Goal: Information Seeking & Learning: Learn about a topic

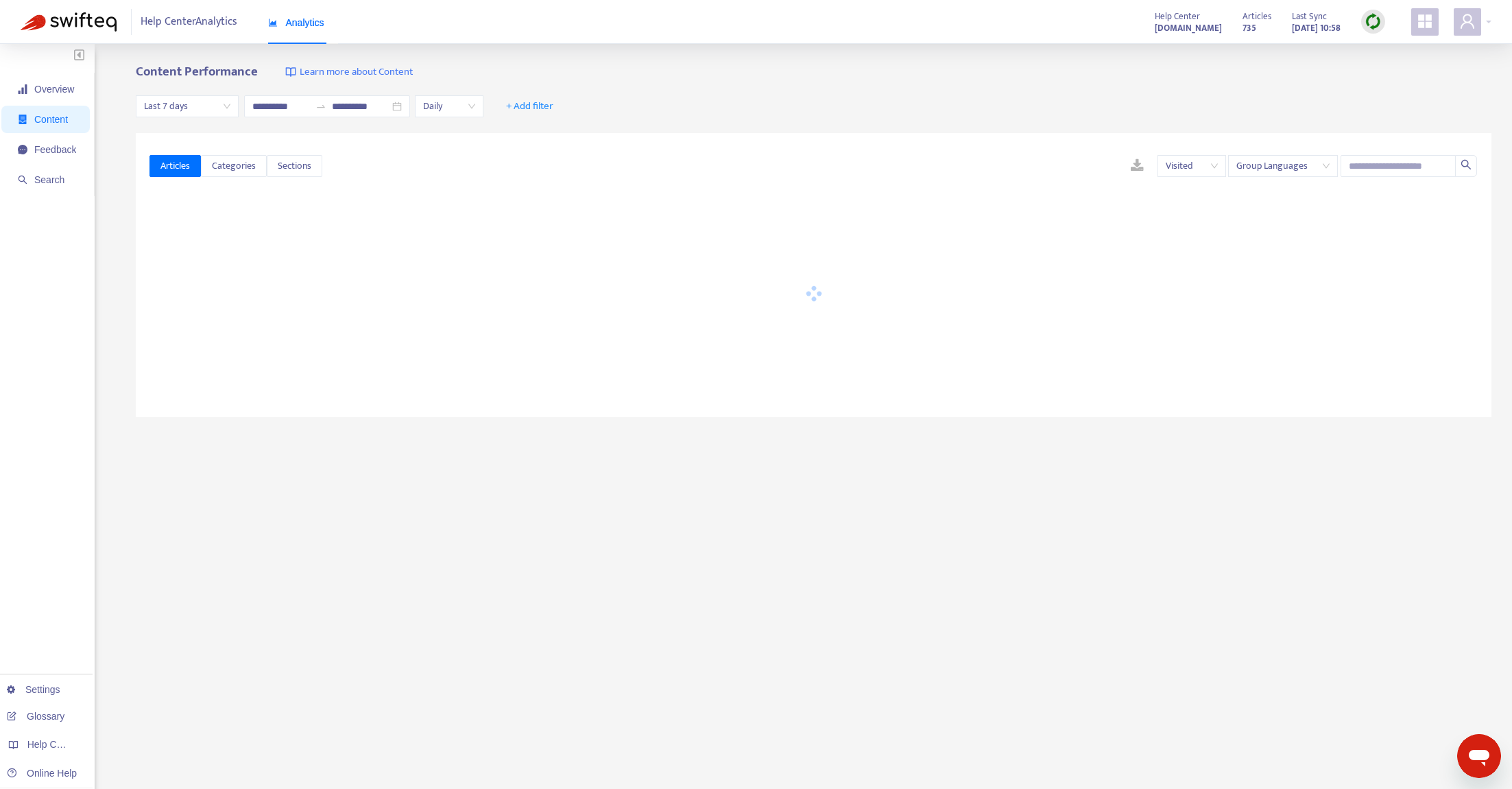
type input "**********"
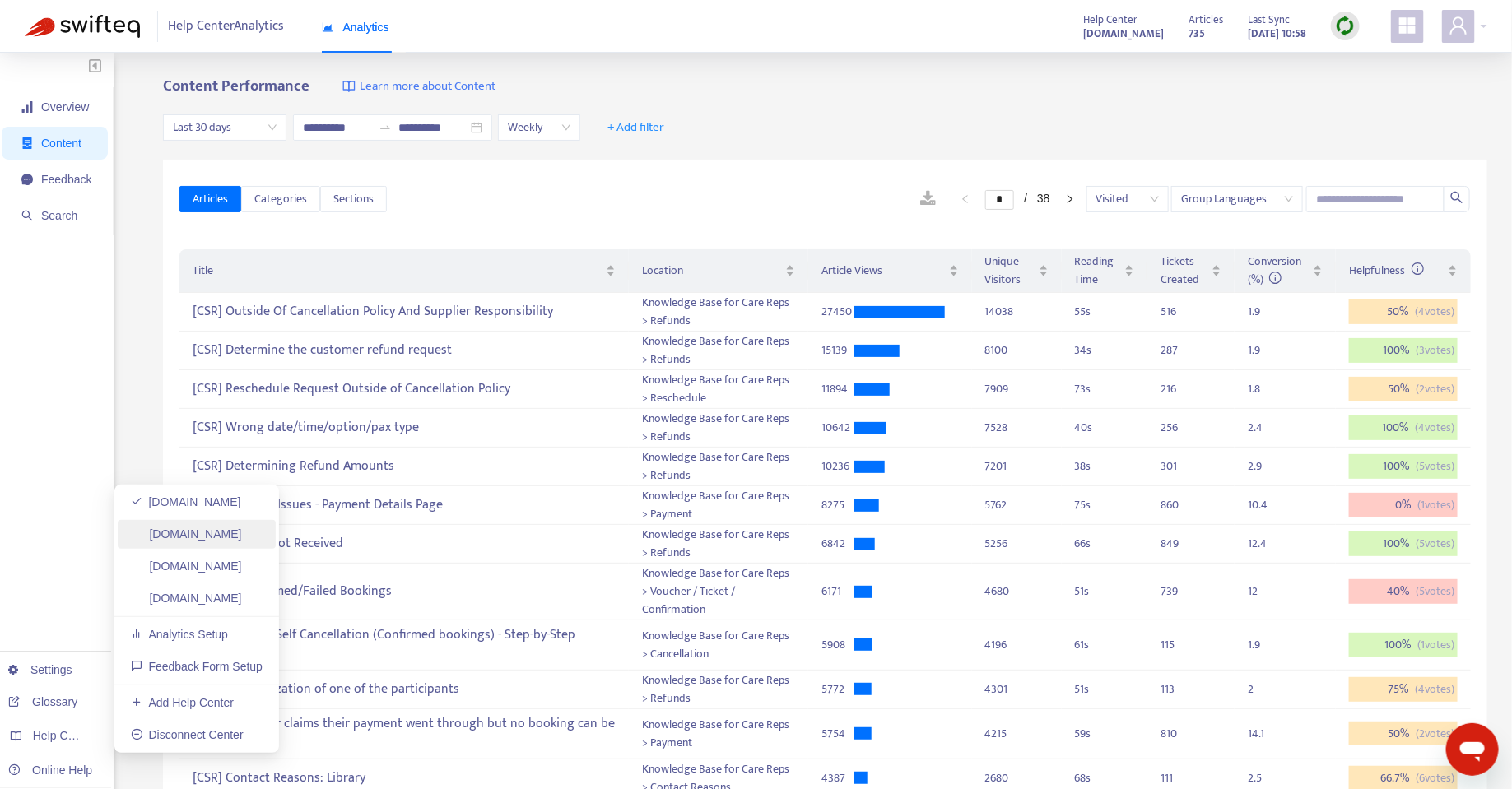
click at [242, 534] on link "[DOMAIN_NAME]" at bounding box center [187, 534] width 111 height 13
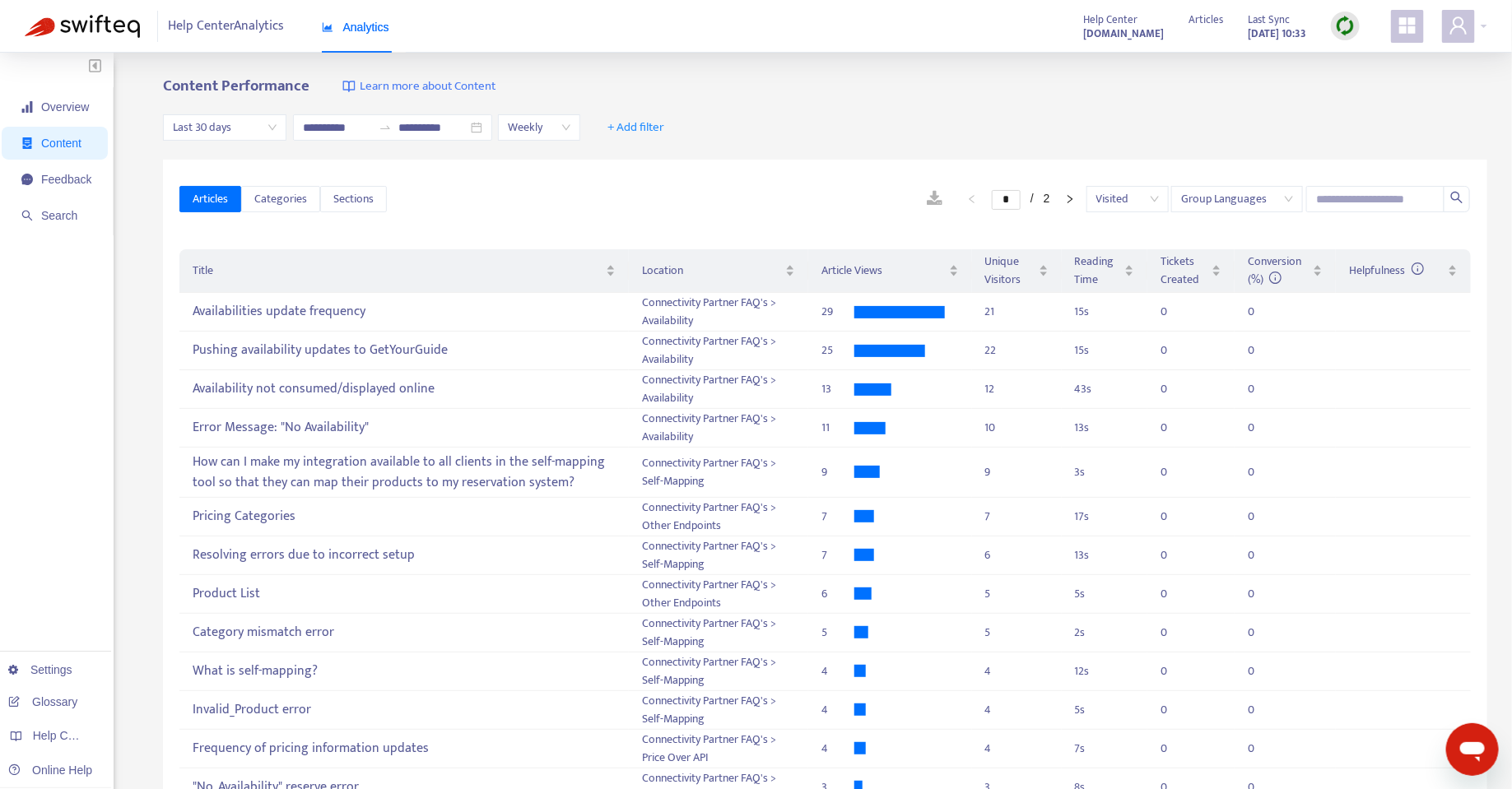
click at [558, 131] on span "Weekly" at bounding box center [540, 127] width 63 height 24
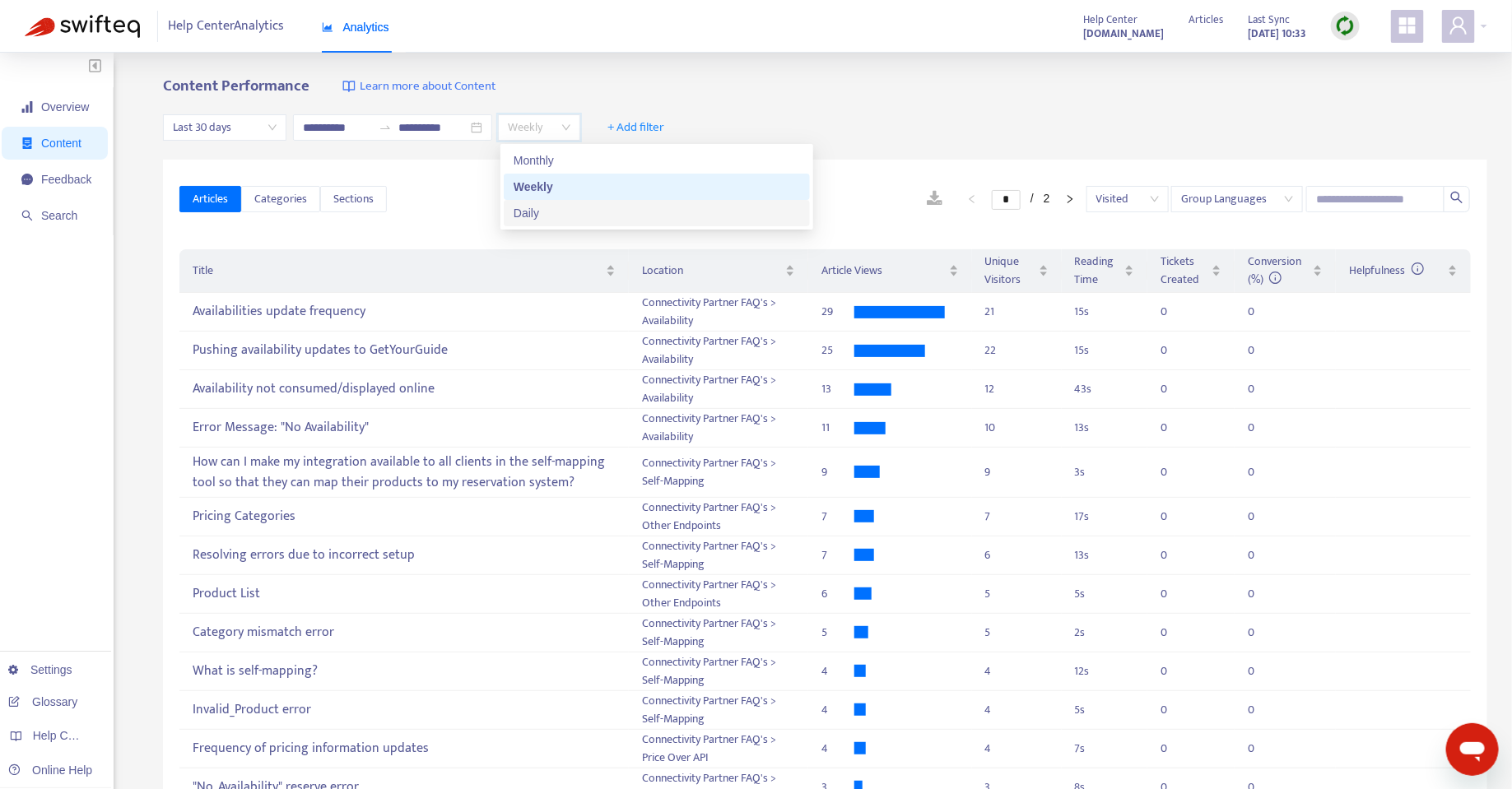
click at [533, 220] on div "Daily" at bounding box center [656, 213] width 286 height 18
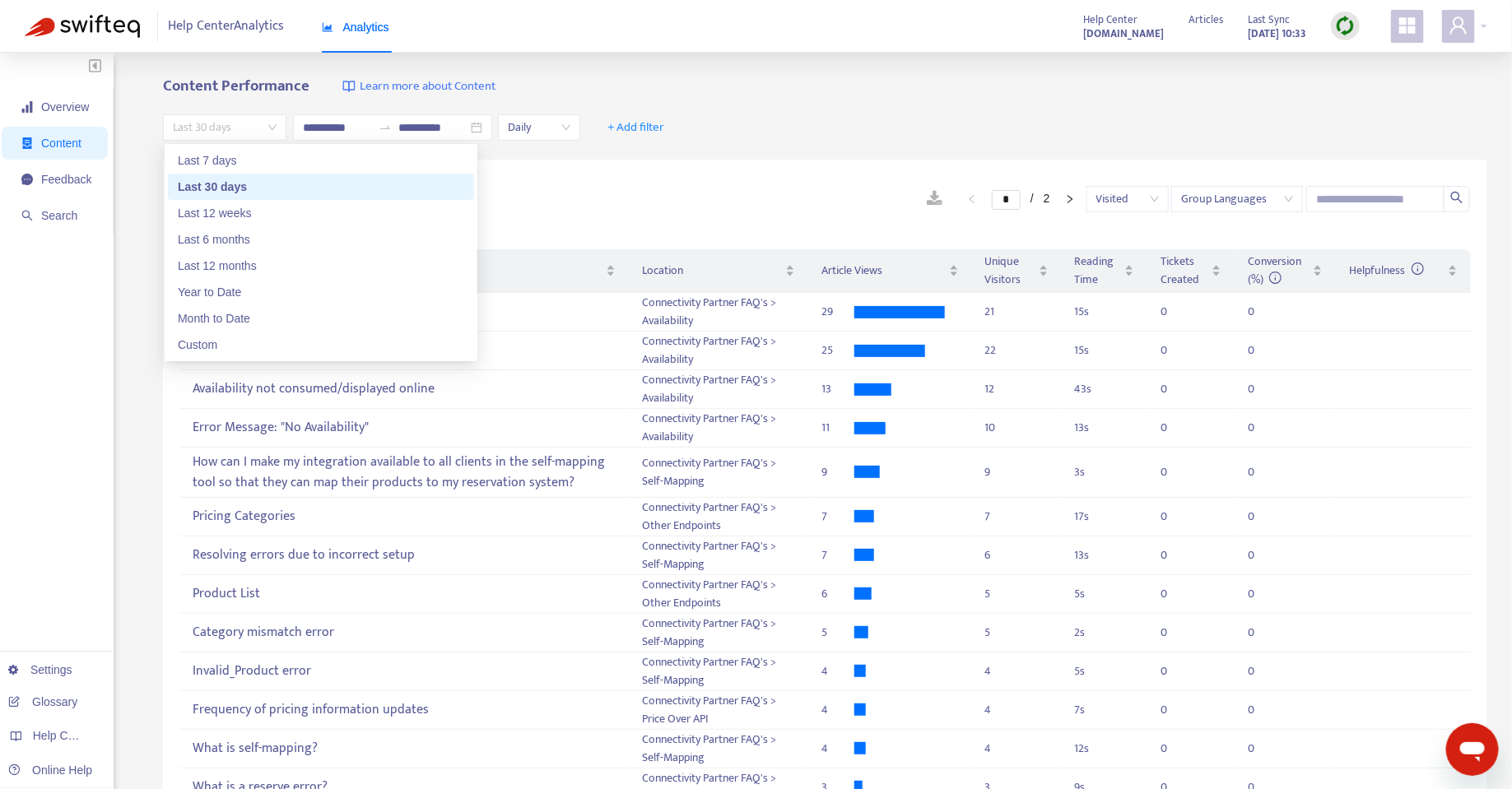
click at [259, 133] on span "Last 30 days" at bounding box center [224, 127] width 103 height 24
click at [611, 197] on div "* / 2 Visited Group Languages" at bounding box center [928, 198] width 1084 height 26
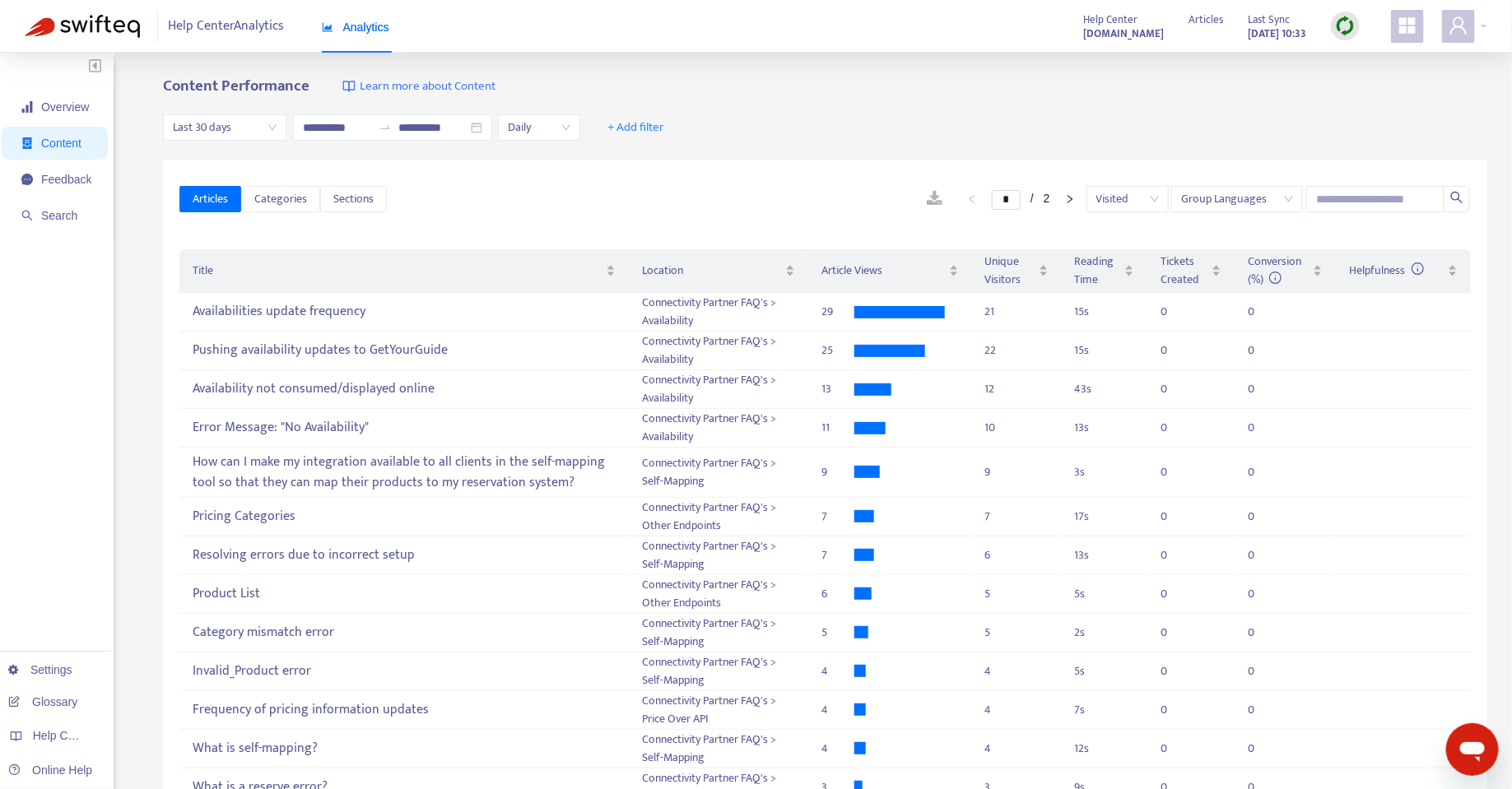
click at [1397, 25] on icon "appstore" at bounding box center [1407, 25] width 20 height 20
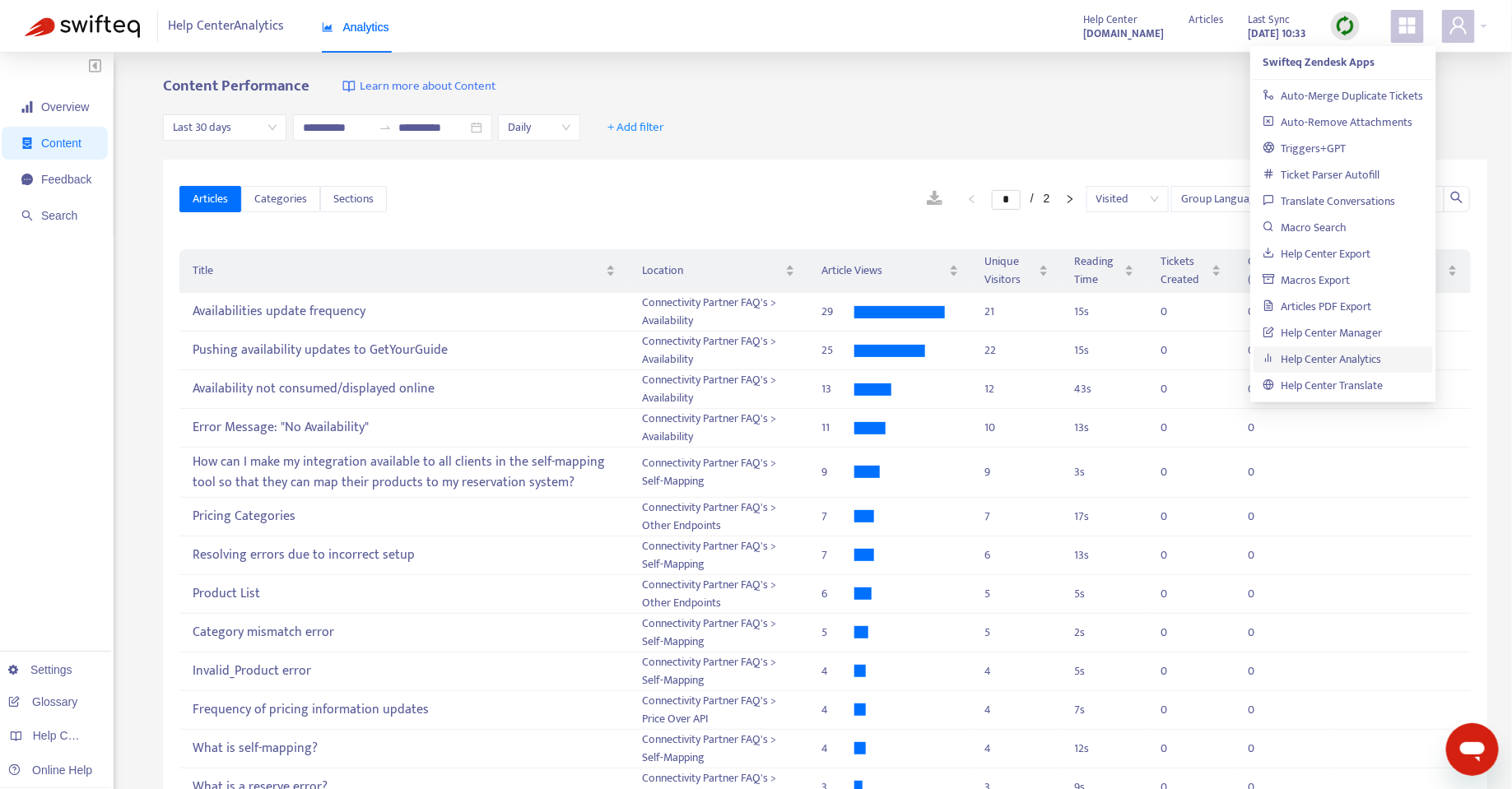
click at [721, 125] on div "**********" at bounding box center [824, 127] width 1324 height 64
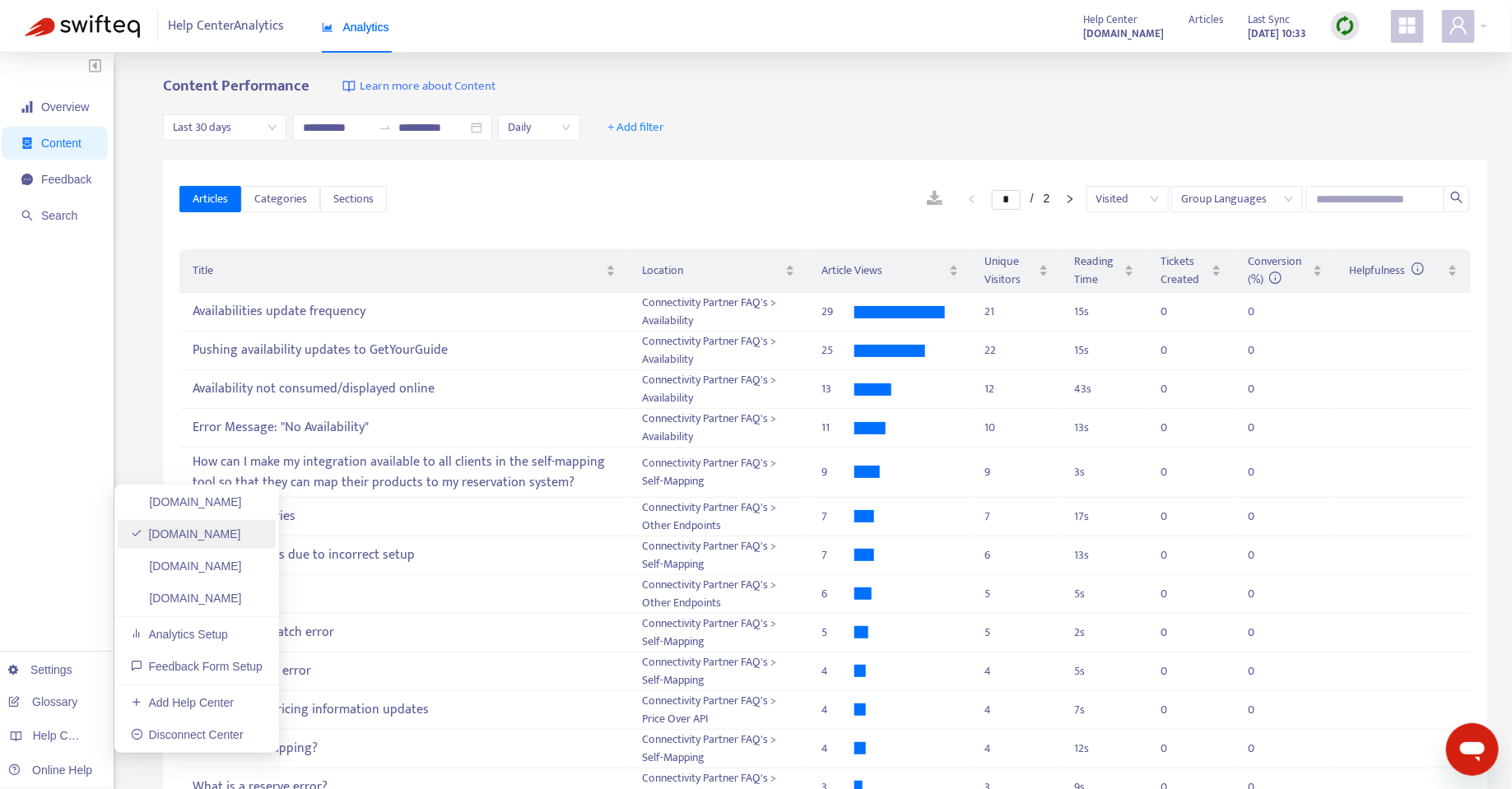
click at [179, 540] on link "[DOMAIN_NAME]" at bounding box center [186, 534] width 110 height 13
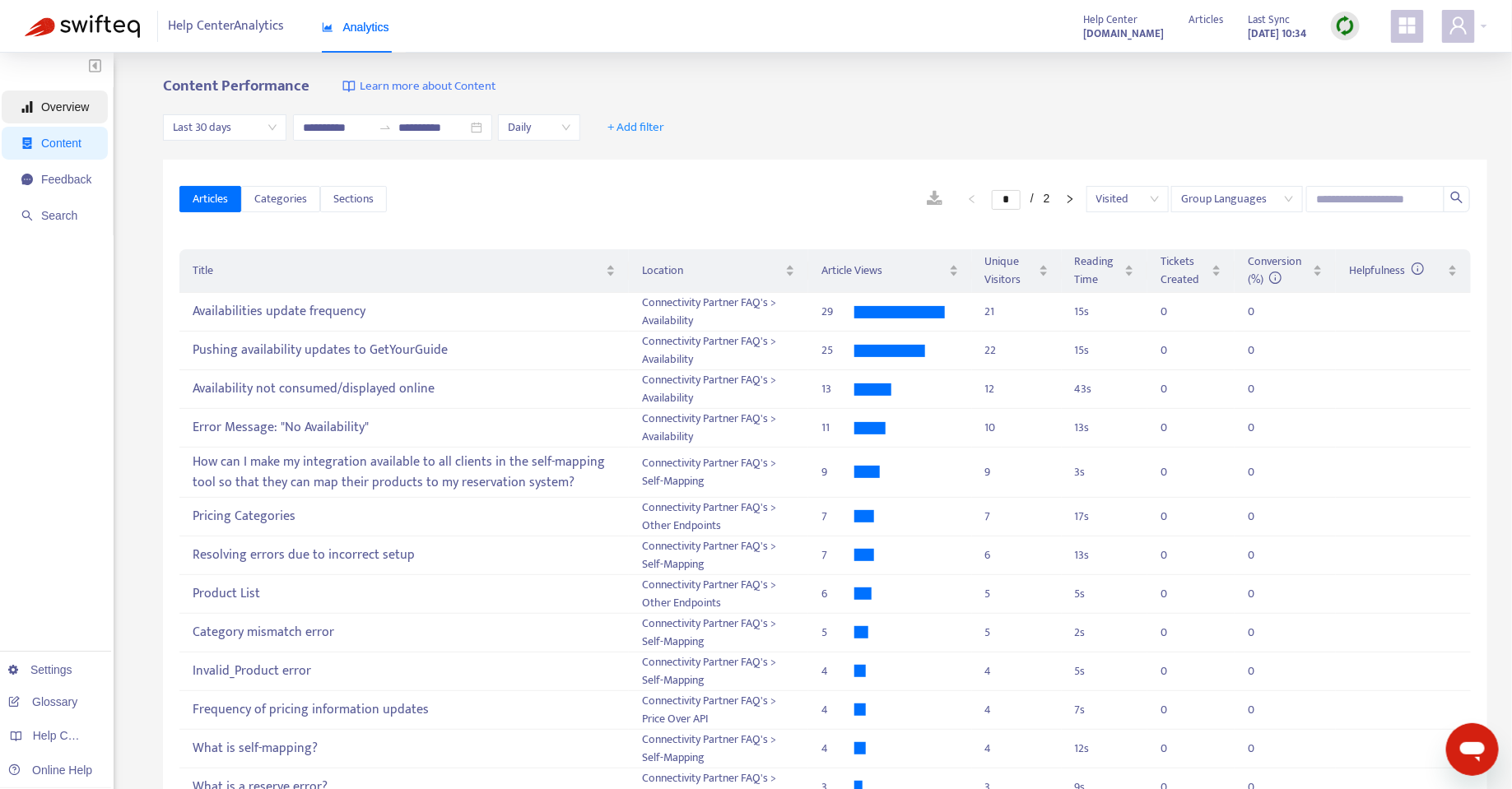
click at [45, 97] on span "Overview" at bounding box center [57, 107] width 70 height 33
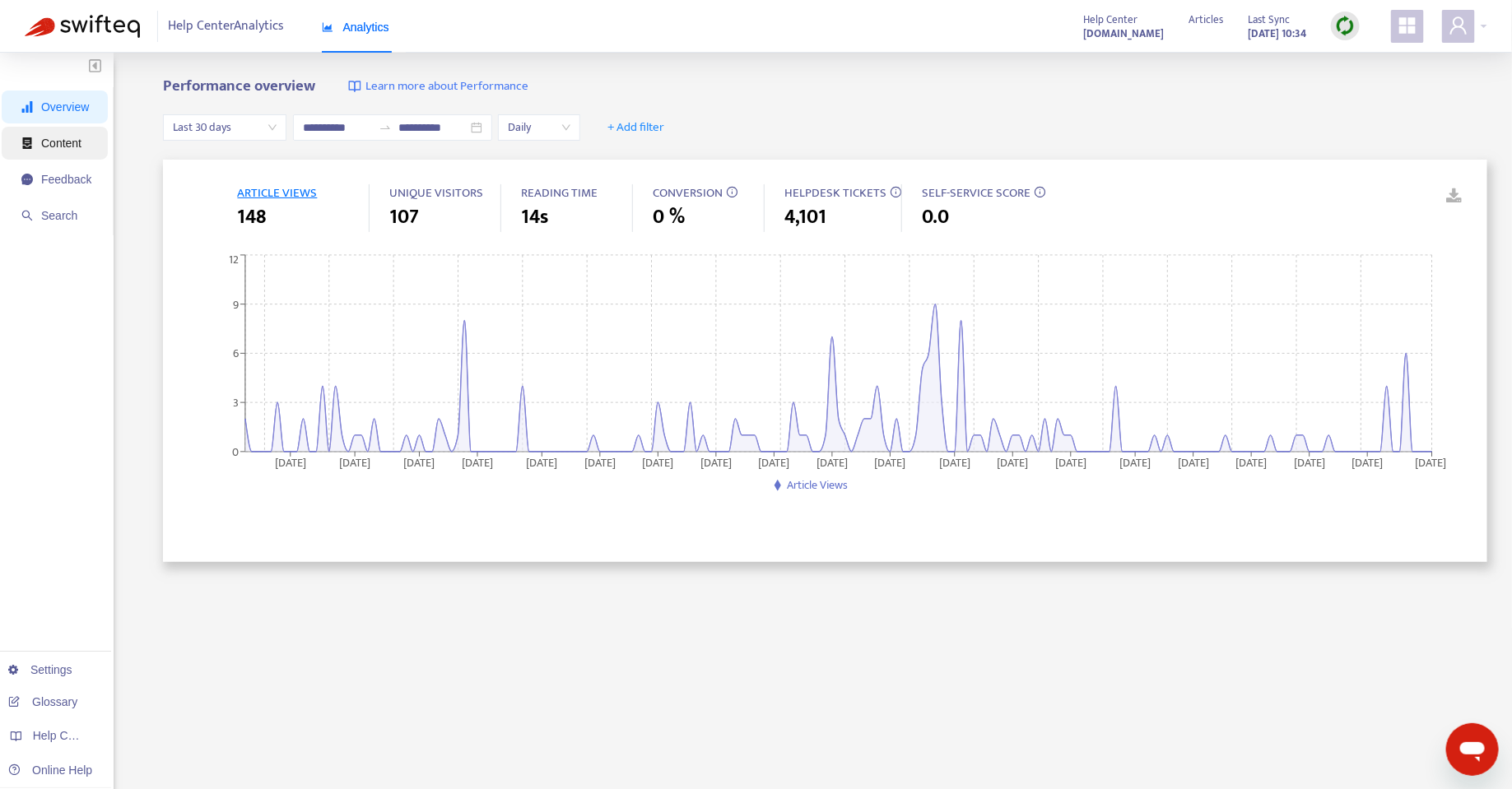
click at [55, 152] on span "Content" at bounding box center [57, 143] width 70 height 33
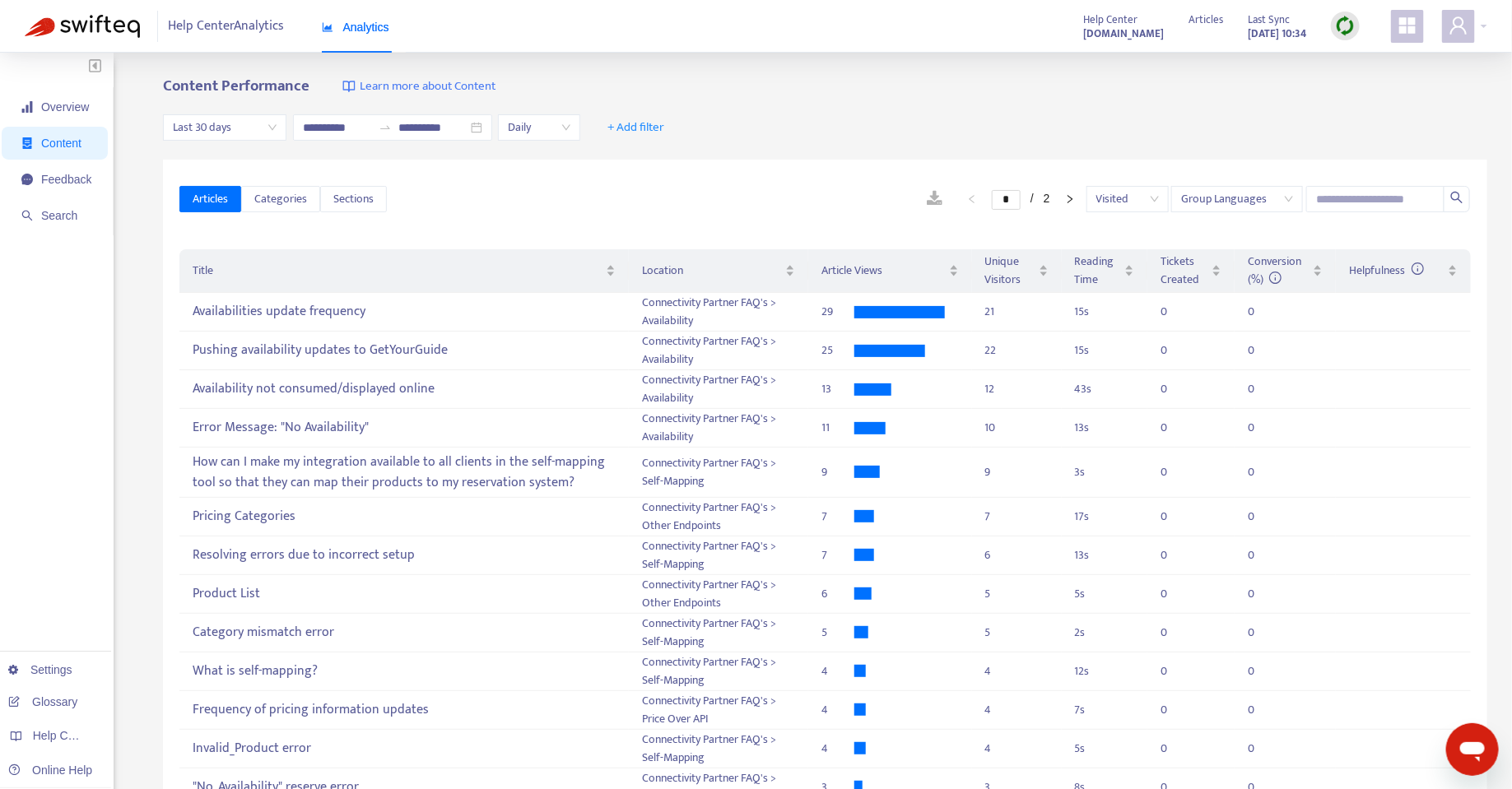
click at [538, 130] on span "Daily" at bounding box center [540, 127] width 63 height 24
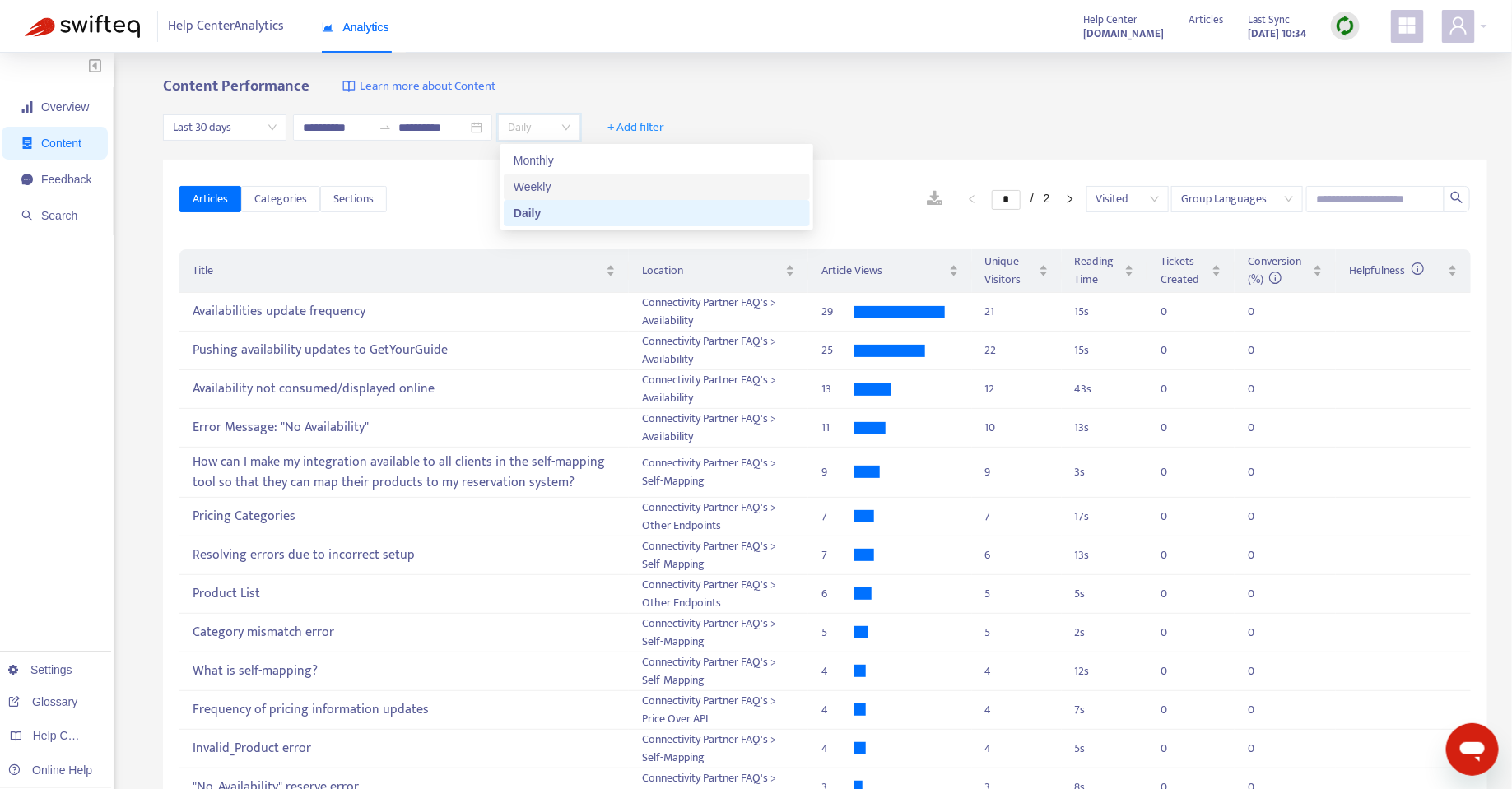
click at [548, 186] on div "Weekly" at bounding box center [656, 187] width 286 height 18
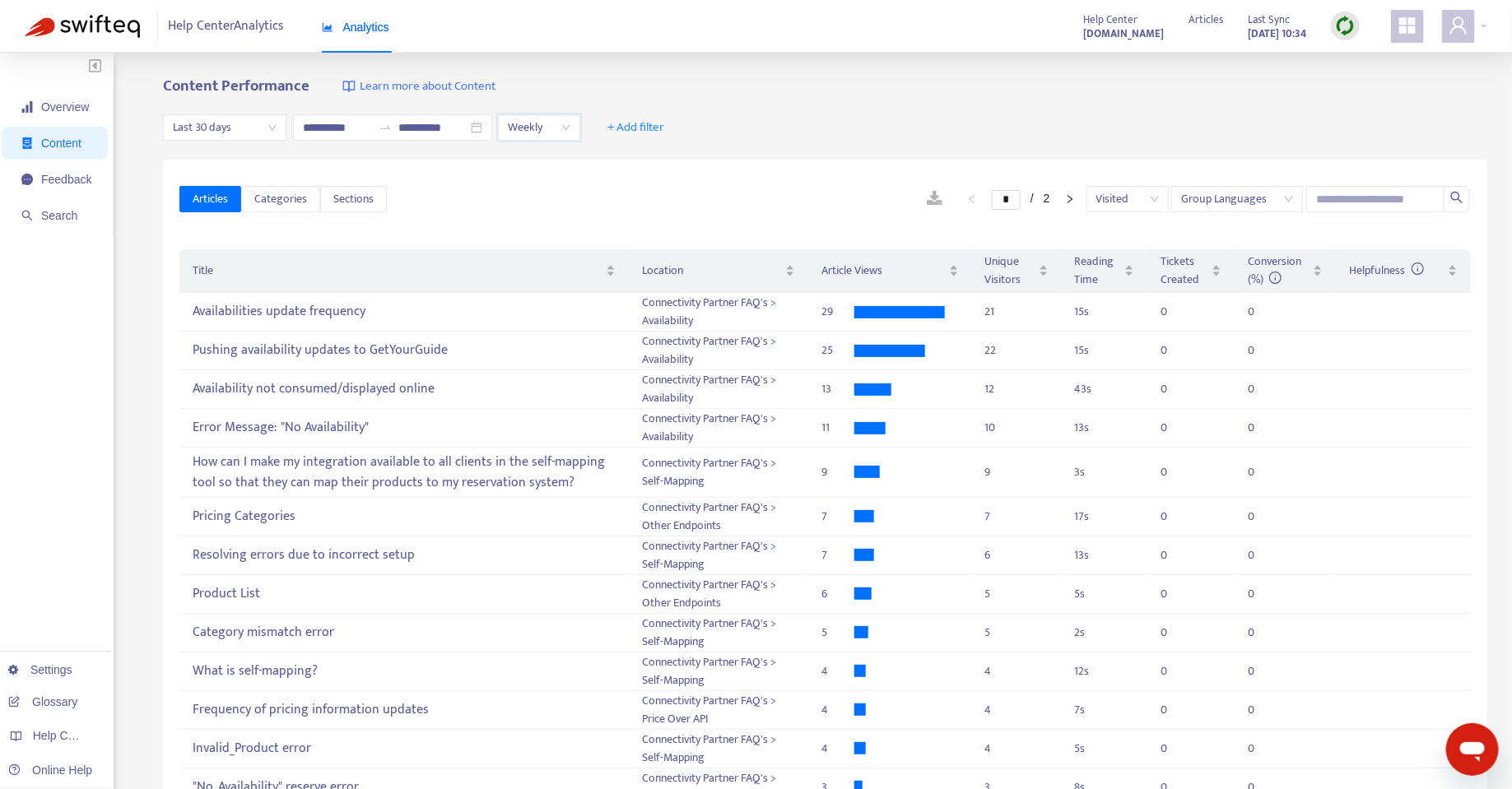
click at [1331, 27] on div at bounding box center [1345, 26] width 29 height 29
click at [1387, 60] on link "Quick Sync" at bounding box center [1380, 59] width 70 height 19
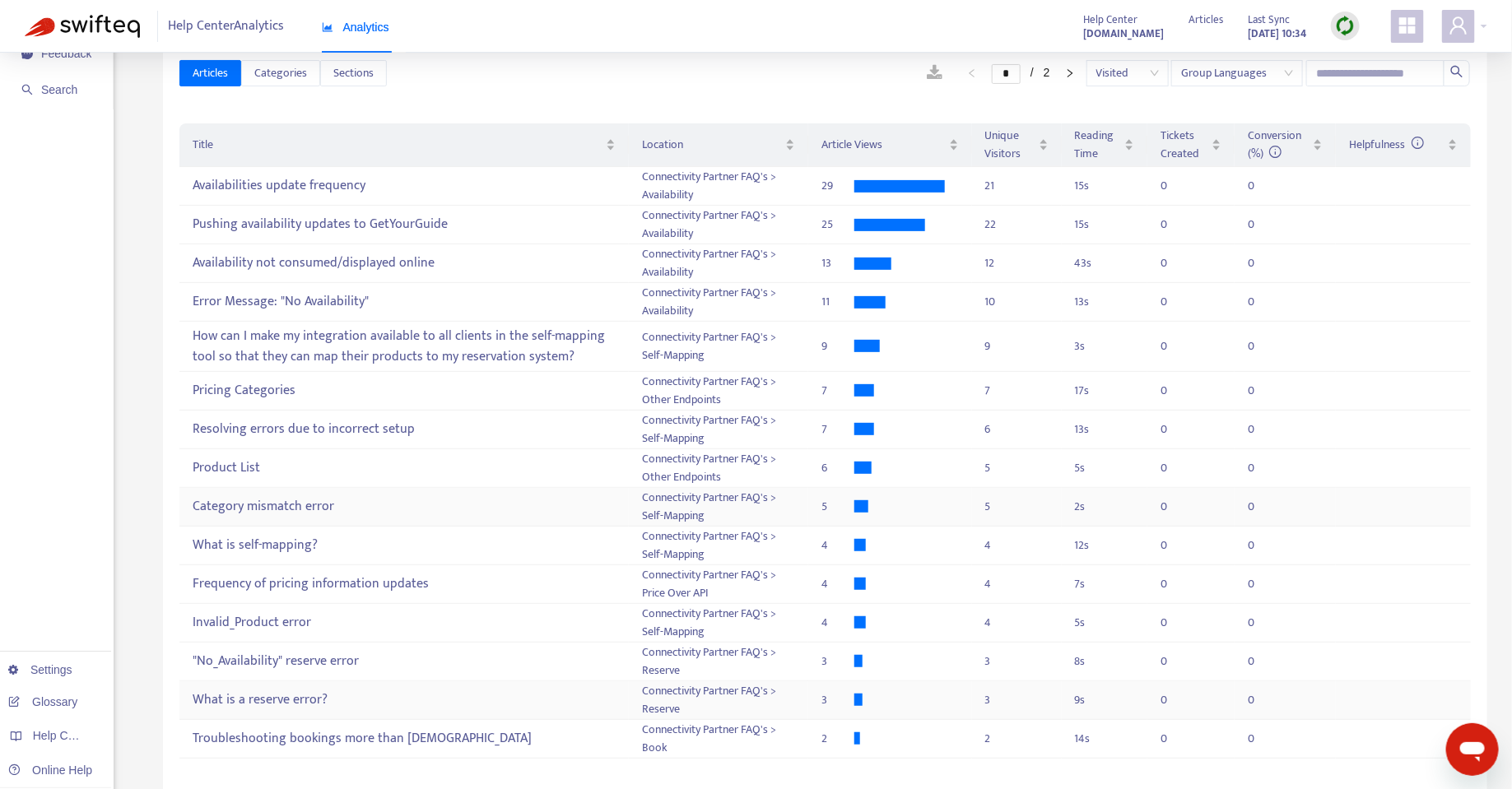
scroll to position [118, 0]
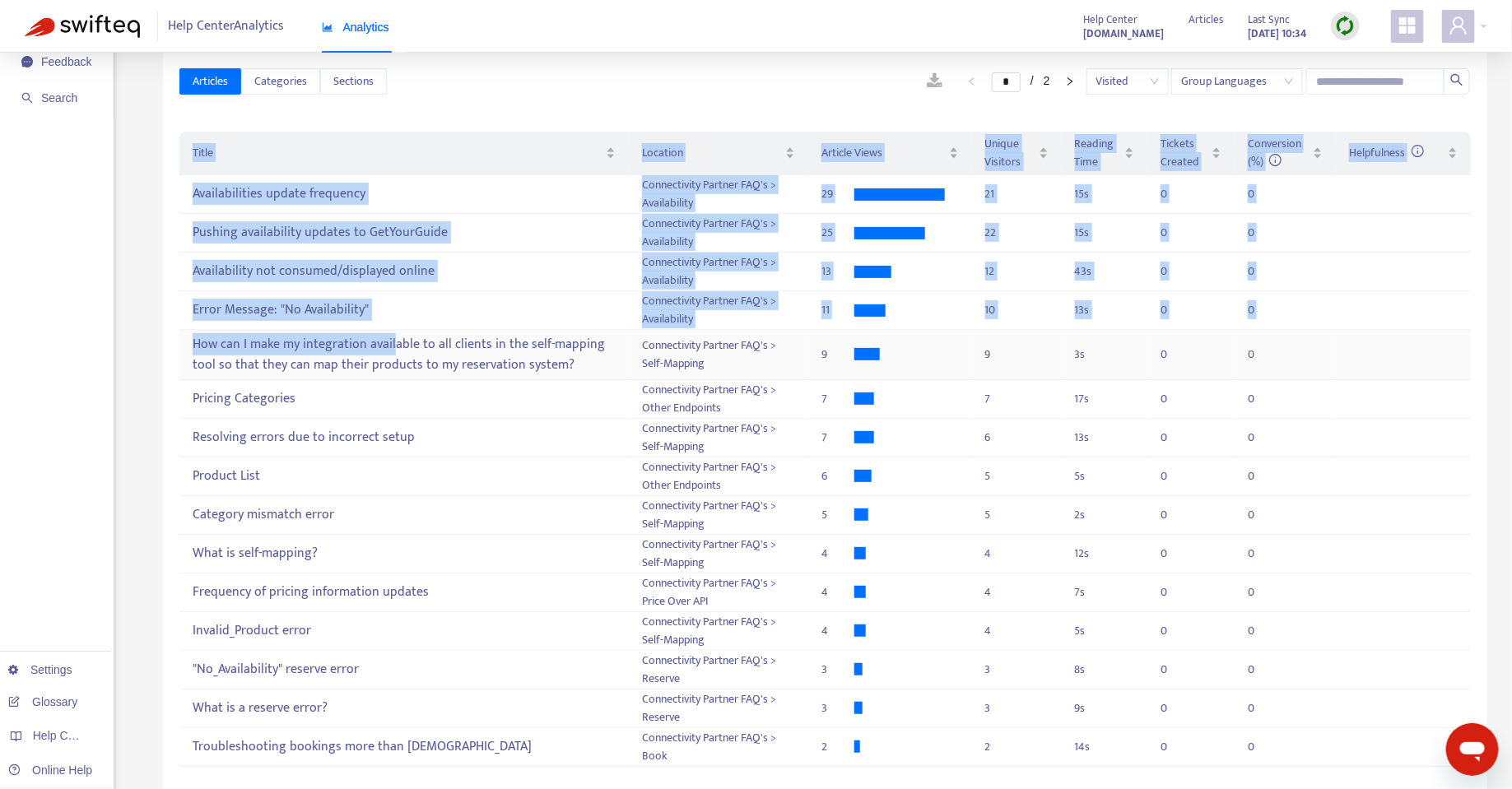
drag, startPoint x: 165, startPoint y: 301, endPoint x: 393, endPoint y: 330, distance: 229.8
click at [393, 330] on div "Articles Categories Sections * / 2 Visited Group Languages Title Location Artic…" at bounding box center [824, 427] width 1324 height 770
click at [409, 284] on td "Availability not consumed/displayed online" at bounding box center [404, 271] width 449 height 39
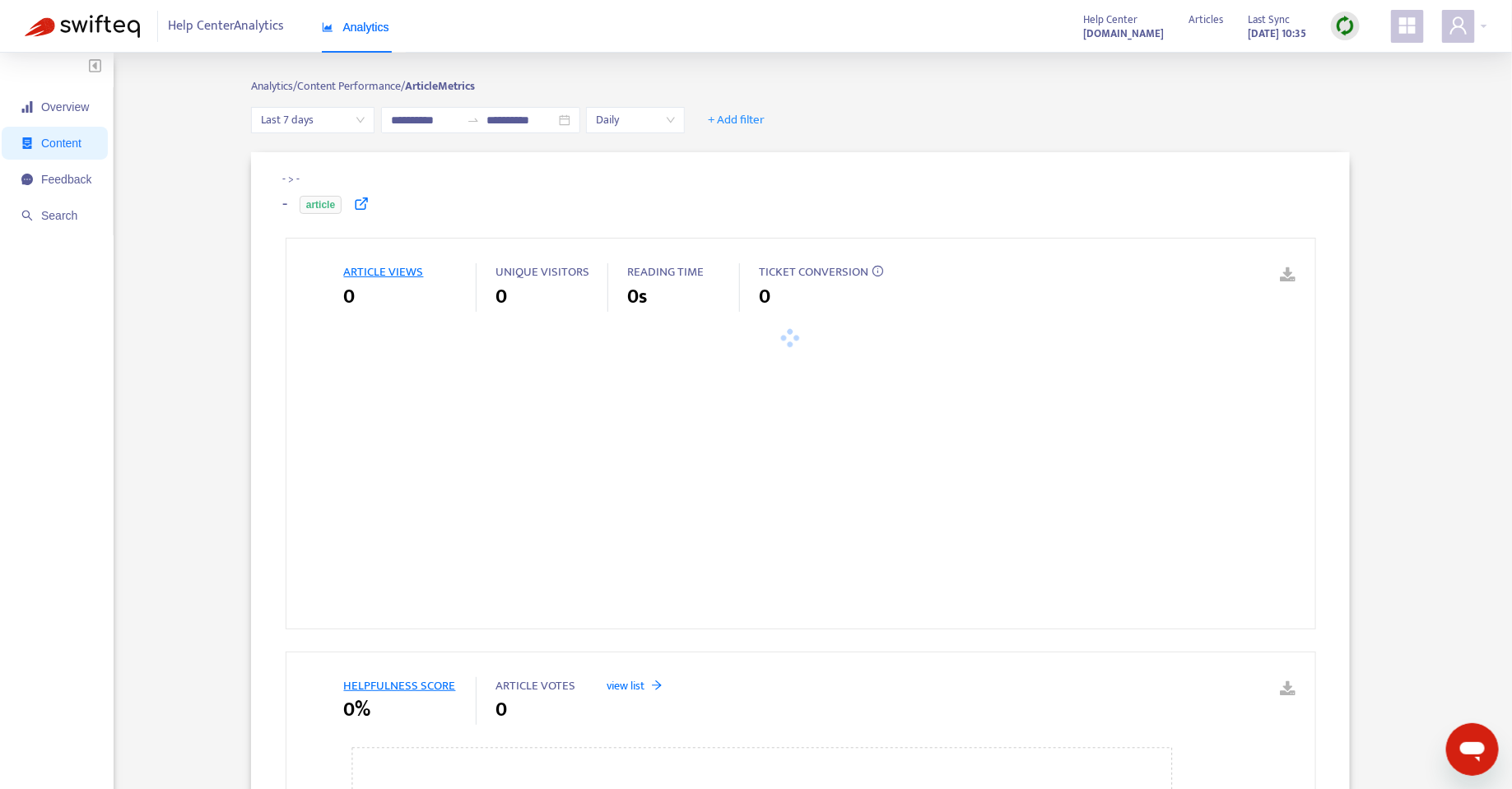
type input "**********"
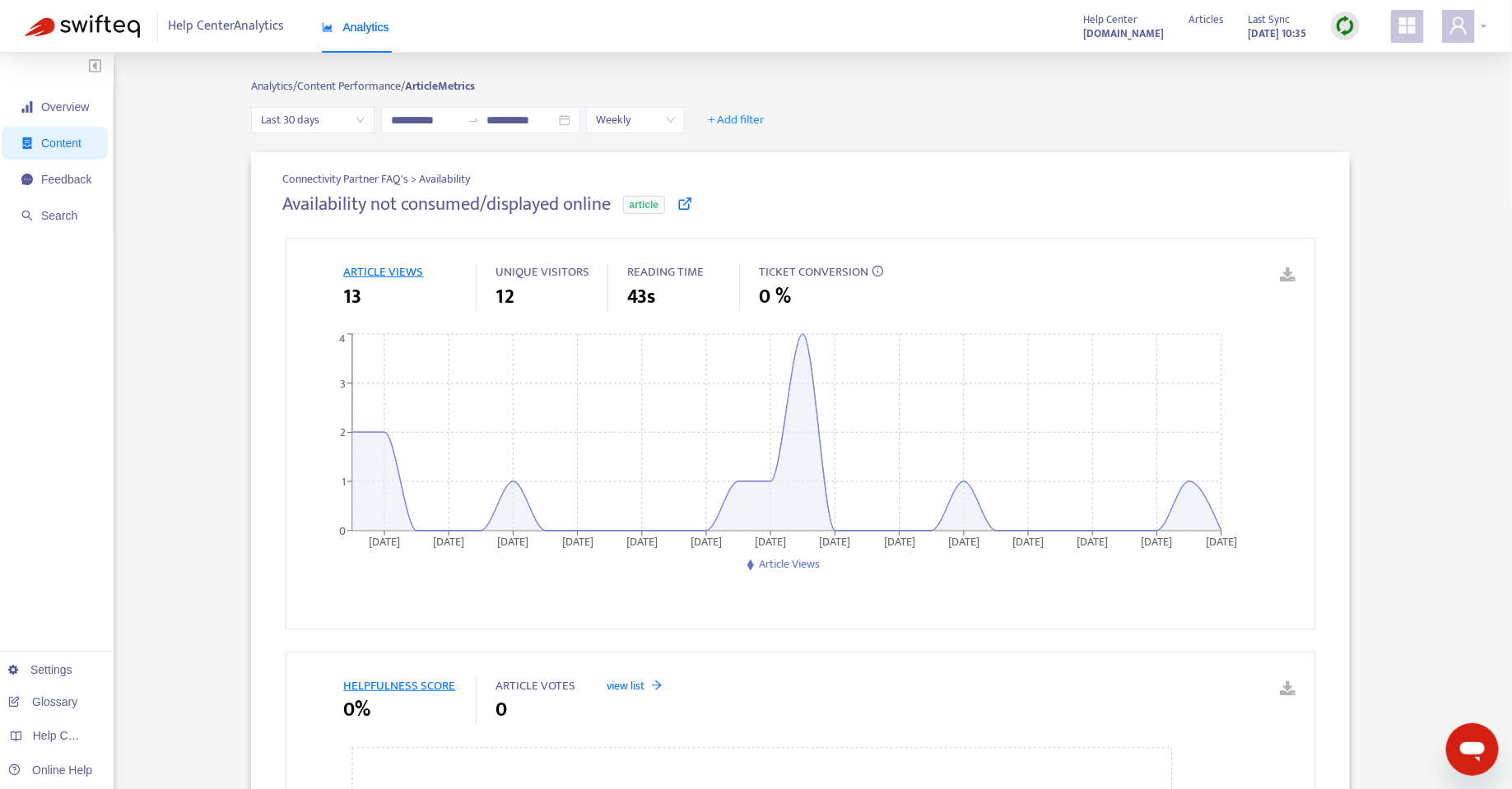
click at [1445, 33] on span at bounding box center [1458, 26] width 33 height 33
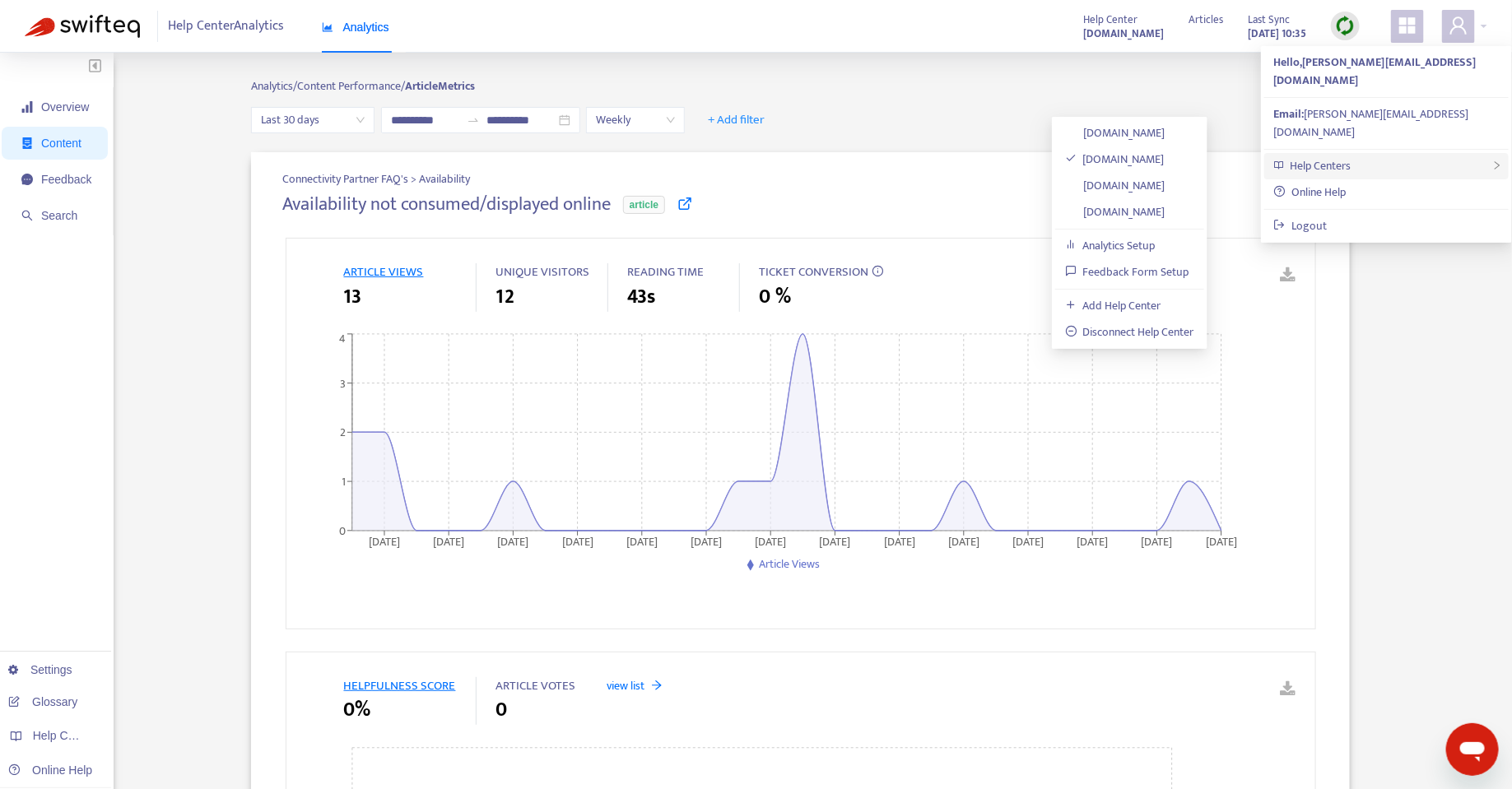
click at [1339, 156] on span "Help Centers" at bounding box center [1320, 165] width 61 height 19
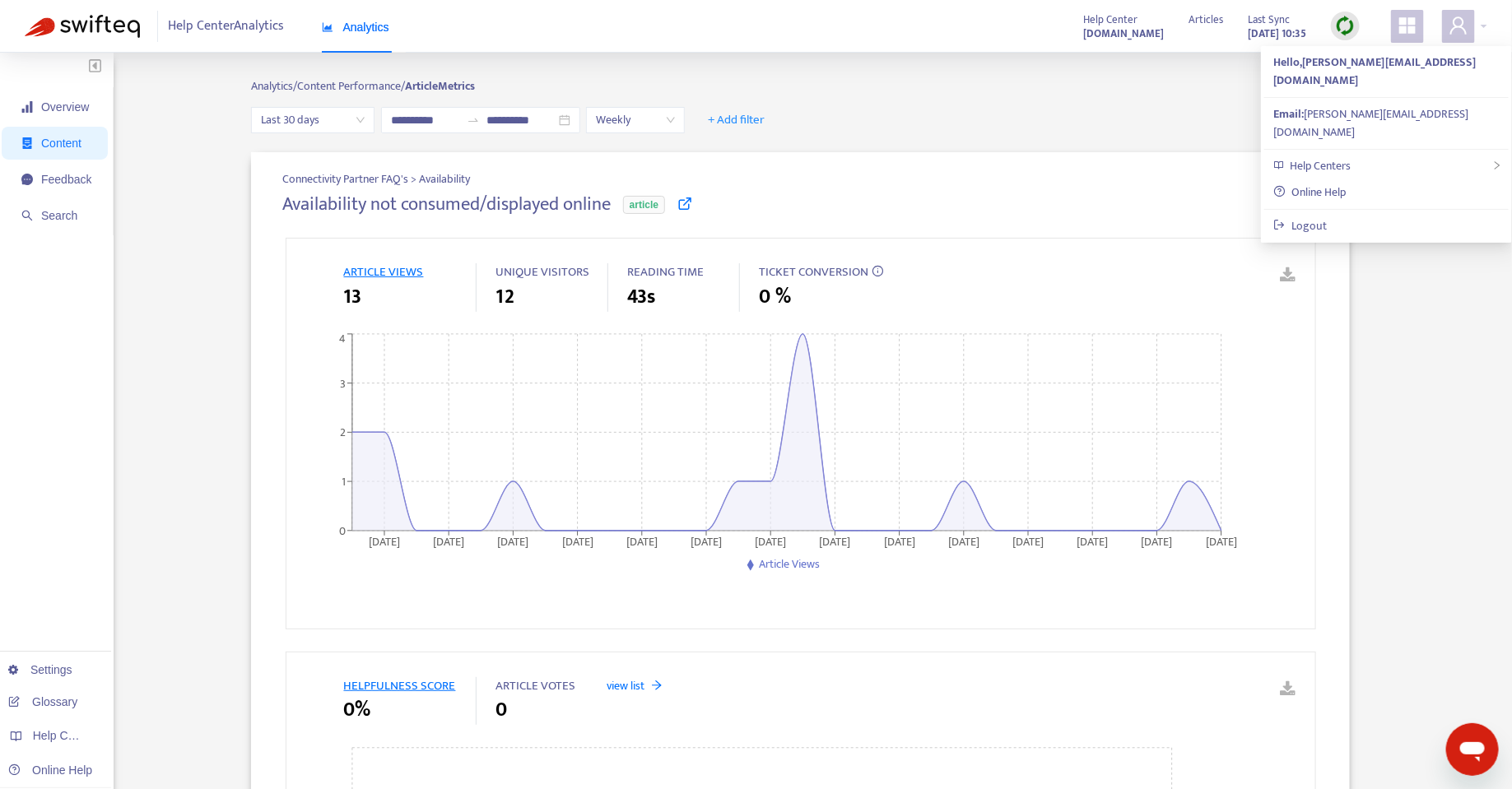
click at [1401, 26] on icon "appstore" at bounding box center [1407, 25] width 16 height 16
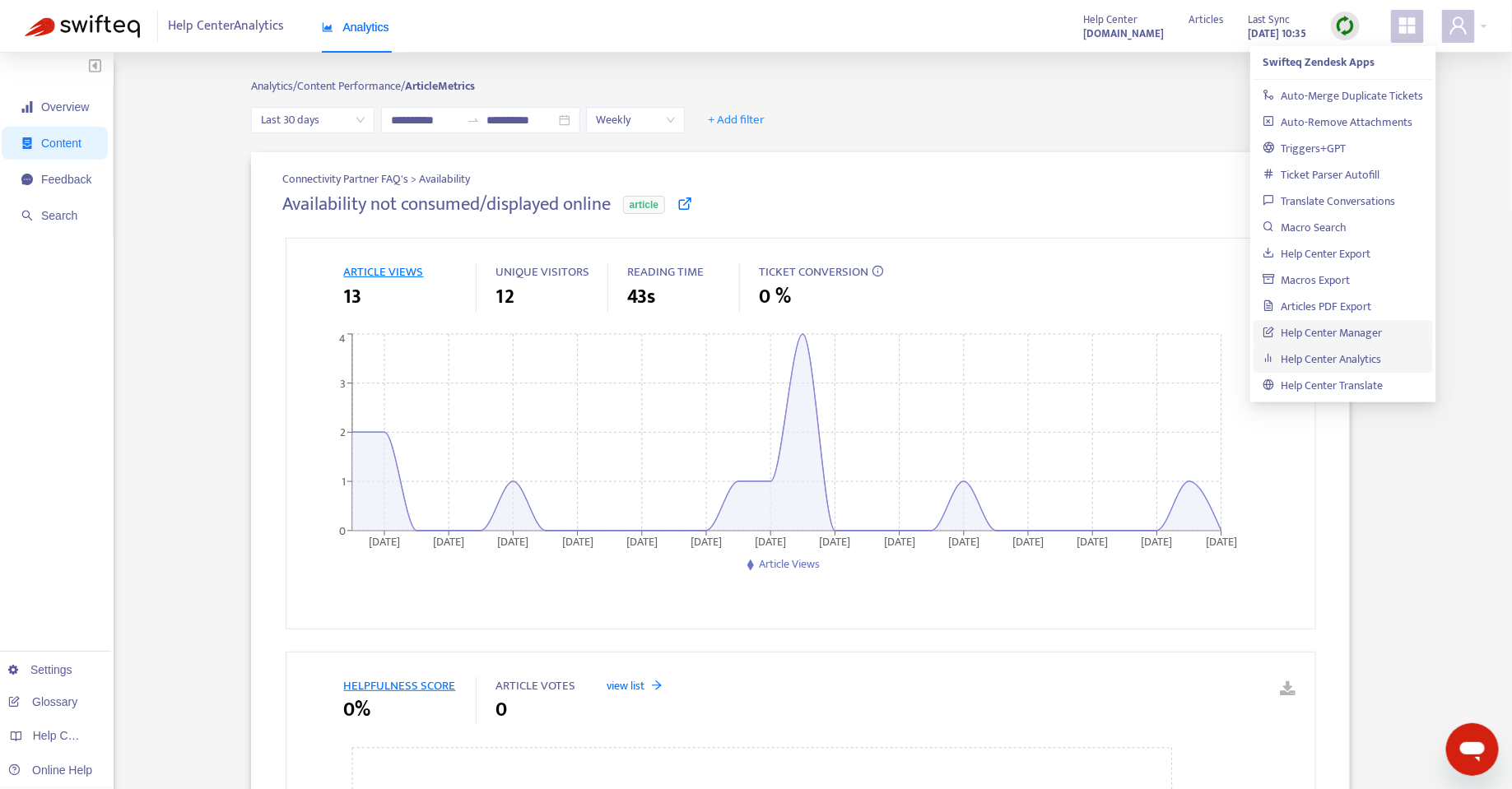
click at [1323, 328] on link "Help Center Manager" at bounding box center [1323, 332] width 119 height 19
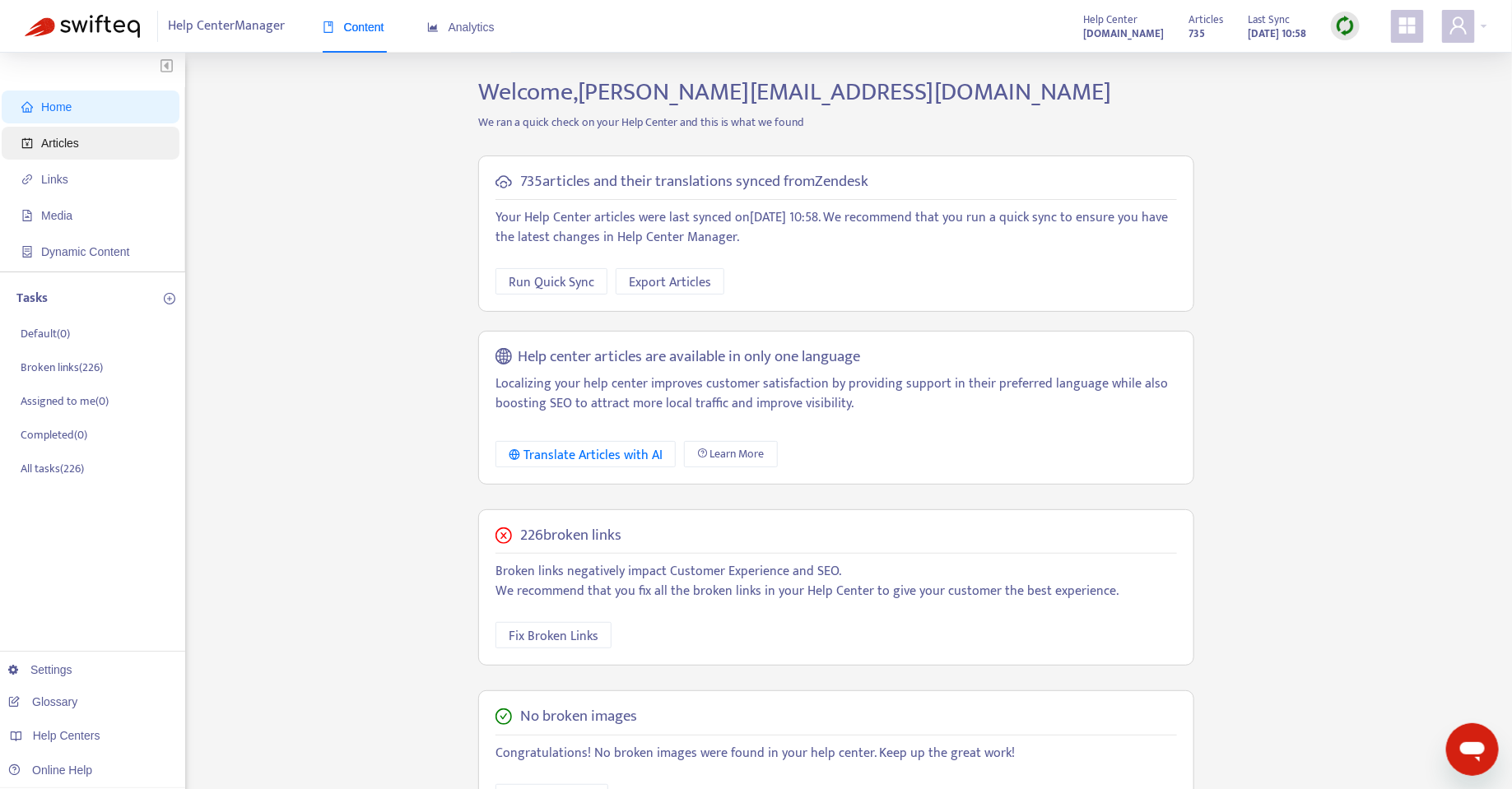
click at [82, 132] on span "Articles" at bounding box center [93, 143] width 145 height 33
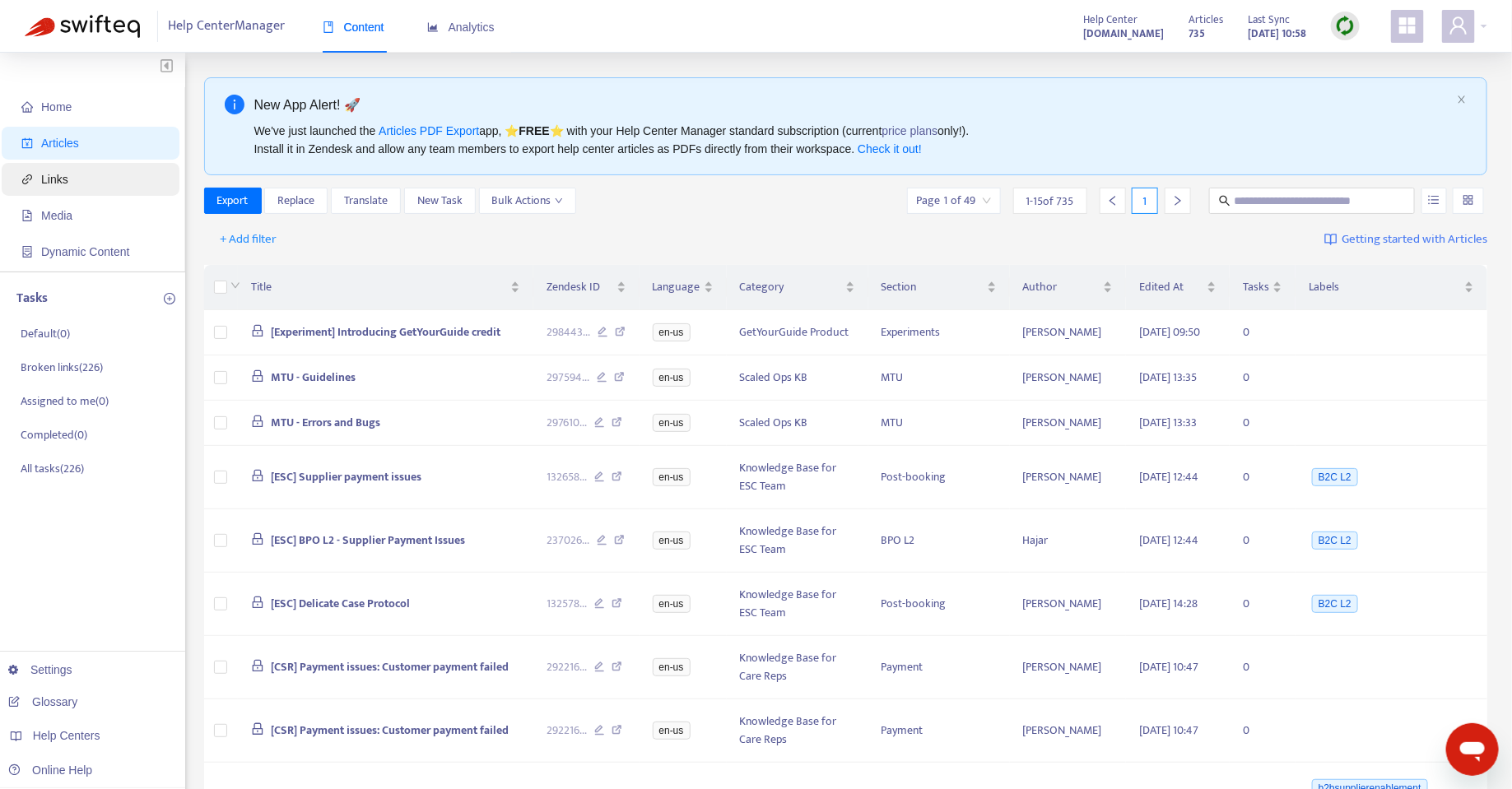
click at [76, 189] on span "Links" at bounding box center [93, 179] width 145 height 33
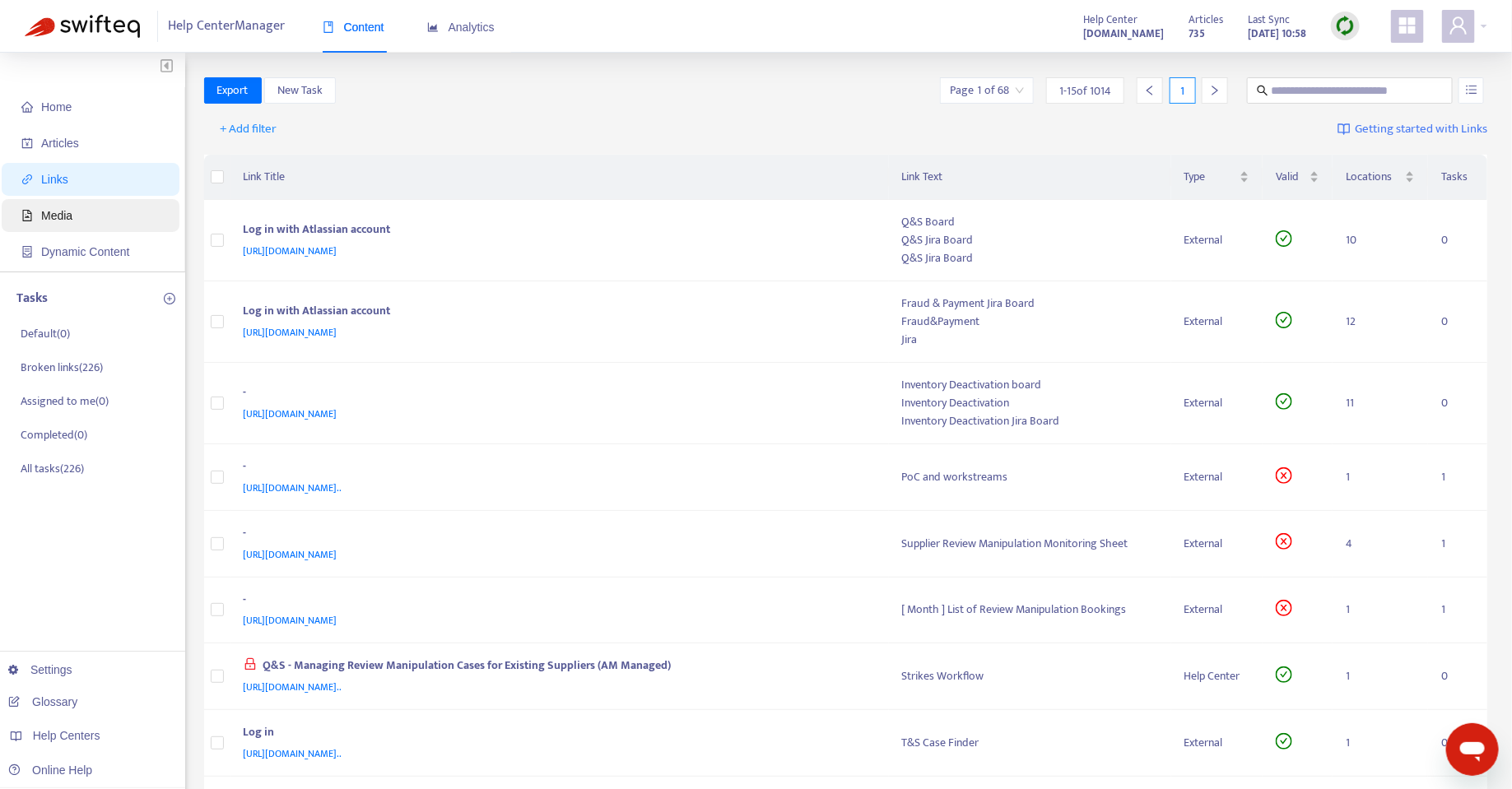
click at [74, 215] on span "Media" at bounding box center [93, 215] width 145 height 33
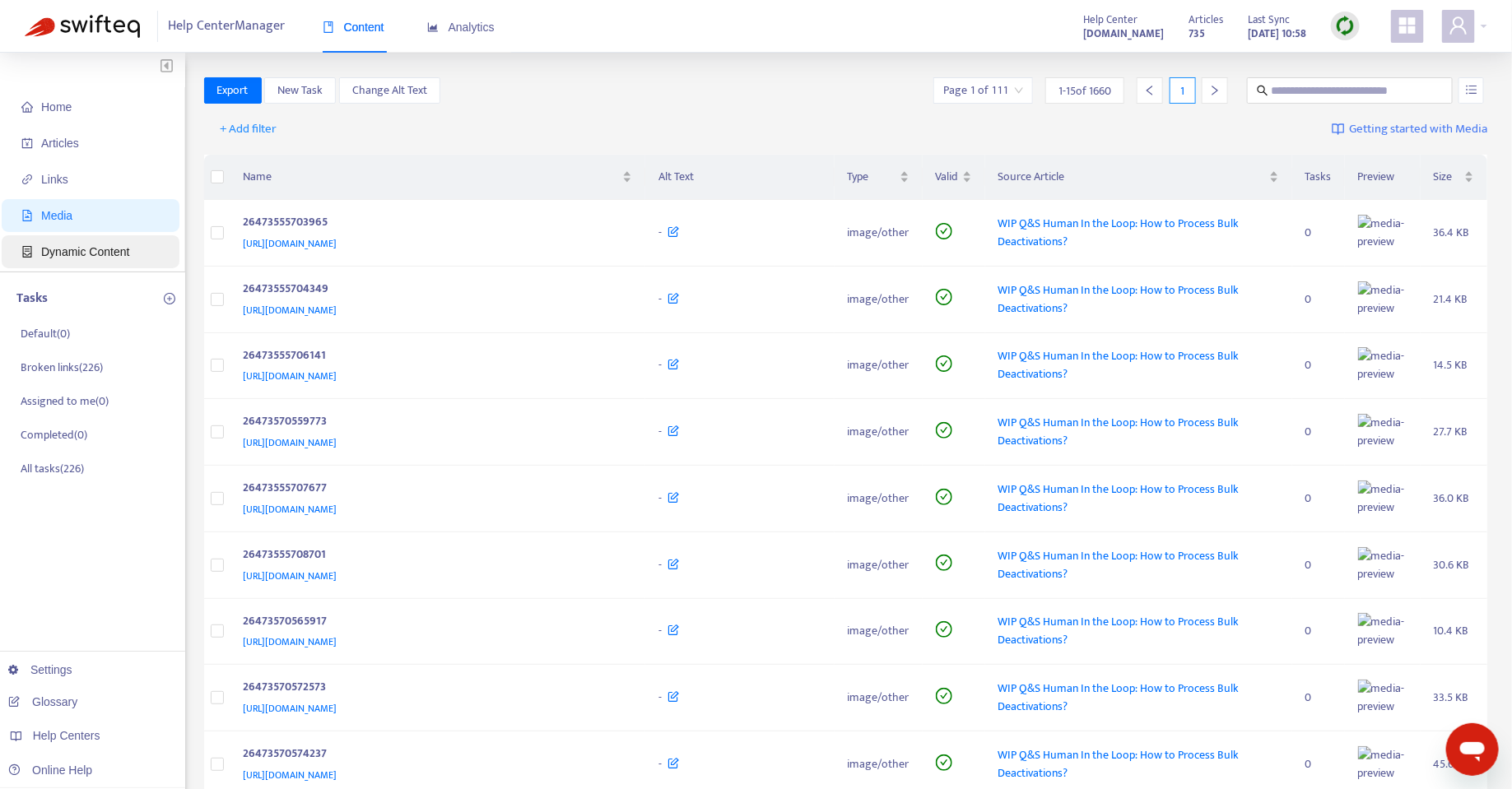
click at [83, 263] on span "Dynamic Content" at bounding box center [93, 251] width 145 height 33
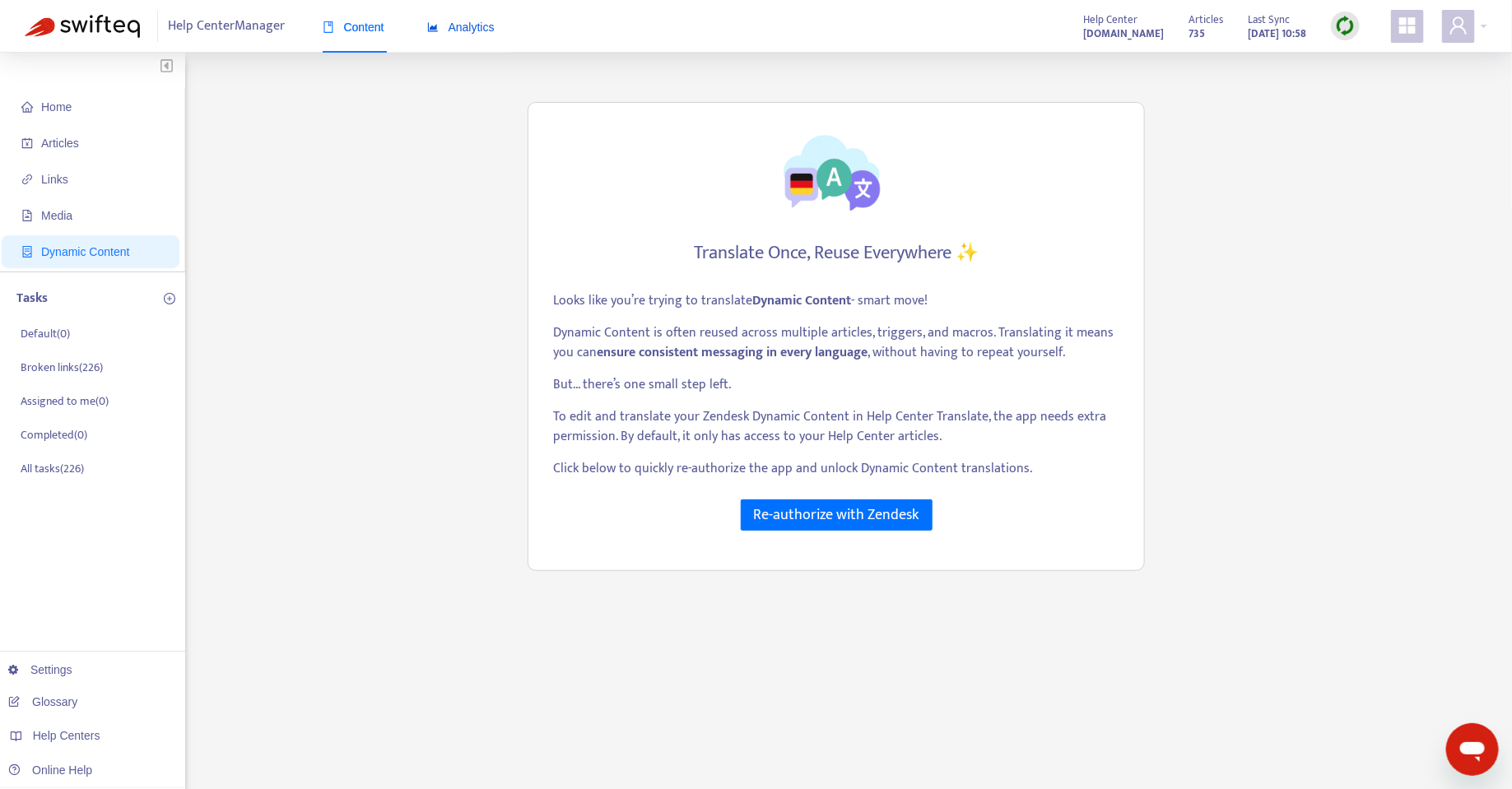
click at [443, 32] on span "Analytics" at bounding box center [461, 27] width 67 height 13
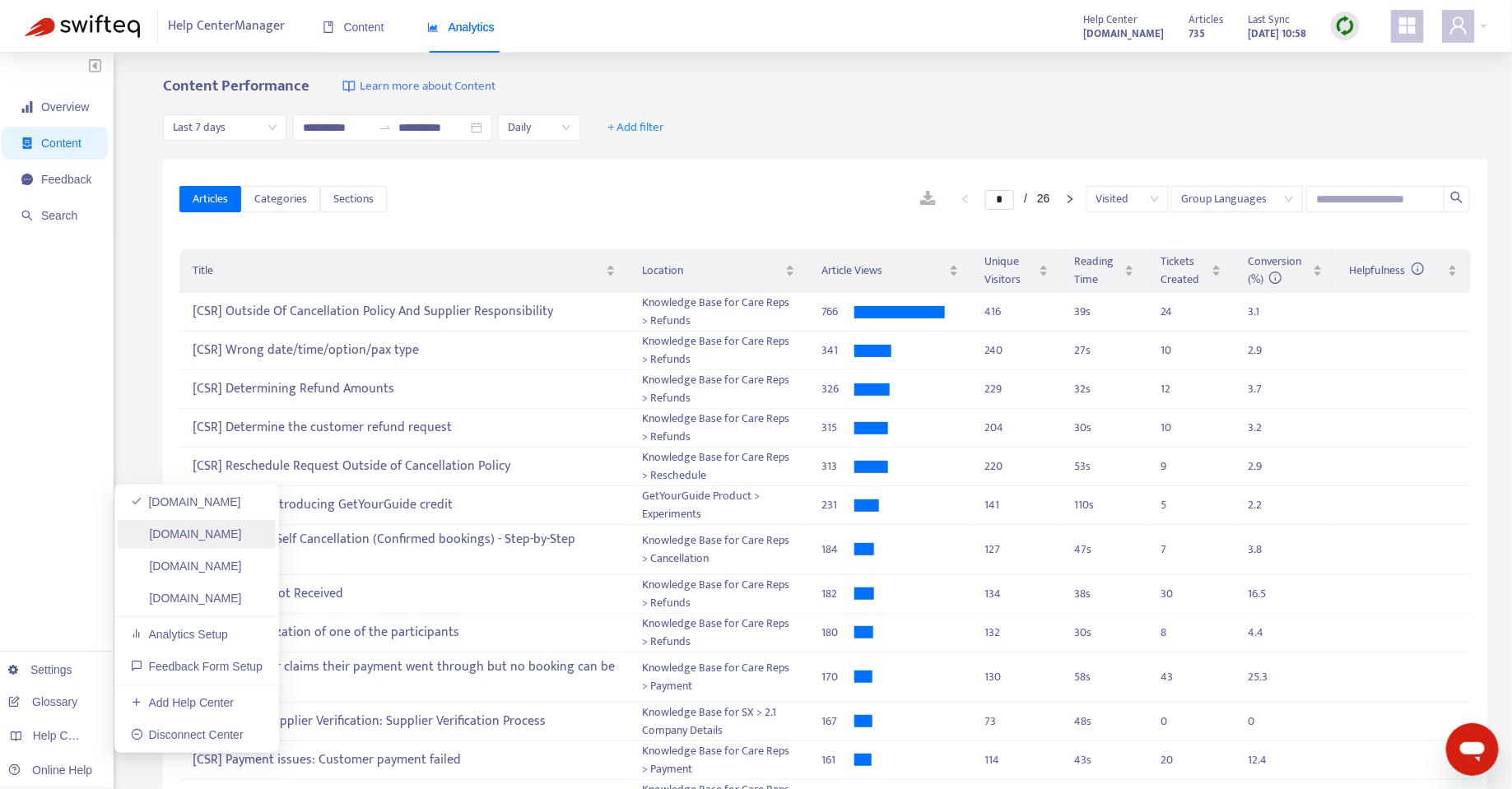
click at [242, 532] on link "[DOMAIN_NAME]" at bounding box center [187, 534] width 111 height 13
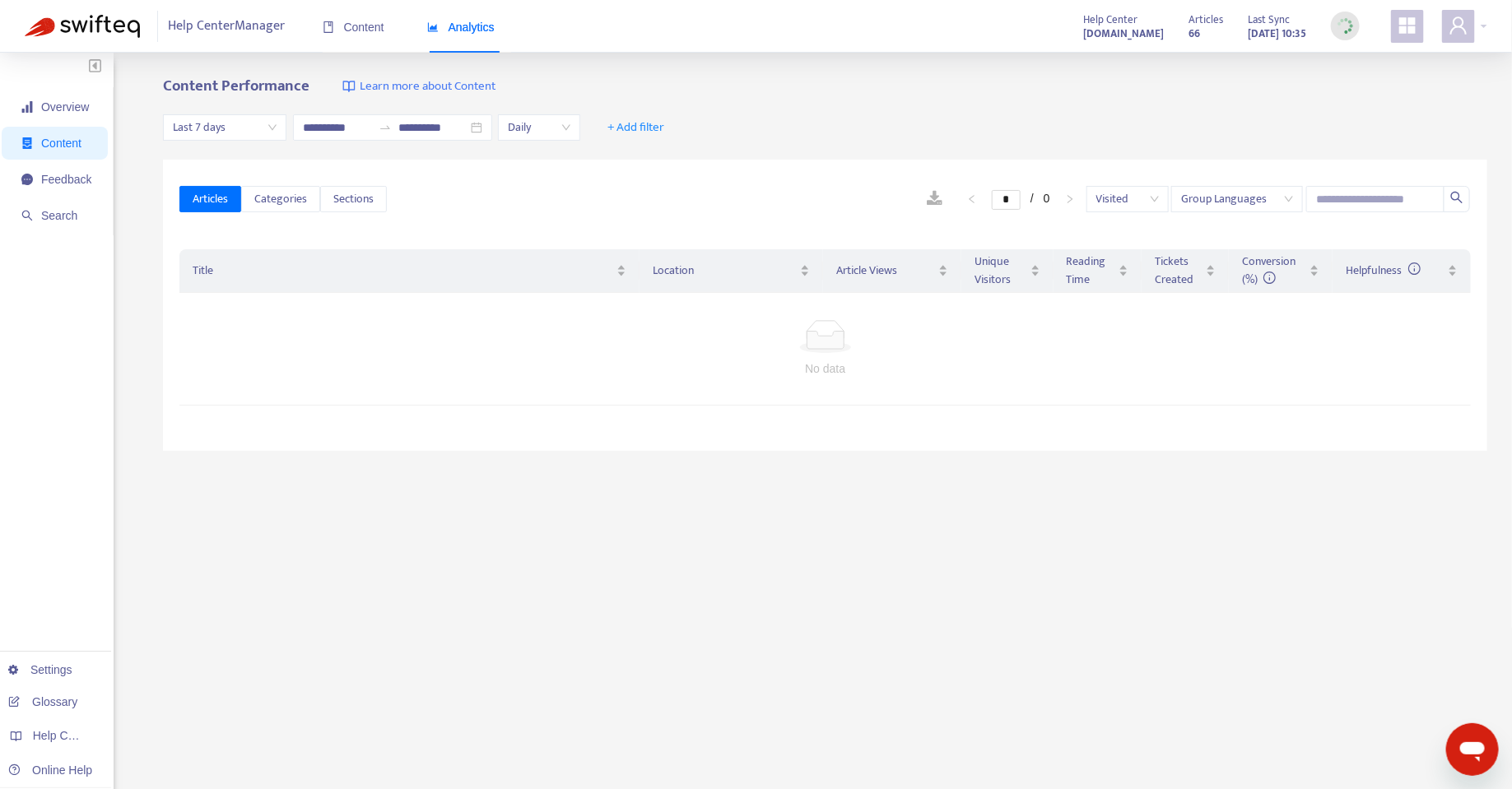
click at [218, 141] on div "**********" at bounding box center [824, 127] width 1324 height 64
click at [219, 129] on span "Last 7 days" at bounding box center [224, 127] width 103 height 24
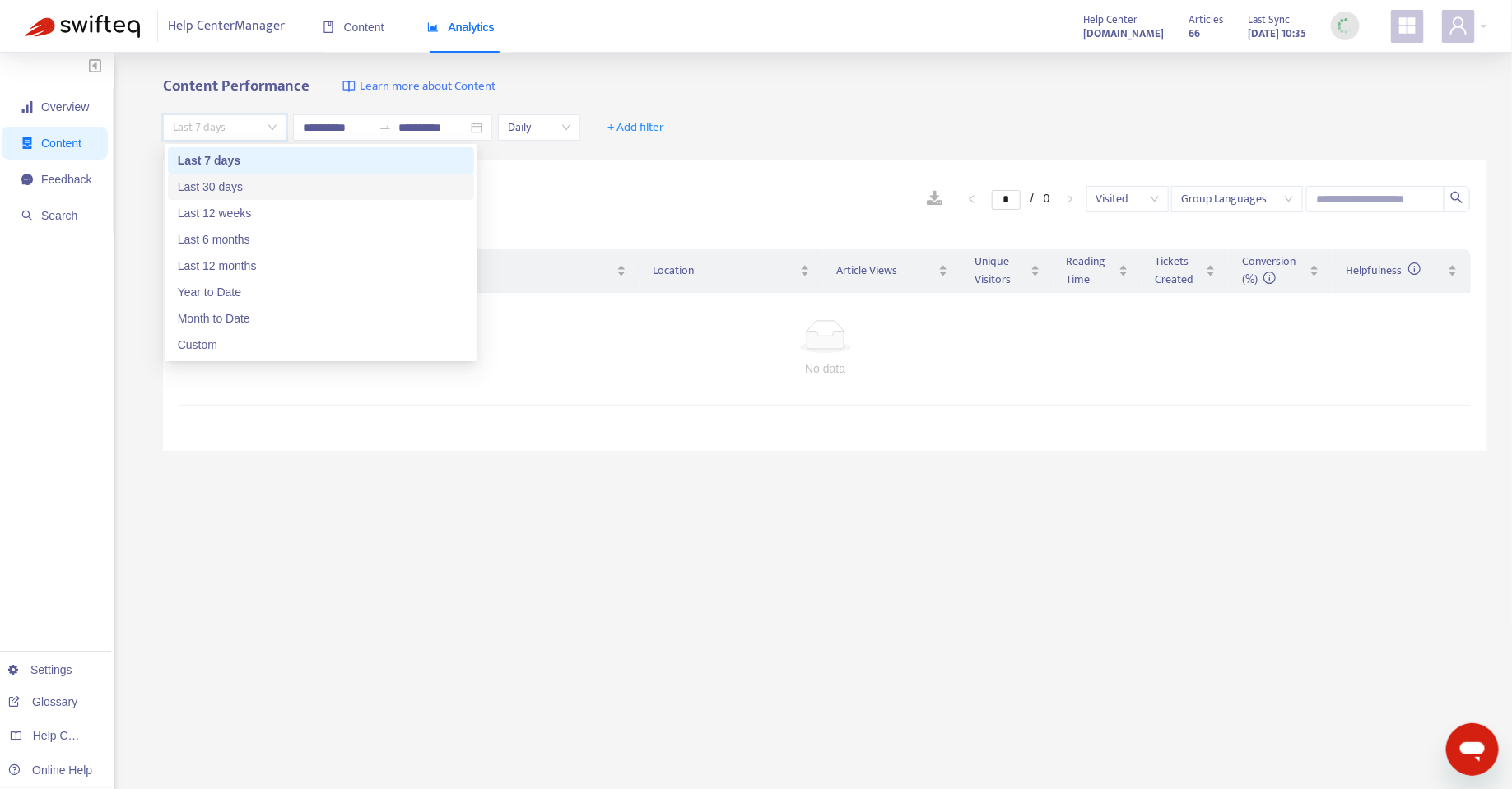
click at [229, 193] on div "Last 30 days" at bounding box center [321, 187] width 286 height 18
type input "**********"
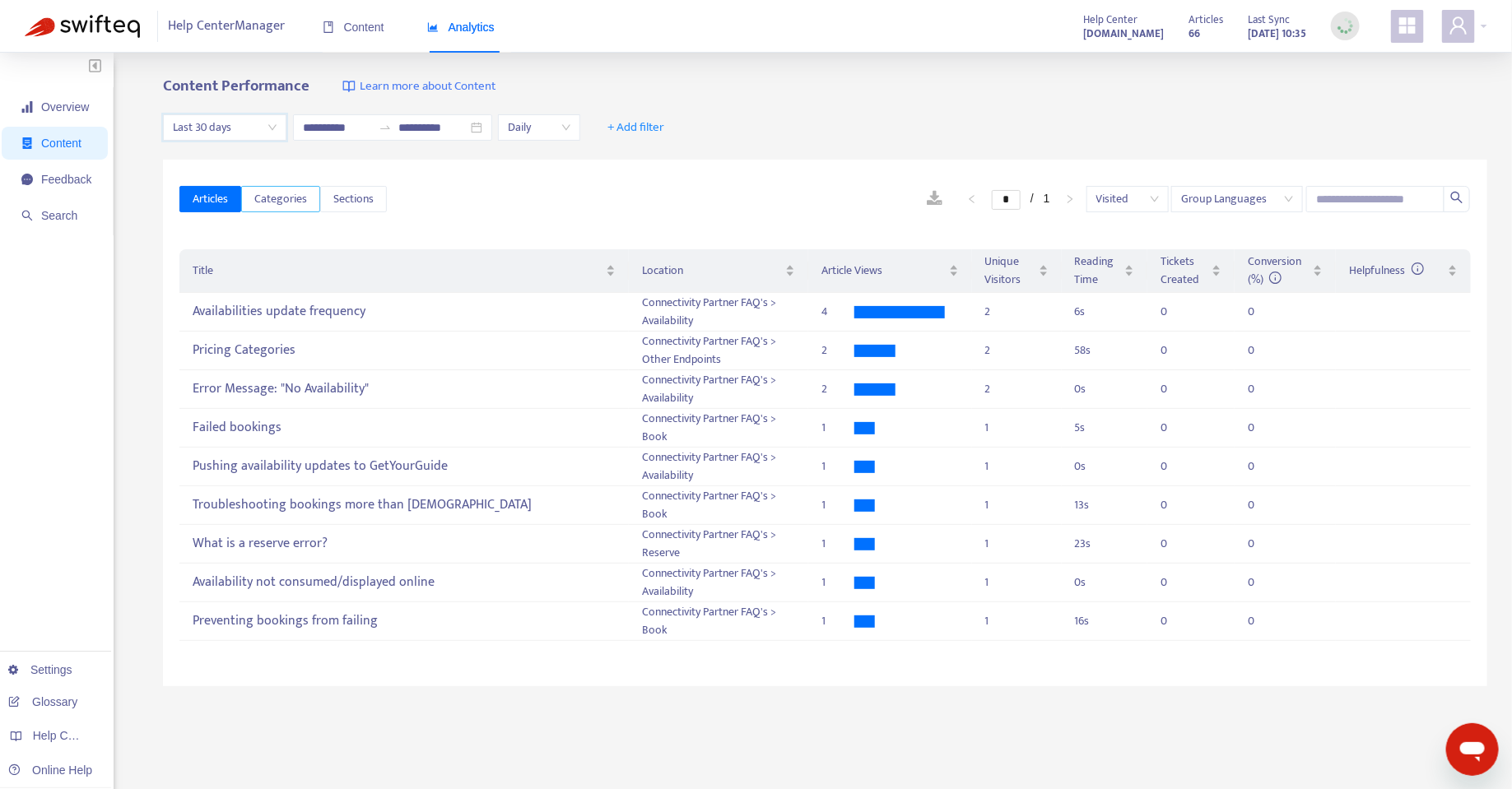
click at [277, 199] on span "Categories" at bounding box center [280, 199] width 53 height 18
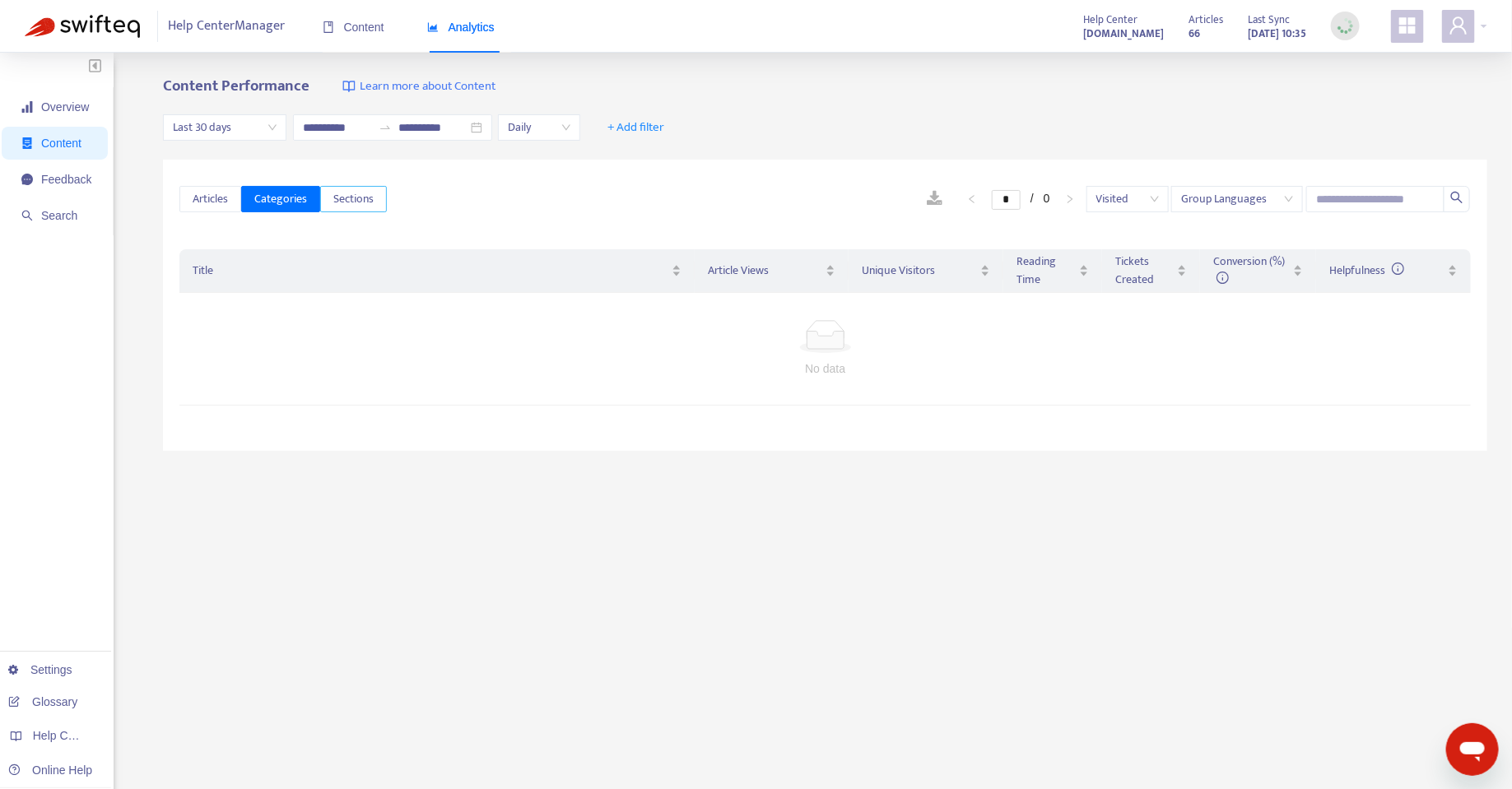
click at [347, 196] on span "Sections" at bounding box center [353, 199] width 40 height 18
click at [254, 197] on button "Categories" at bounding box center [281, 198] width 79 height 26
click at [197, 203] on span "Articles" at bounding box center [209, 199] width 35 height 18
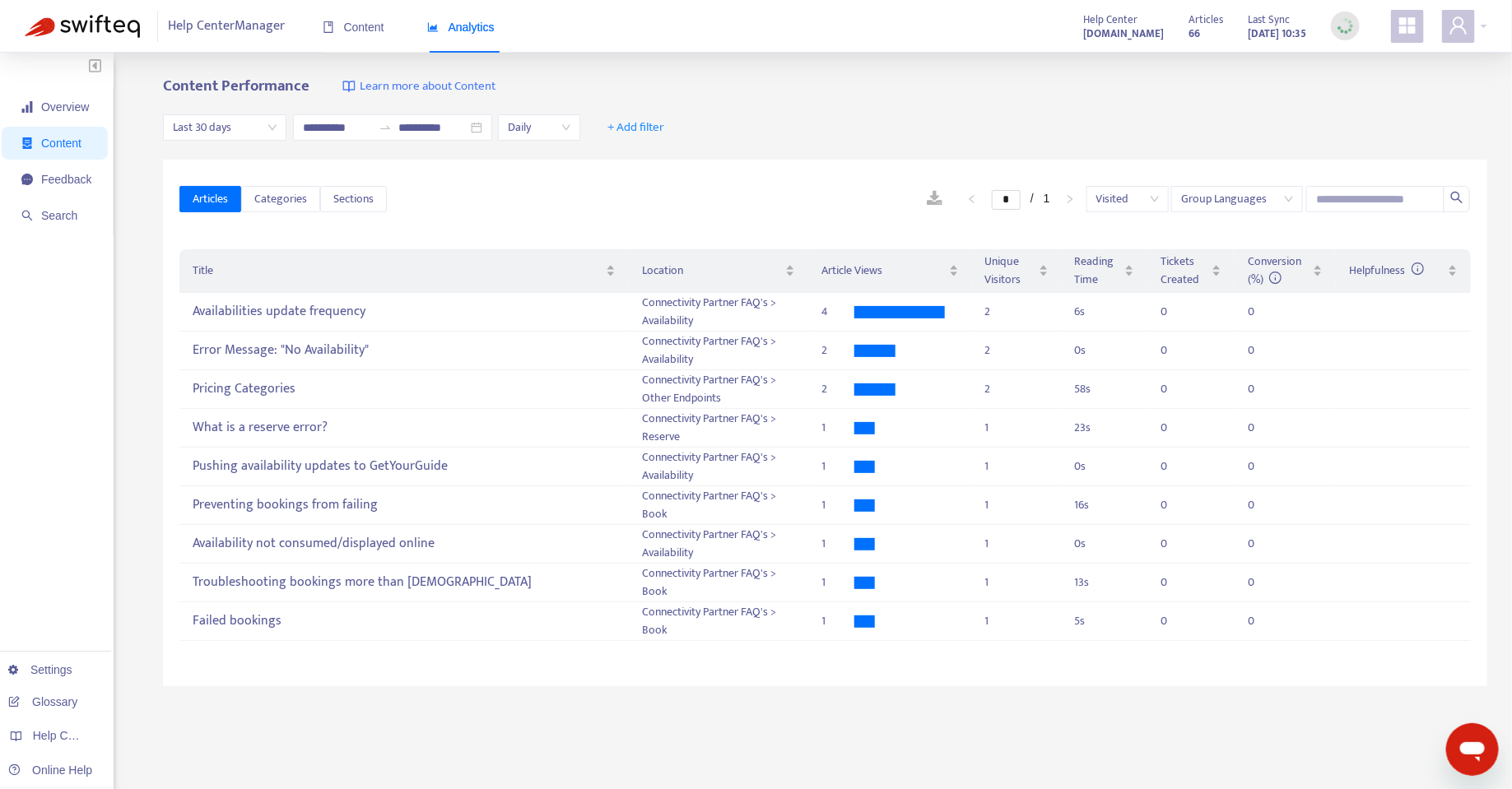
click at [283, 217] on div "Articles Categories Sections * / 1 Visited Group Languages" at bounding box center [825, 199] width 1291 height 64
click at [281, 200] on span "Categories" at bounding box center [280, 199] width 53 height 18
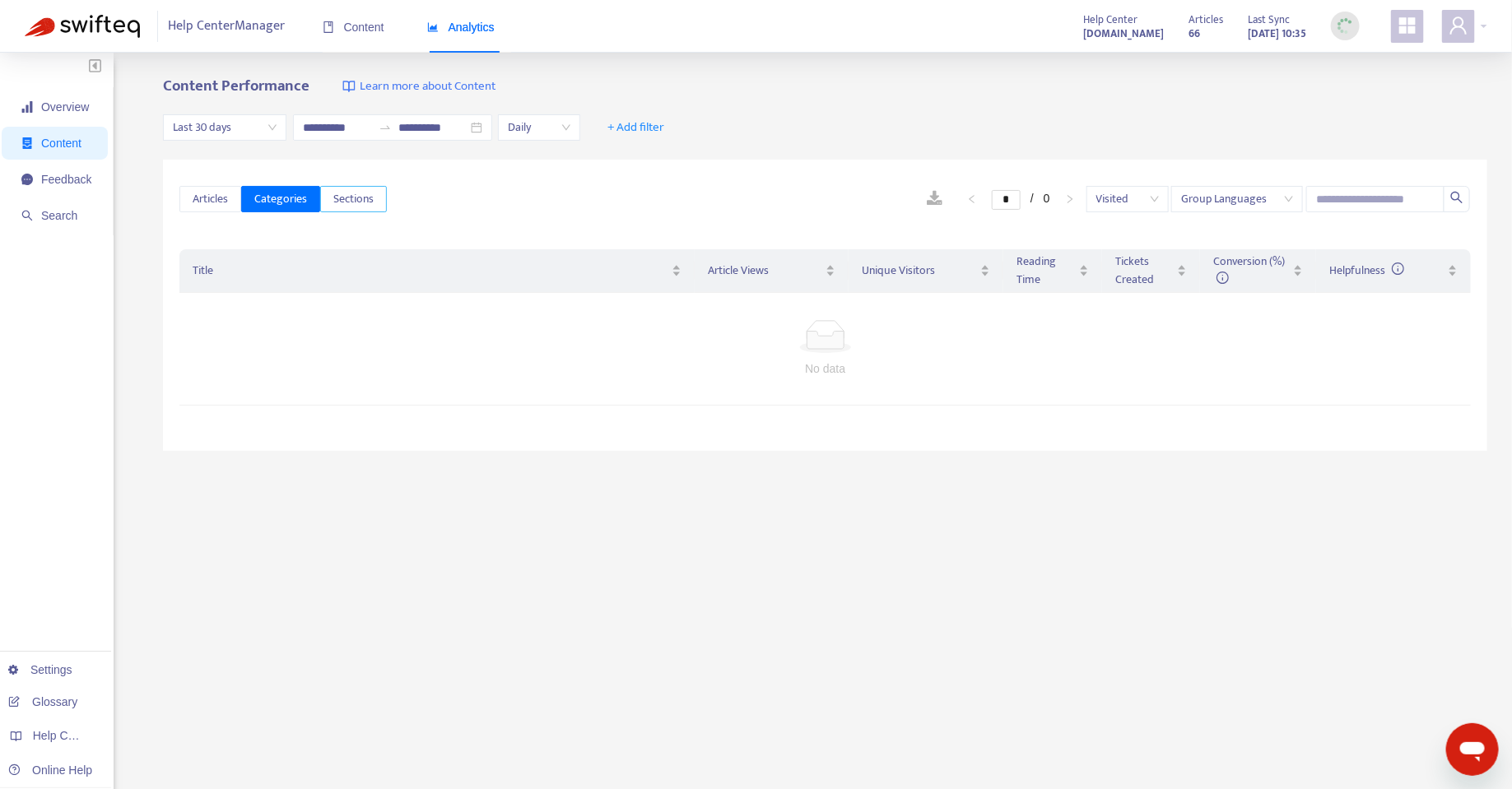
click at [360, 208] on button "Sections" at bounding box center [354, 198] width 66 height 26
click at [286, 200] on span "Categories" at bounding box center [280, 199] width 53 height 18
click at [637, 122] on span "+ Add filter" at bounding box center [635, 127] width 57 height 20
click at [626, 188] on span "Category" at bounding box center [646, 187] width 74 height 18
click at [650, 130] on div at bounding box center [645, 127] width 100 height 20
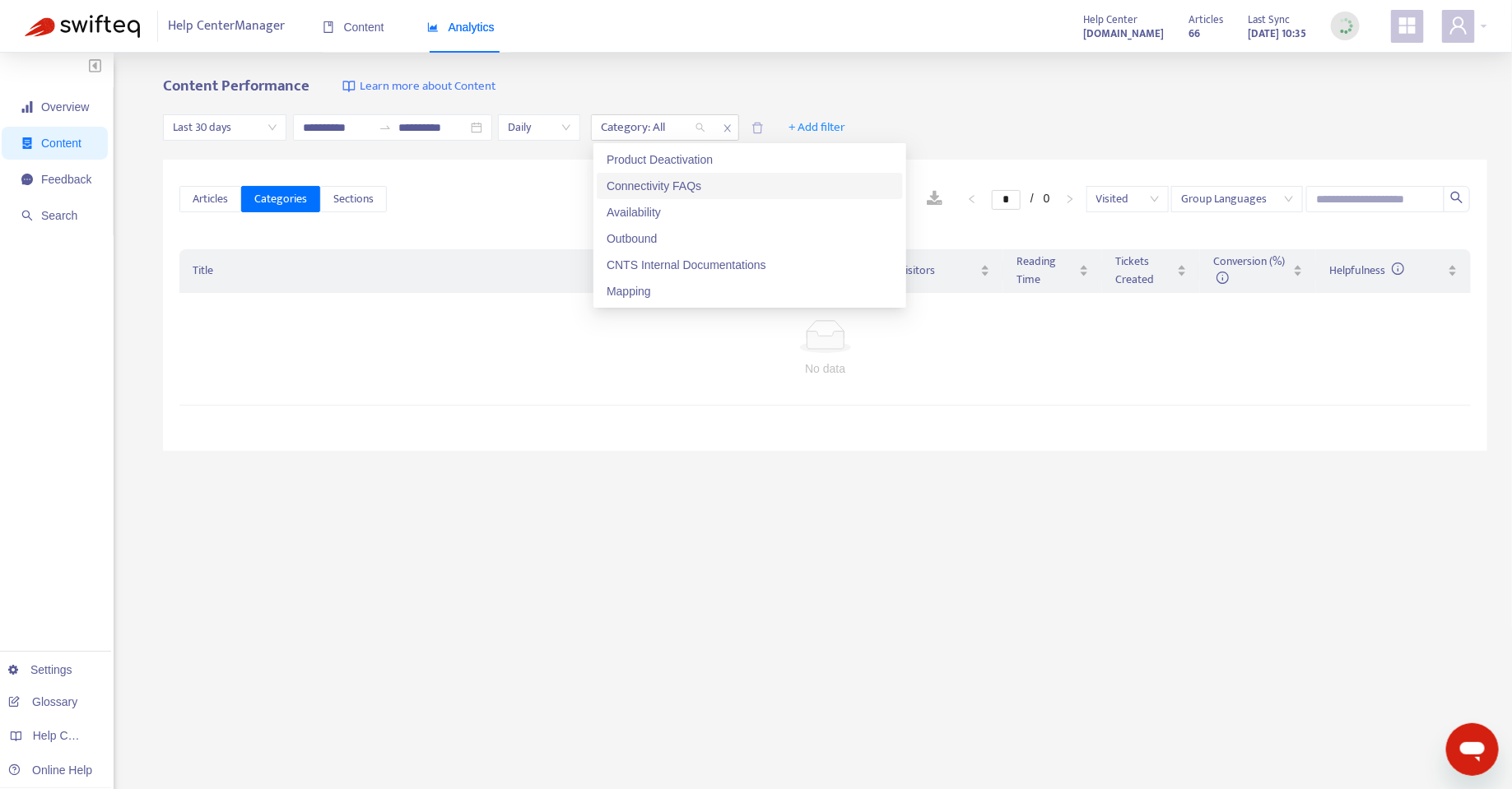
click at [671, 180] on div "Connectivity FAQs" at bounding box center [750, 186] width 286 height 18
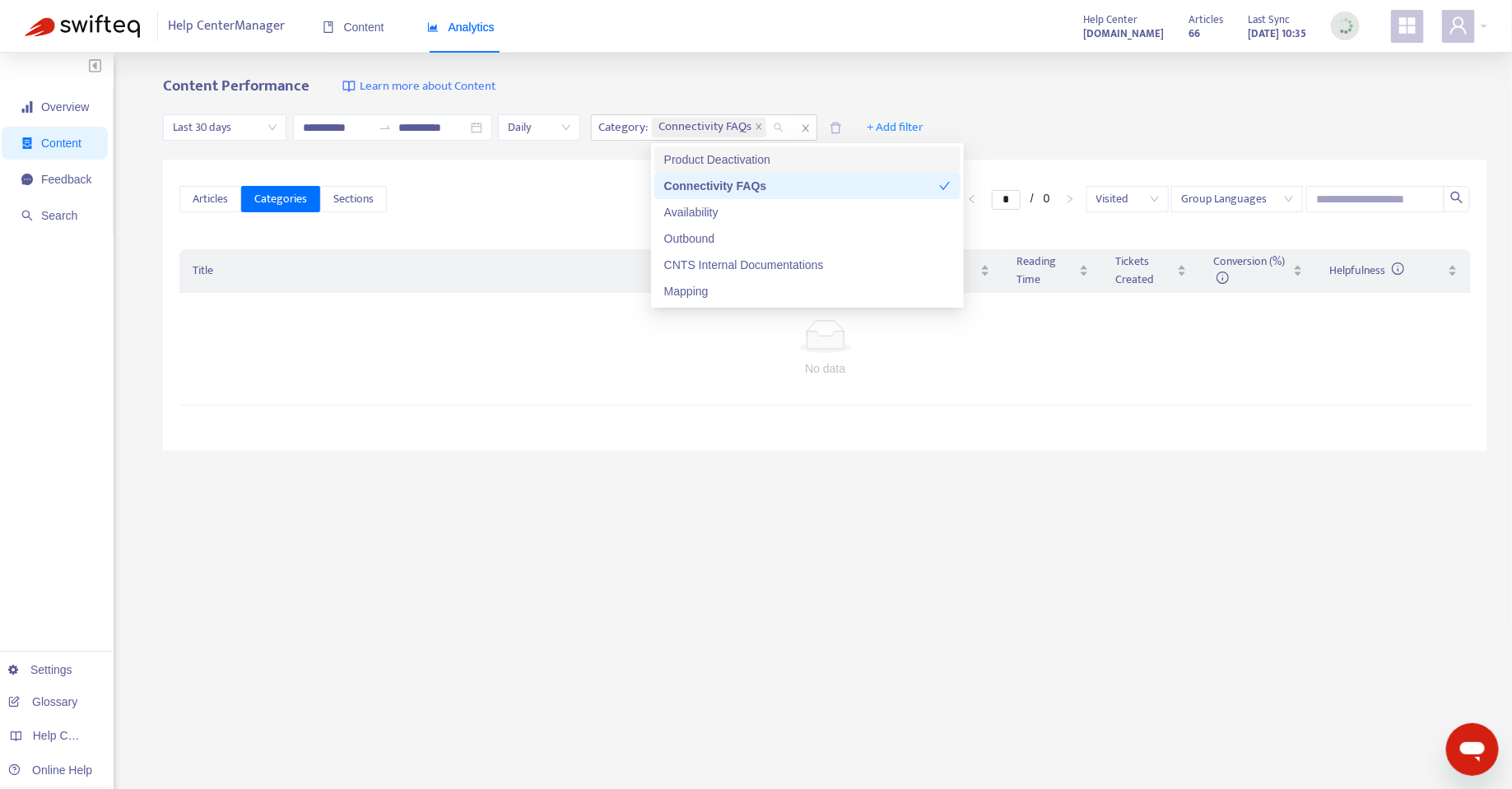
click at [902, 74] on div "**********" at bounding box center [756, 547] width 1512 height 987
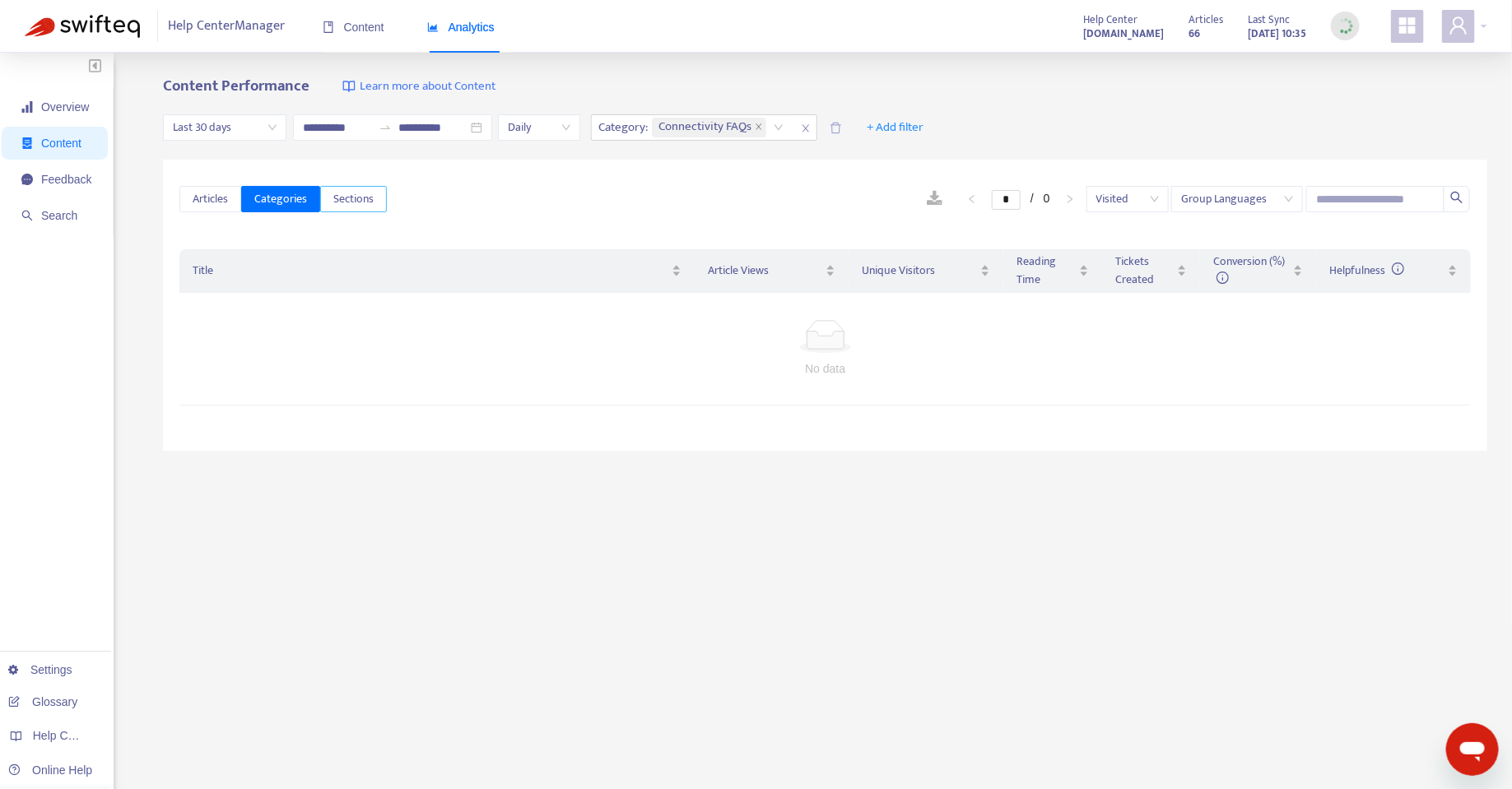
click at [326, 198] on button "Sections" at bounding box center [354, 198] width 66 height 26
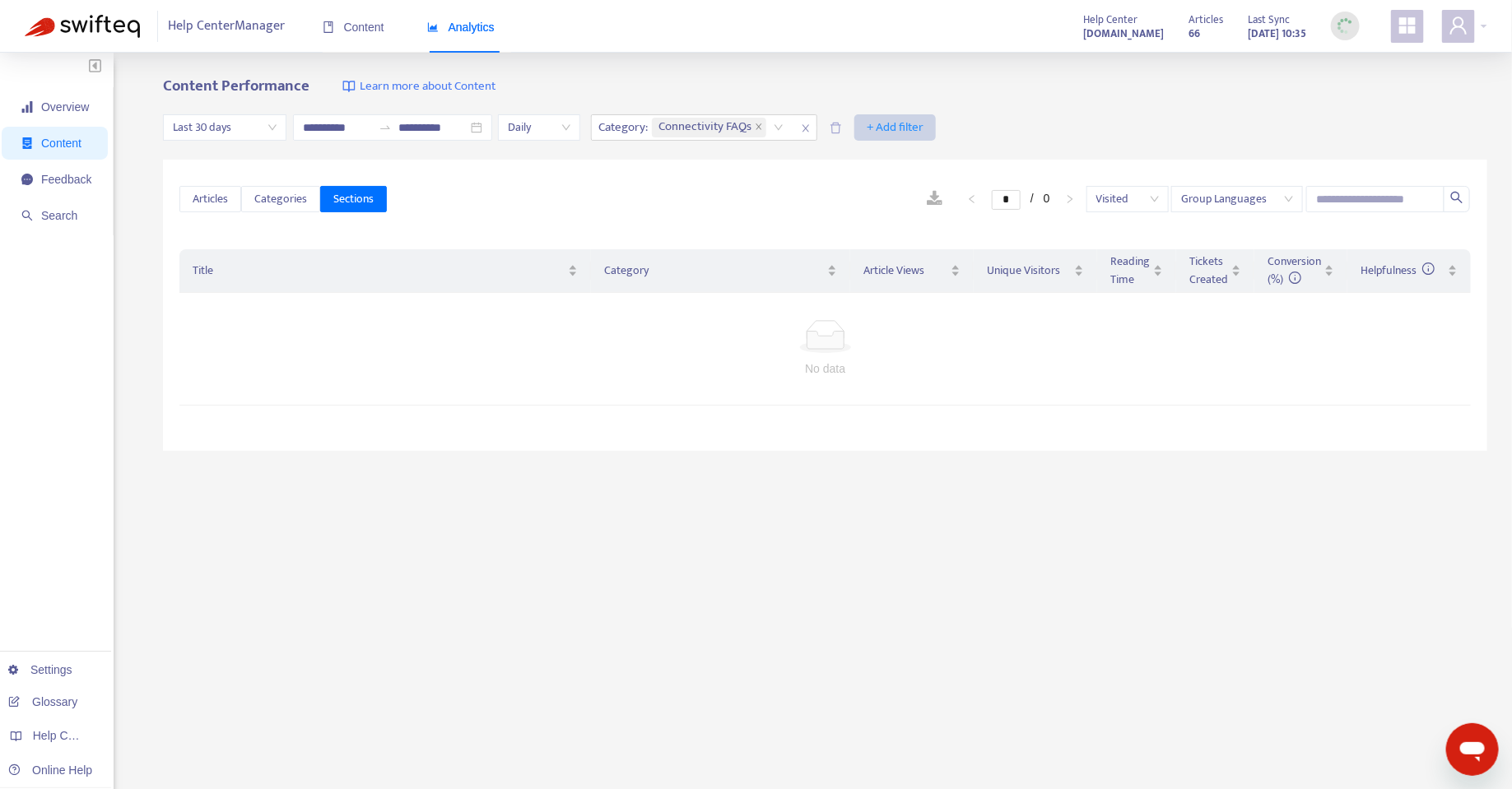
click at [880, 122] on span "+ Add filter" at bounding box center [894, 127] width 57 height 20
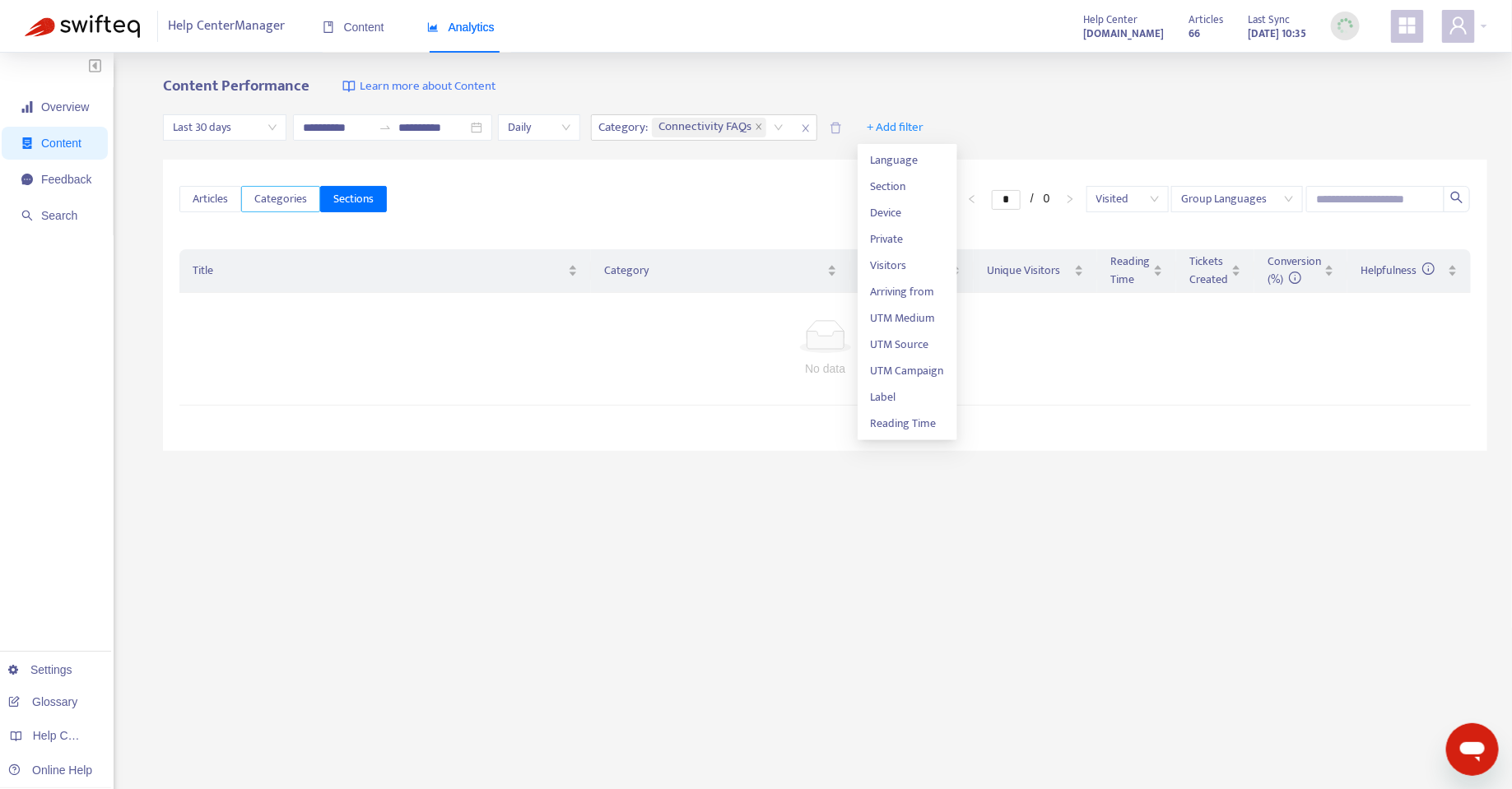
click at [273, 208] on span "Categories" at bounding box center [280, 199] width 53 height 18
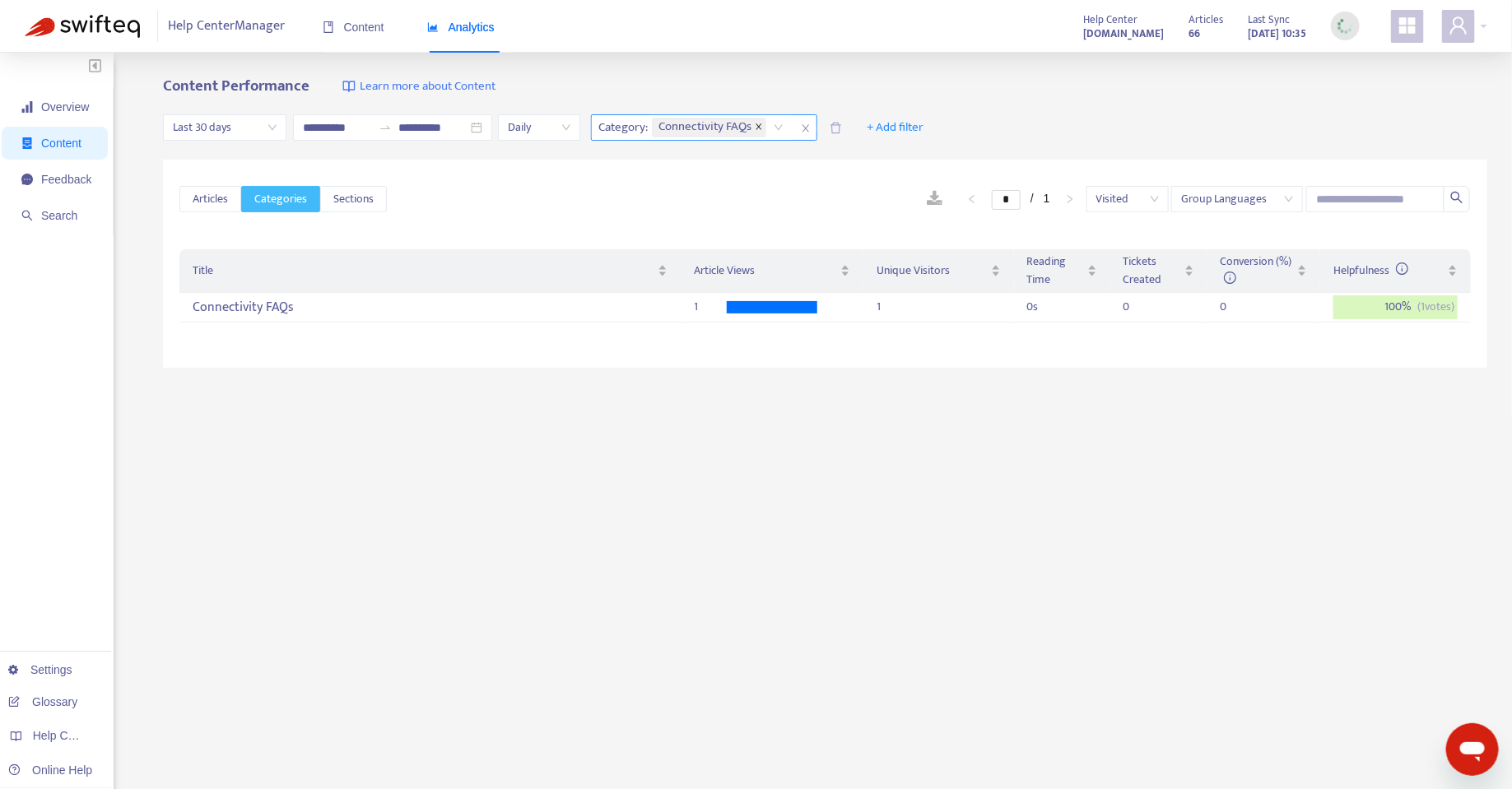
click at [760, 127] on icon "close" at bounding box center [758, 127] width 8 height 8
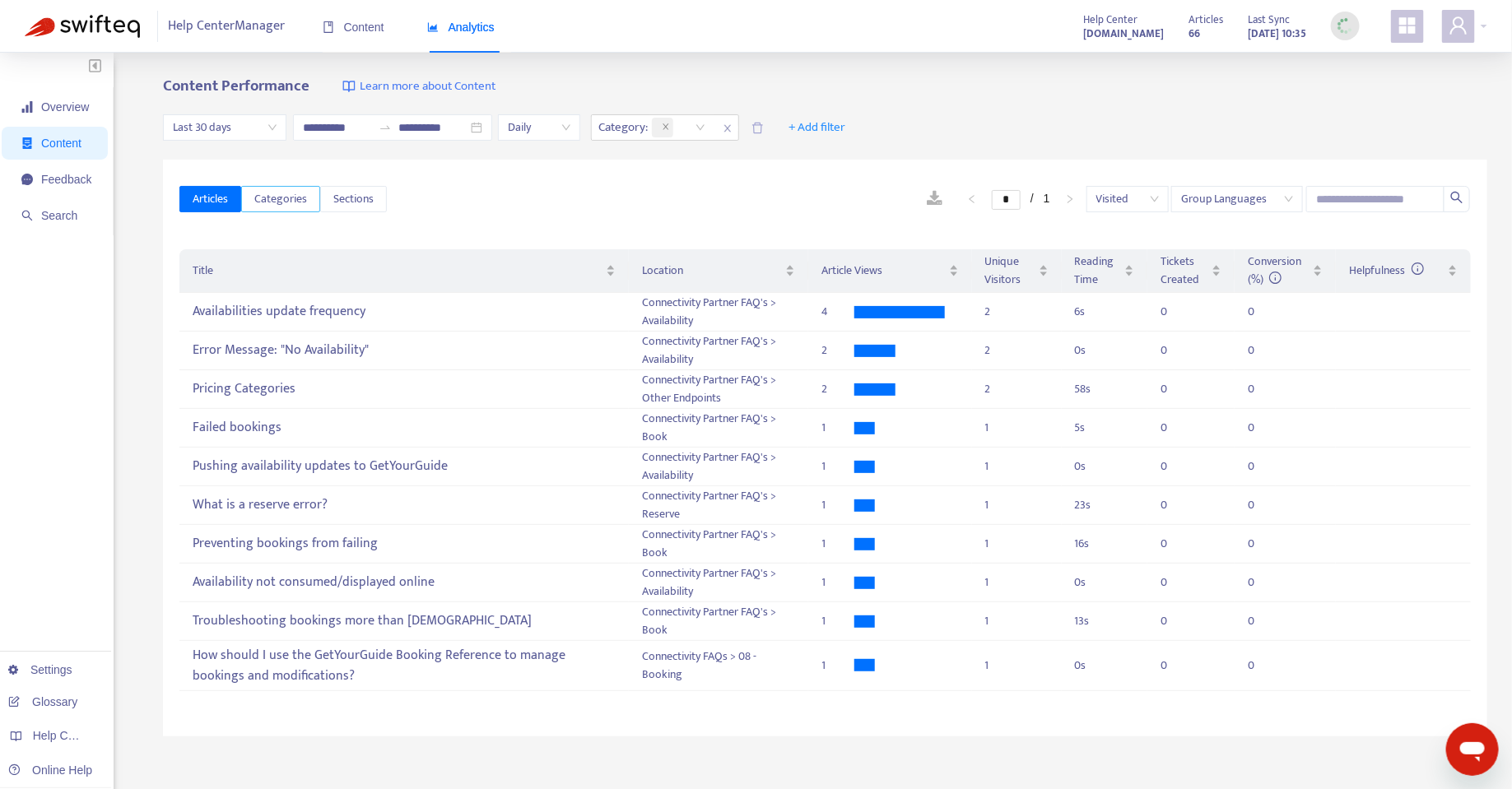
click at [293, 207] on span "Categories" at bounding box center [280, 199] width 53 height 18
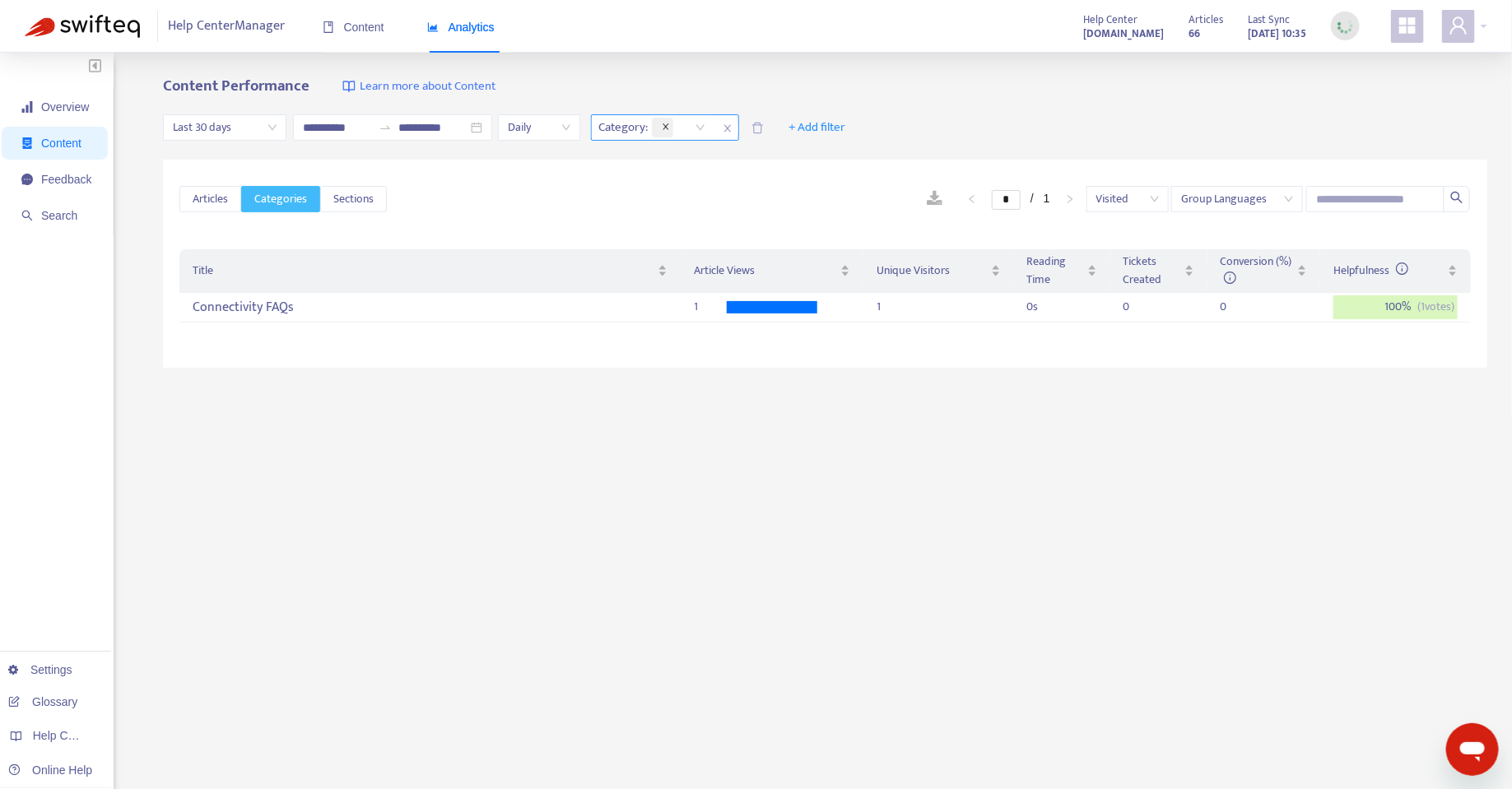
click at [667, 125] on icon "close" at bounding box center [665, 126] width 5 height 5
click at [352, 205] on span "Sections" at bounding box center [353, 199] width 40 height 18
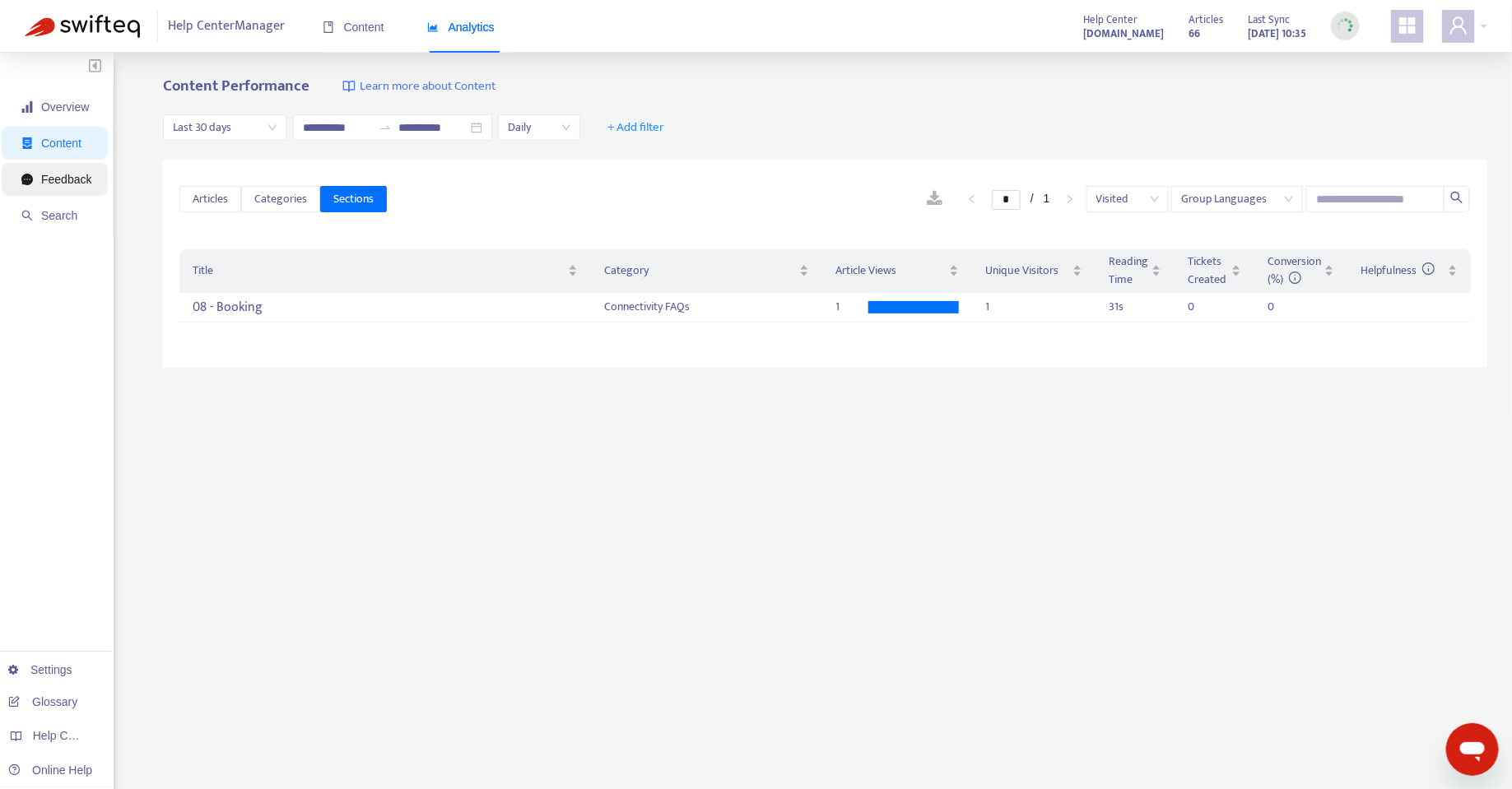
click at [48, 182] on span "Feedback" at bounding box center [66, 179] width 50 height 13
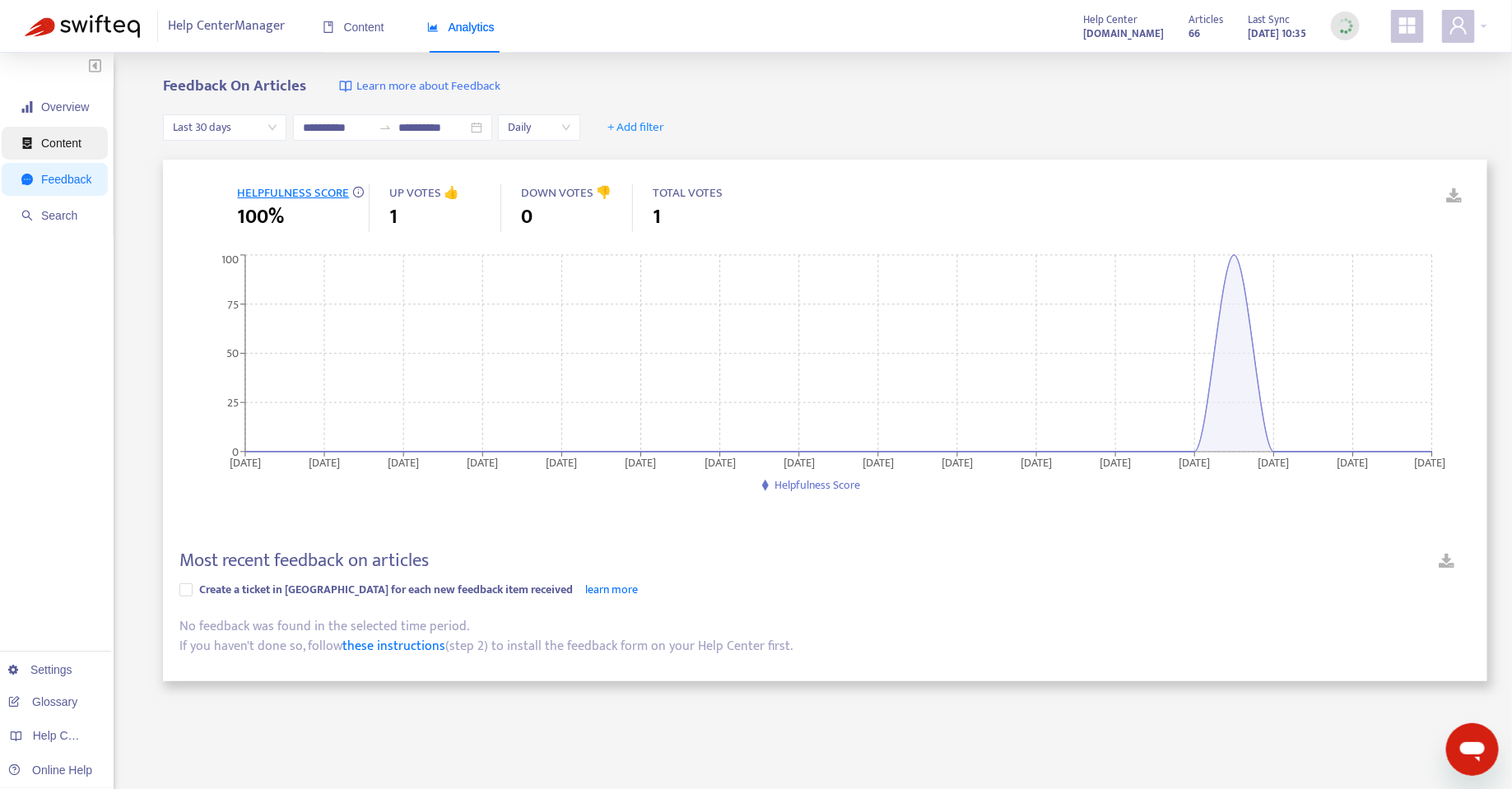
click at [64, 138] on span "Content" at bounding box center [61, 143] width 40 height 13
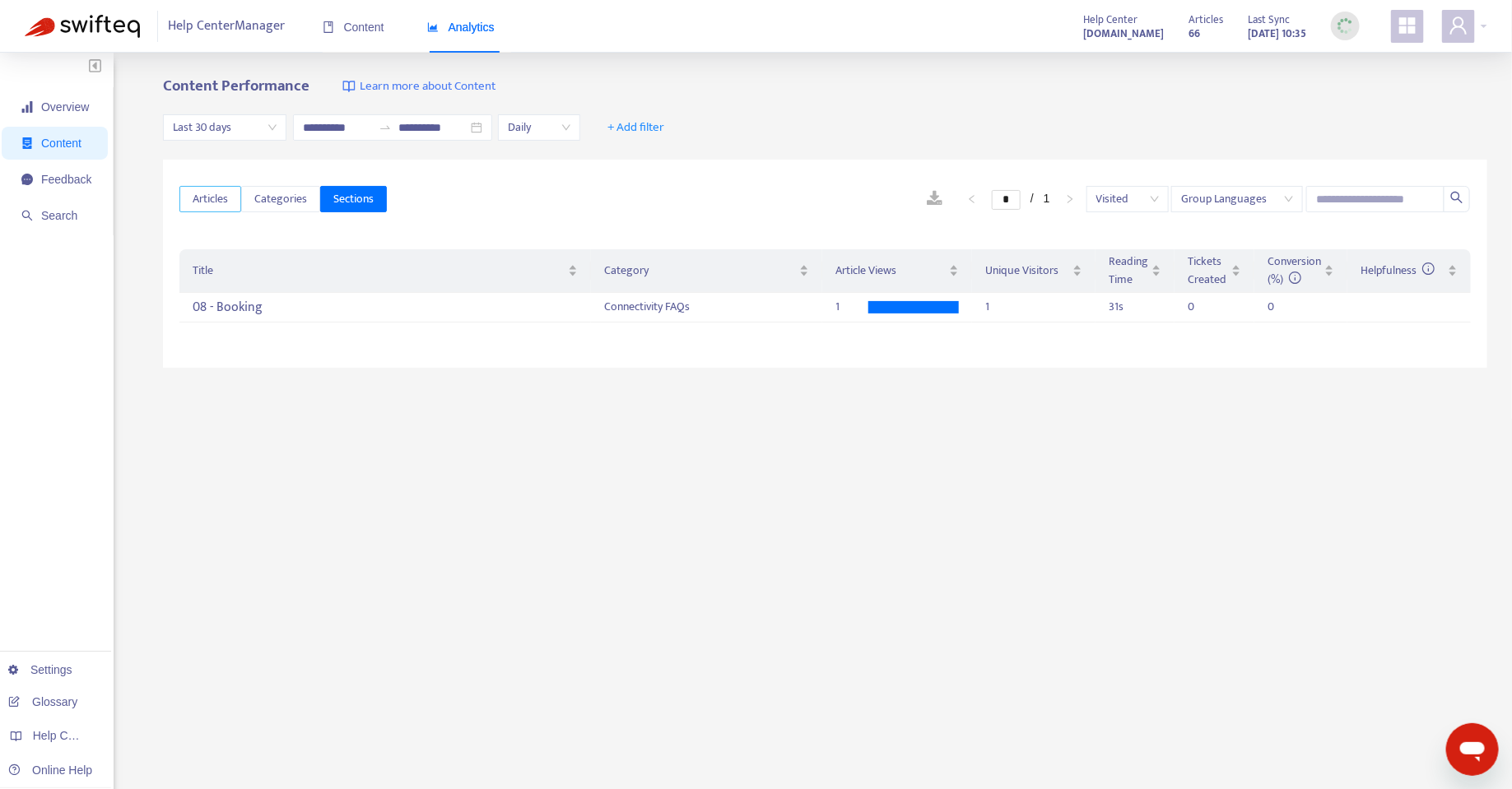
click at [206, 197] on span "Articles" at bounding box center [209, 199] width 35 height 18
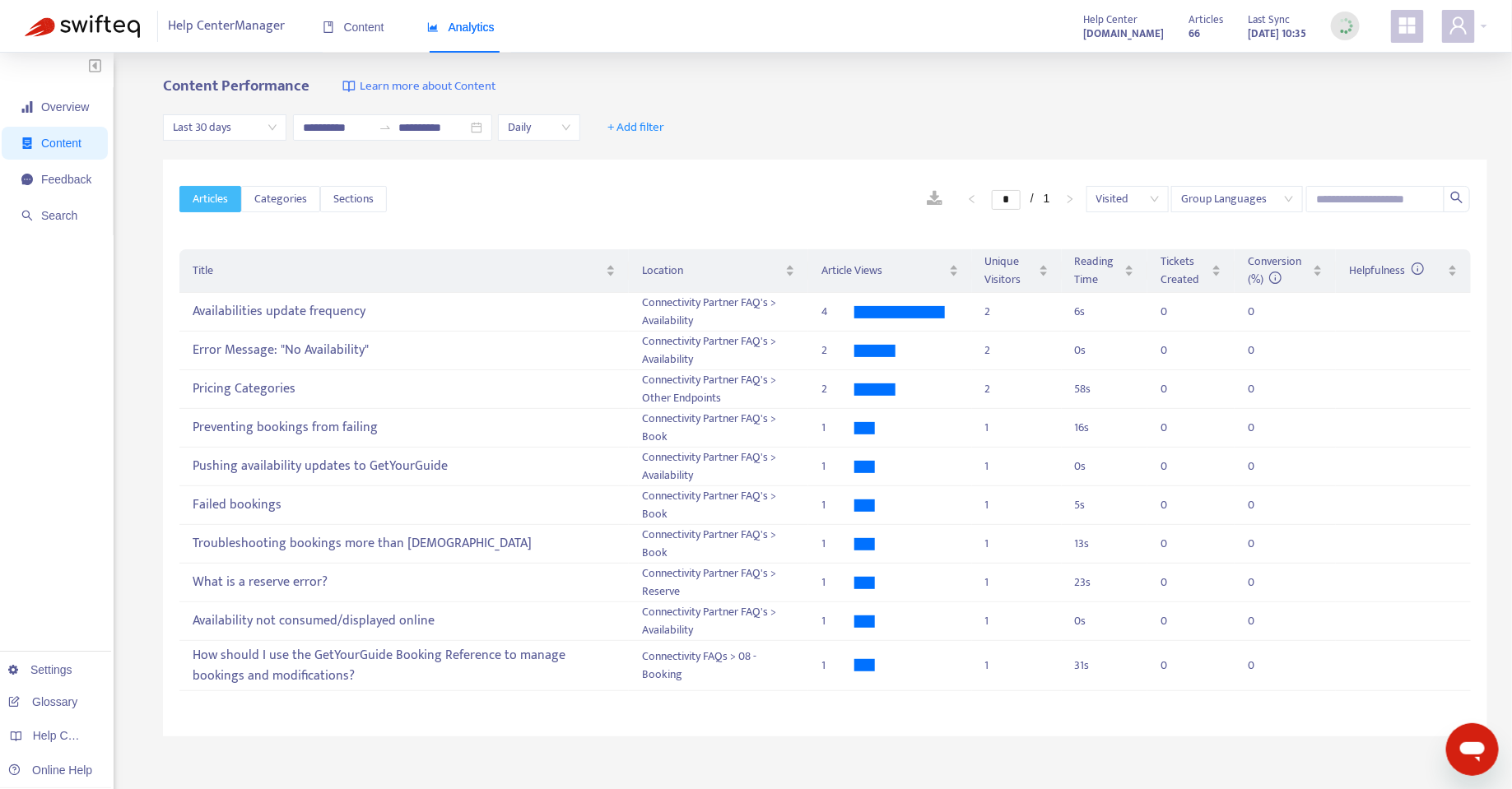
click at [239, 127] on span "Last 30 days" at bounding box center [224, 127] width 103 height 24
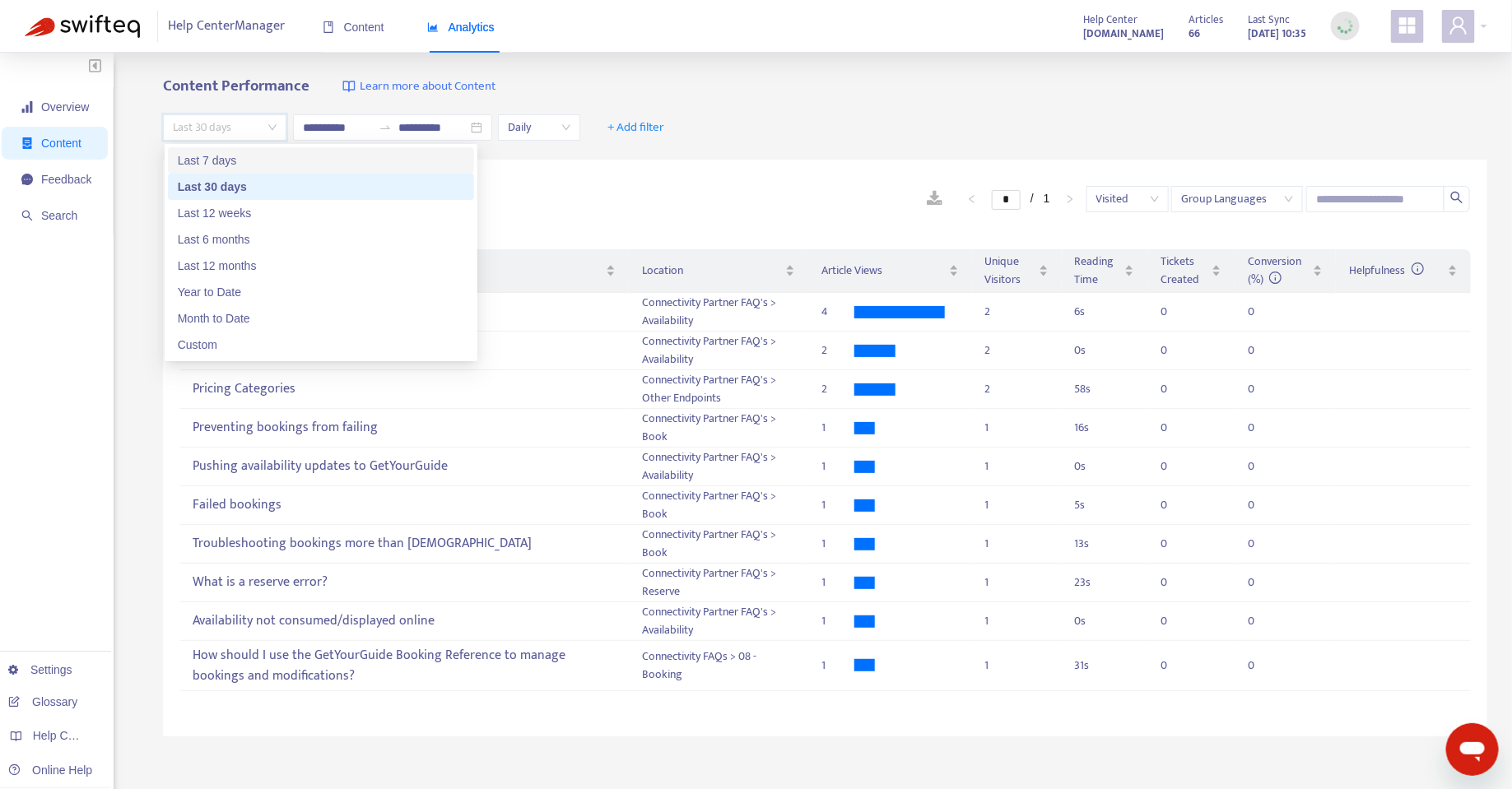
click at [230, 153] on div "Last 7 days" at bounding box center [321, 161] width 286 height 18
type input "**********"
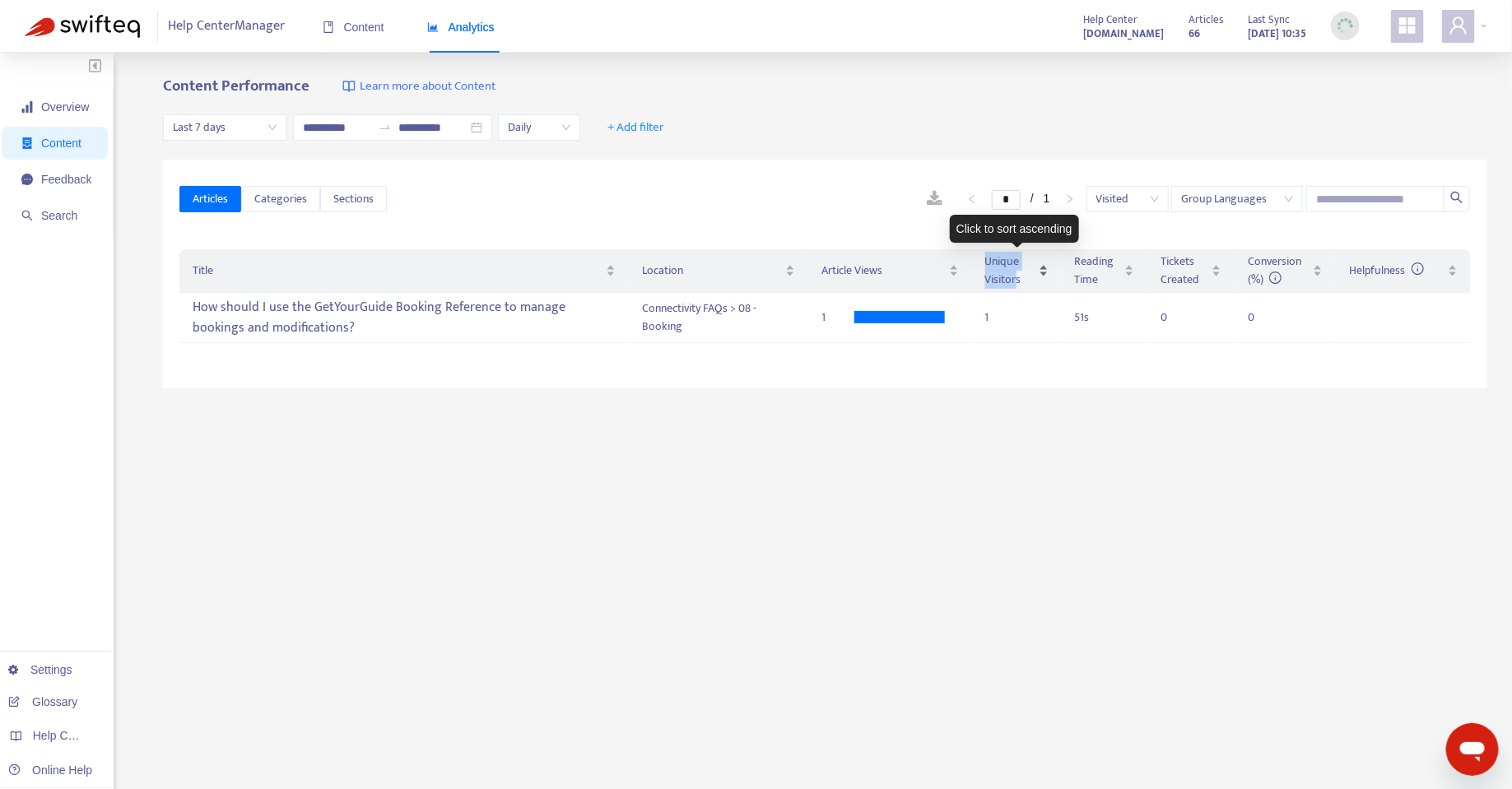
drag, startPoint x: 987, startPoint y: 261, endPoint x: 1015, endPoint y: 282, distance: 35.0
click at [1015, 282] on span "Unique Visitors" at bounding box center [1010, 270] width 50 height 36
click at [1015, 336] on td "1" at bounding box center [1016, 318] width 90 height 50
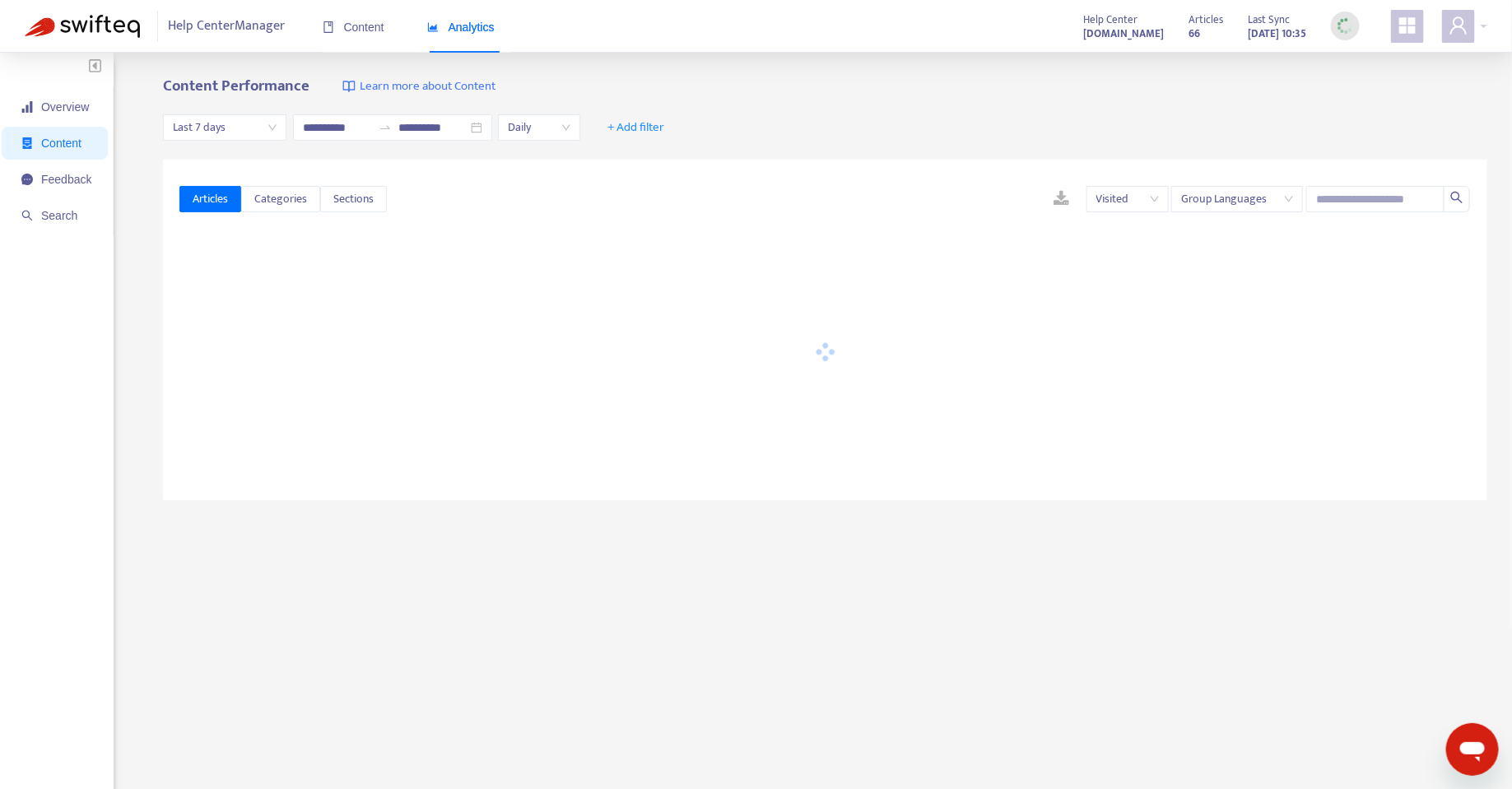
type input "**********"
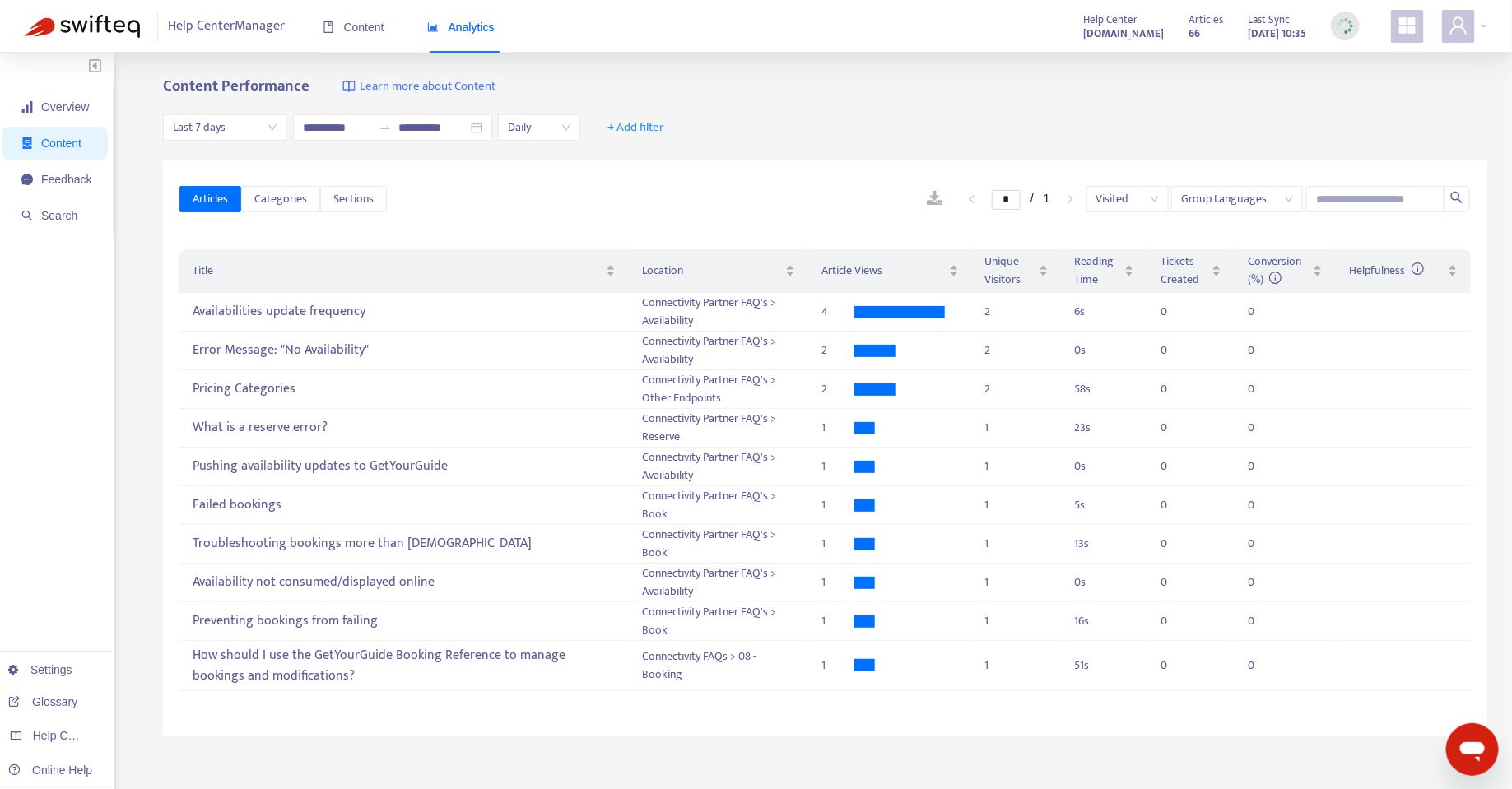
click at [216, 123] on span "Last 7 days" at bounding box center [224, 127] width 103 height 24
click at [644, 221] on div "Articles Categories Sections * / 1 Visited Group Languages" at bounding box center [825, 199] width 1291 height 64
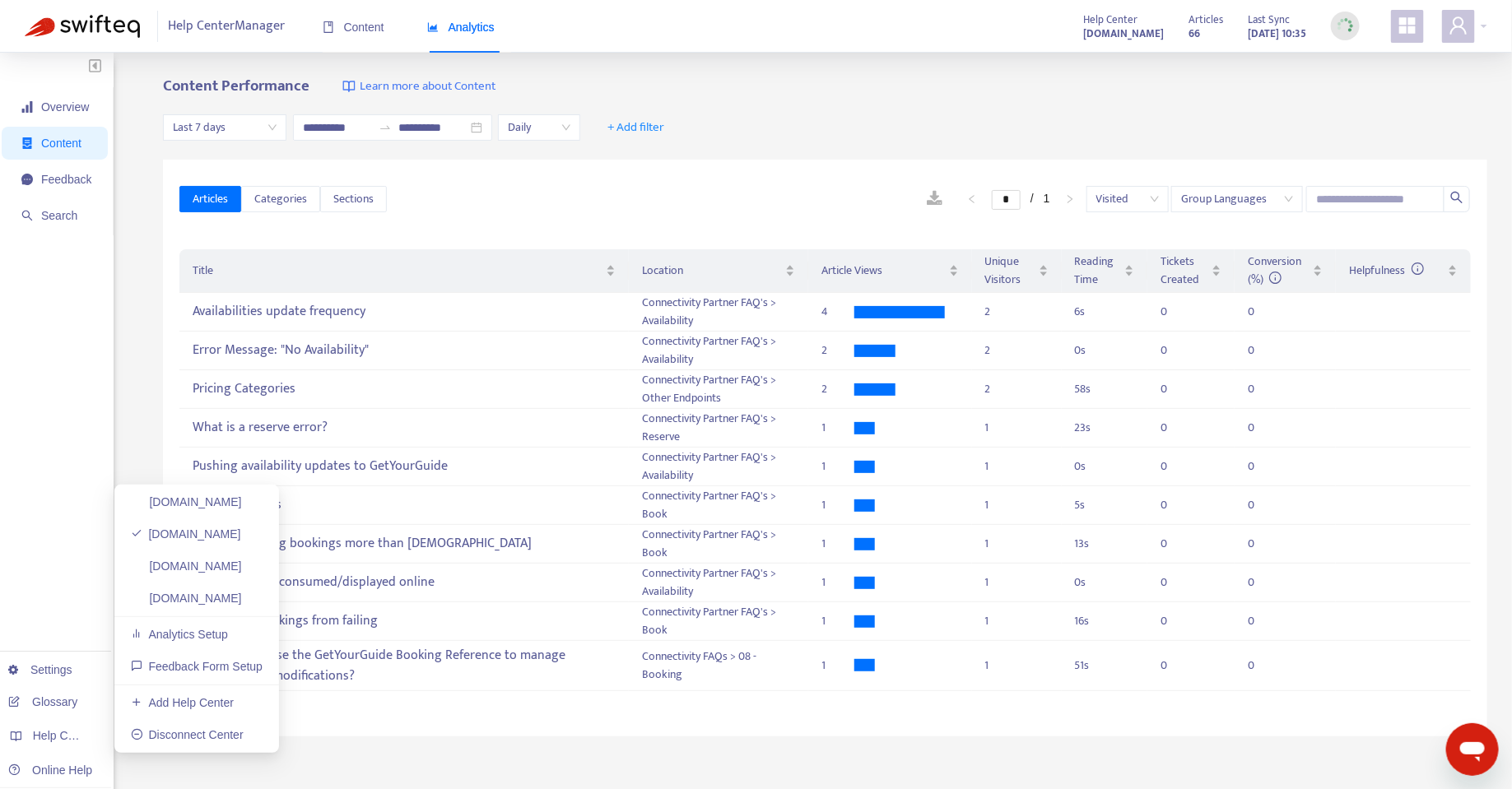
click at [64, 557] on div "Overview Content Feedback Search Settings Glossary Help Centers Online Help" at bounding box center [57, 547] width 113 height 987
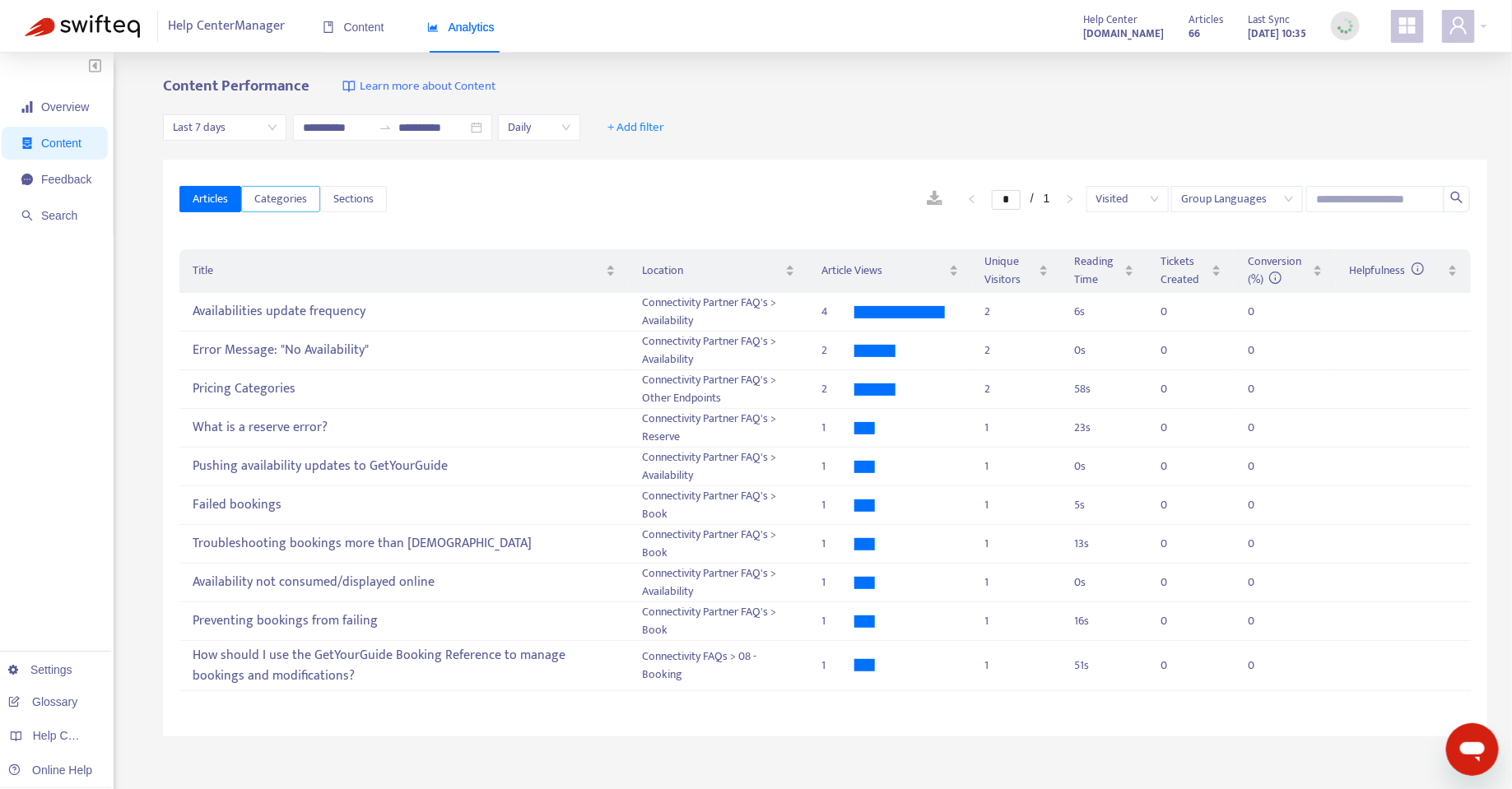
click at [292, 211] on button "Categories" at bounding box center [281, 198] width 79 height 26
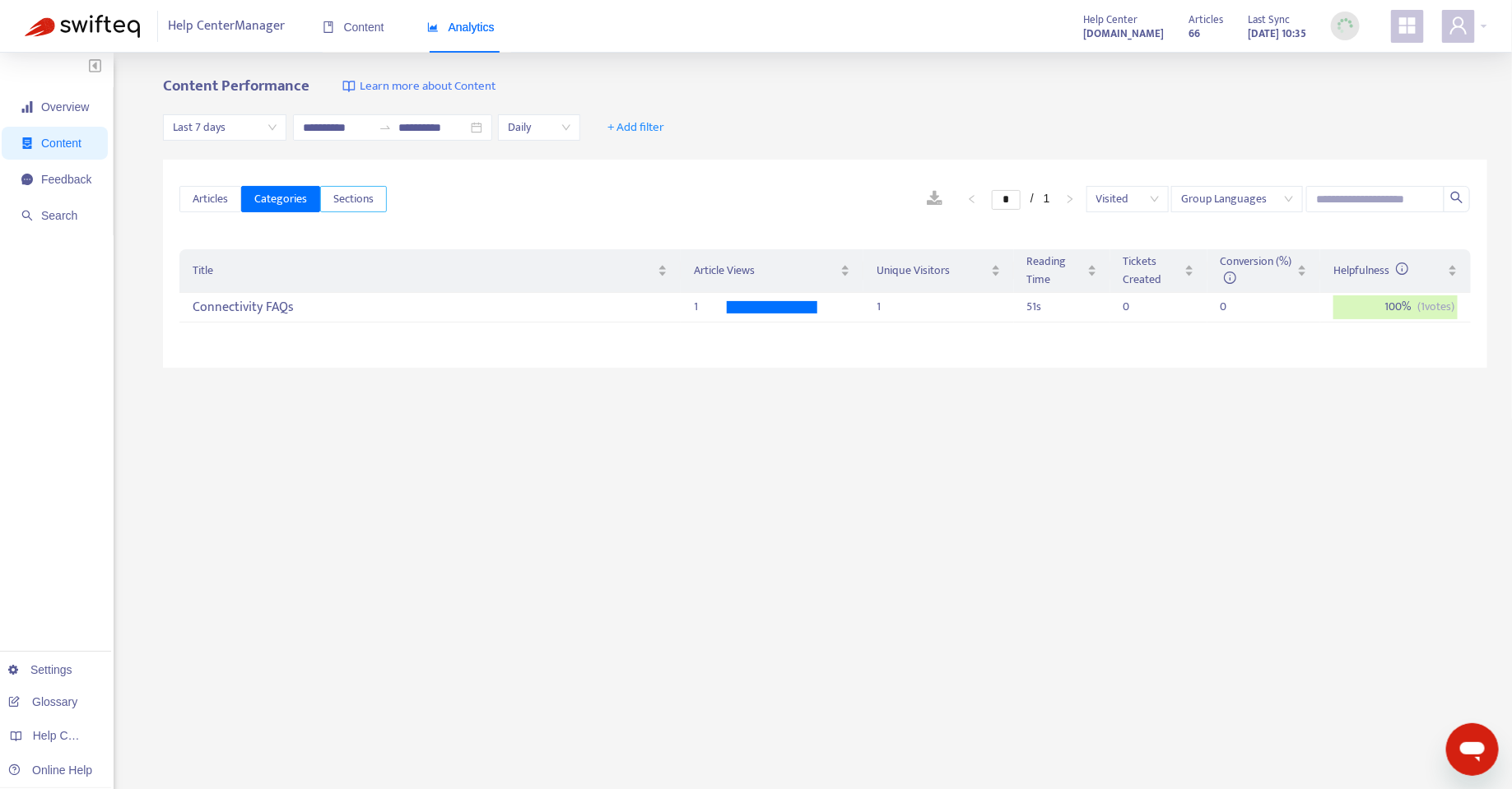
click at [348, 212] on button "Sections" at bounding box center [354, 198] width 66 height 26
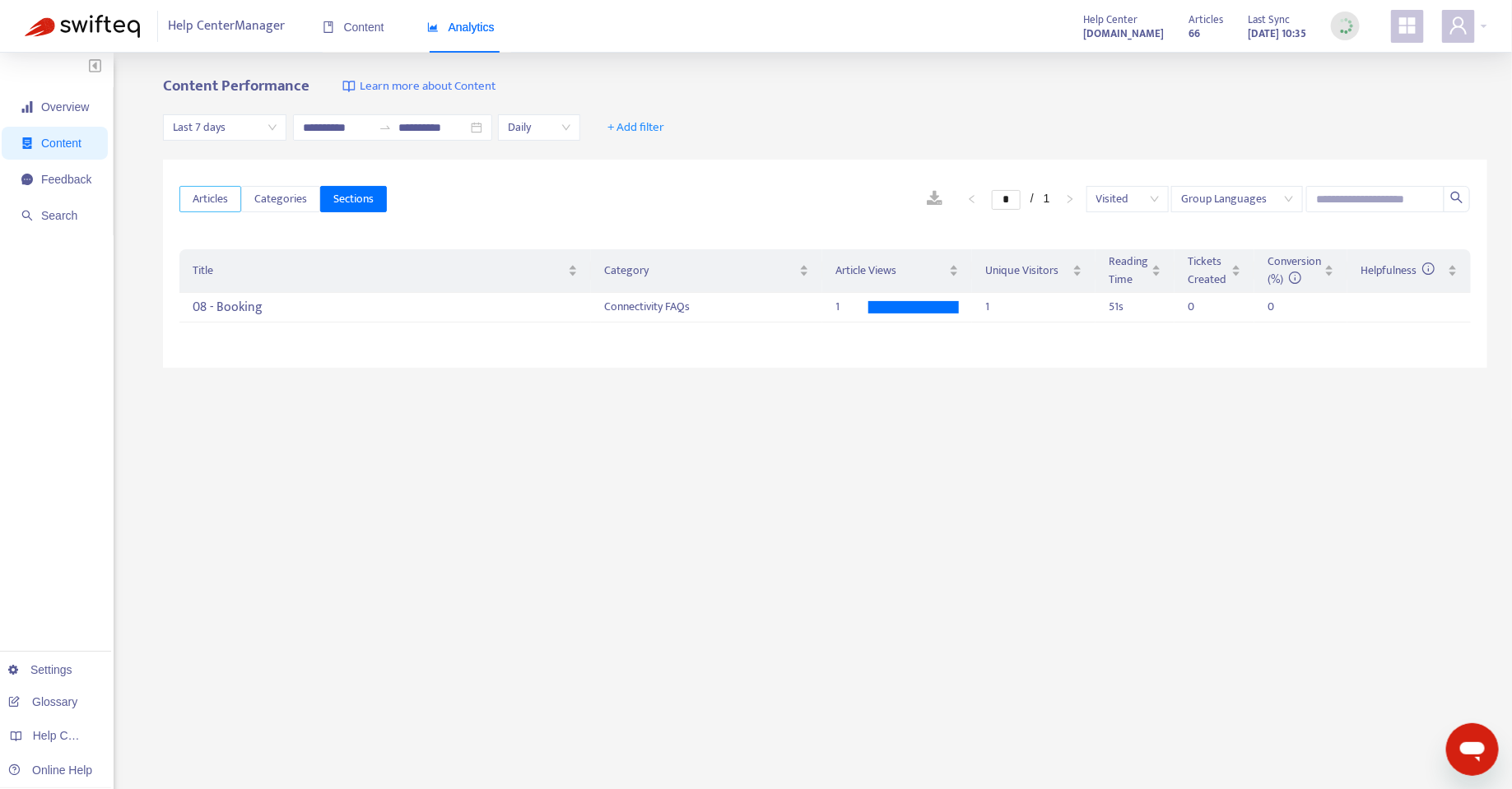
click at [224, 197] on span "Articles" at bounding box center [209, 199] width 35 height 18
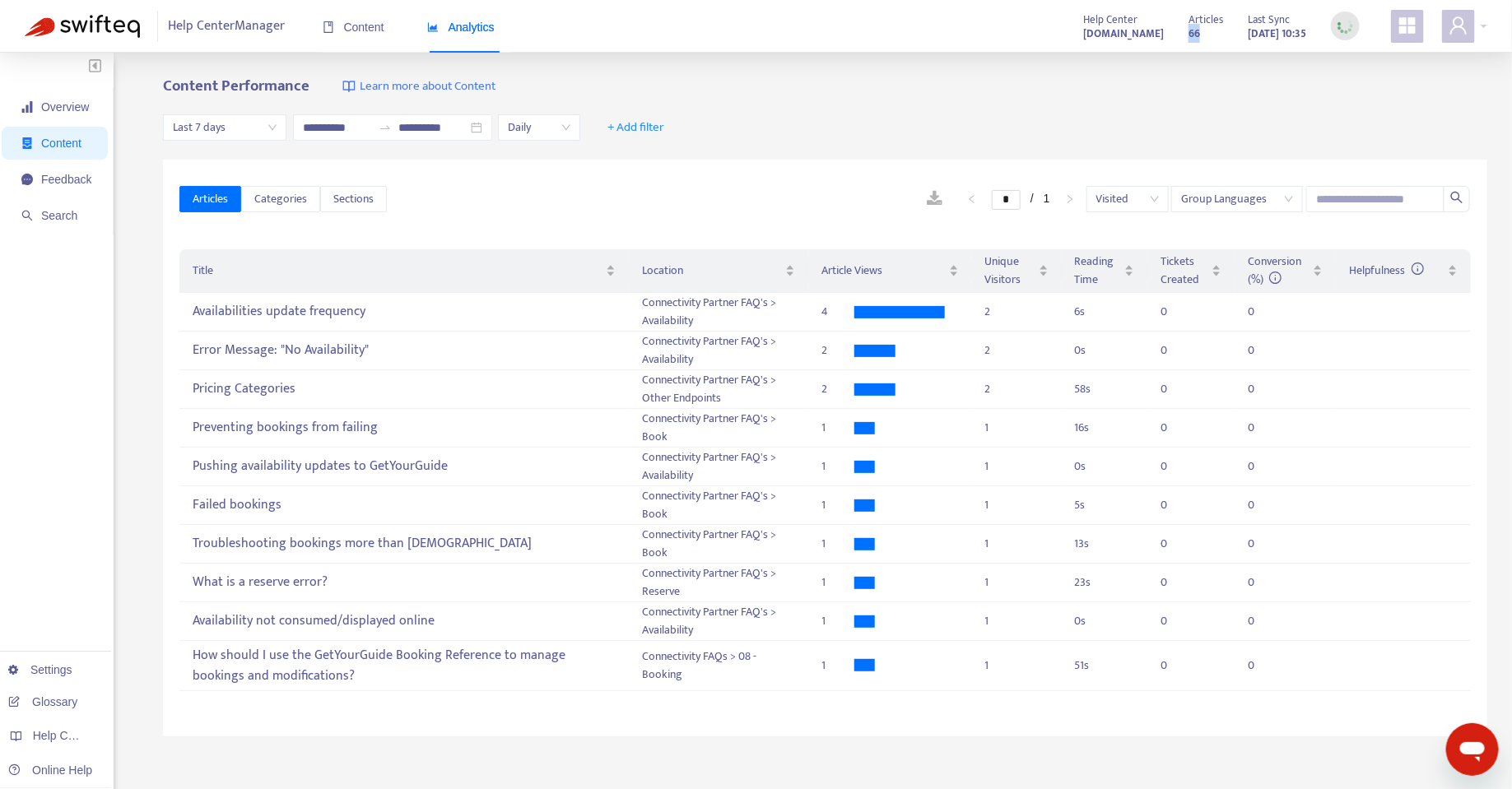
drag, startPoint x: 1159, startPoint y: 34, endPoint x: 1190, endPoint y: 34, distance: 31.0
click at [1190, 34] on div "Articles 66 Last Sync [DATE] 10:35" at bounding box center [1274, 26] width 196 height 33
click at [1103, 65] on div "**********" at bounding box center [756, 547] width 1512 height 987
click at [61, 186] on span "Feedback" at bounding box center [57, 179] width 70 height 33
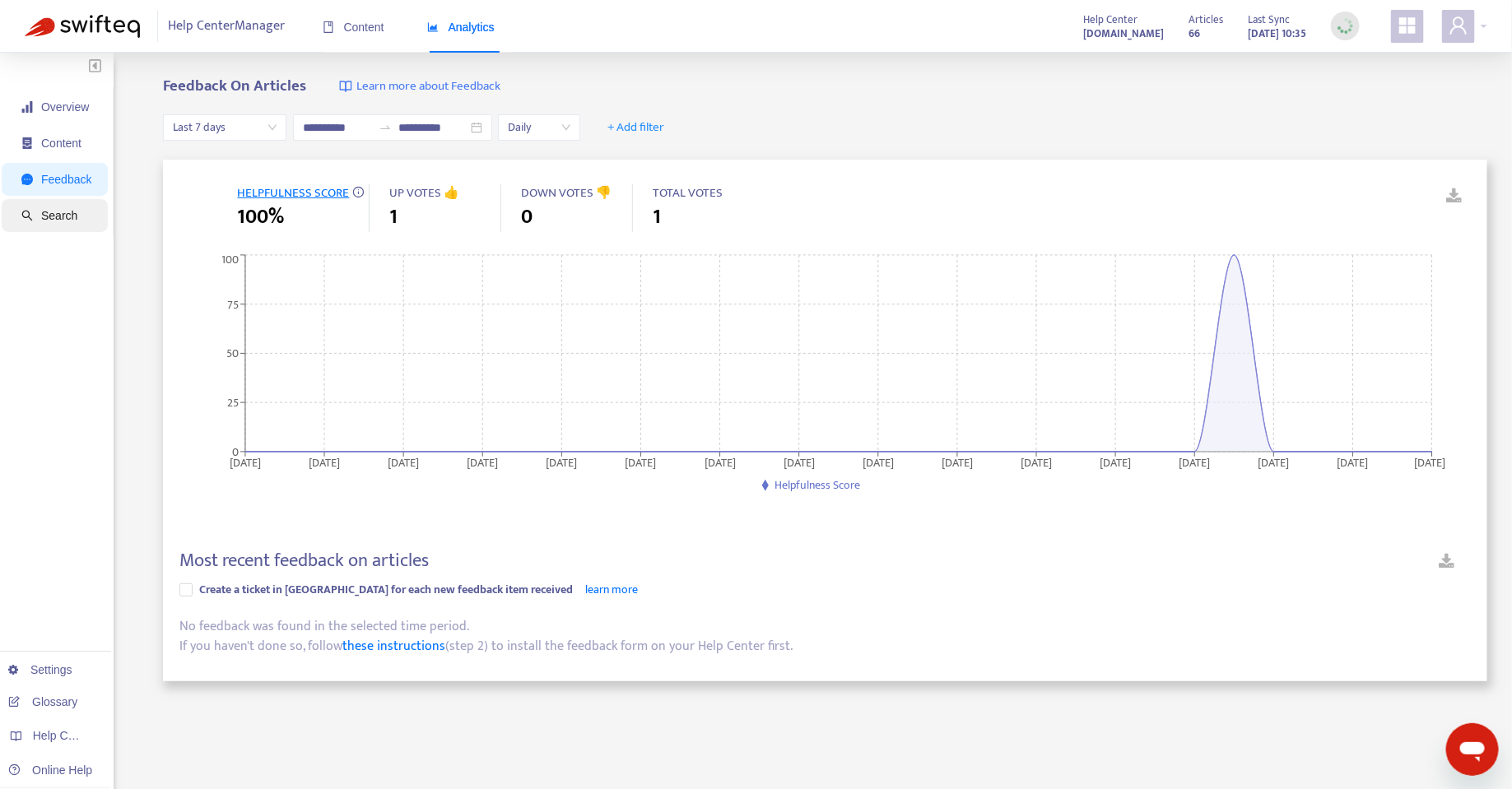
click at [42, 209] on span "Search" at bounding box center [59, 215] width 36 height 13
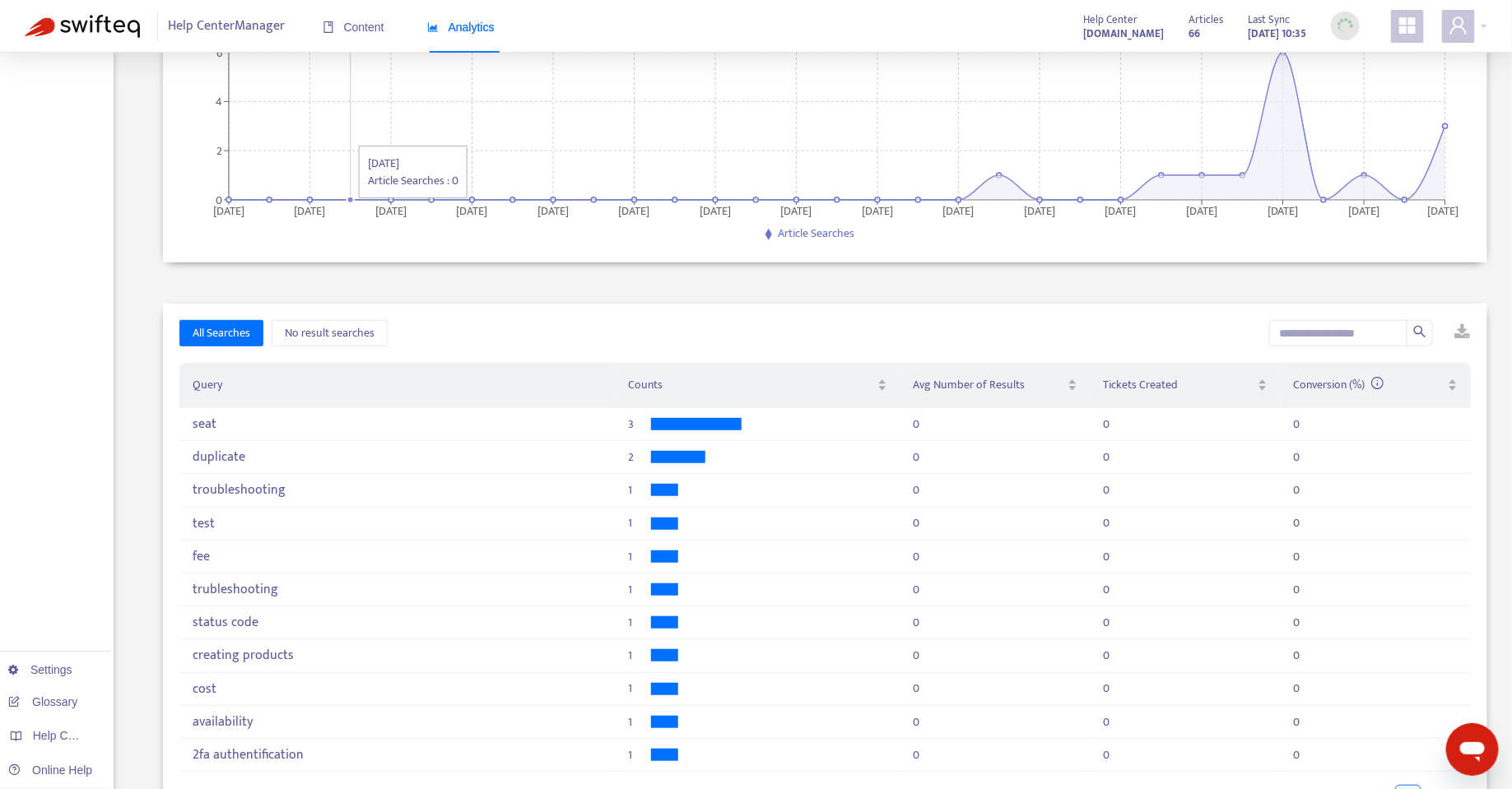
scroll to position [243, 0]
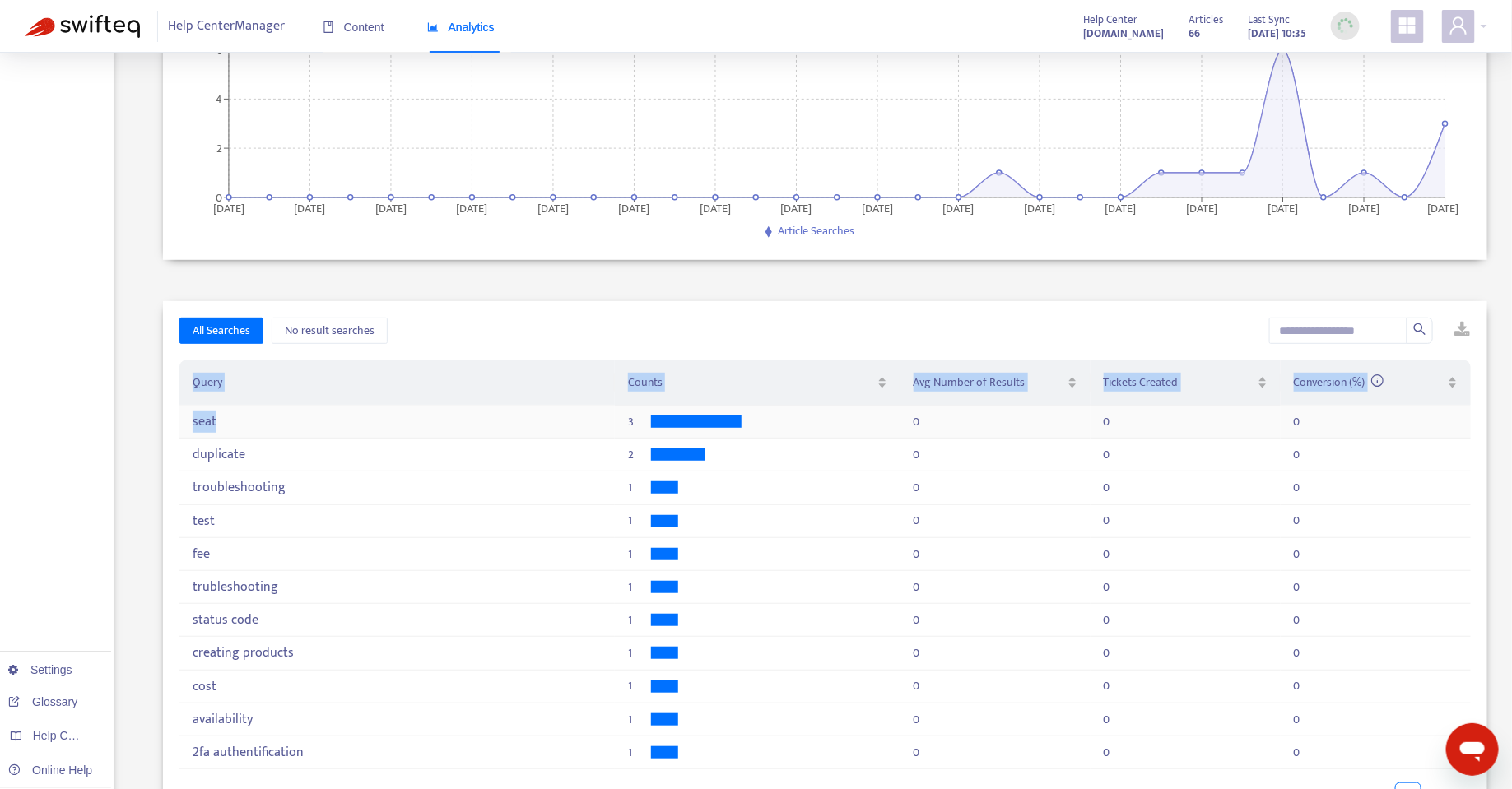
drag, startPoint x: 210, startPoint y: 412, endPoint x: 266, endPoint y: 416, distance: 56.1
click at [266, 416] on div "All Searches No result searches Query Counts Avg Number of Results Tickets Crea…" at bounding box center [824, 569] width 1324 height 538
click at [174, 424] on div "All Searches No result searches Query Counts Avg Number of Results Tickets Crea…" at bounding box center [824, 569] width 1324 height 538
drag, startPoint x: 193, startPoint y: 418, endPoint x: 230, endPoint y: 418, distance: 37.0
click at [230, 418] on div "seat" at bounding box center [369, 421] width 354 height 15
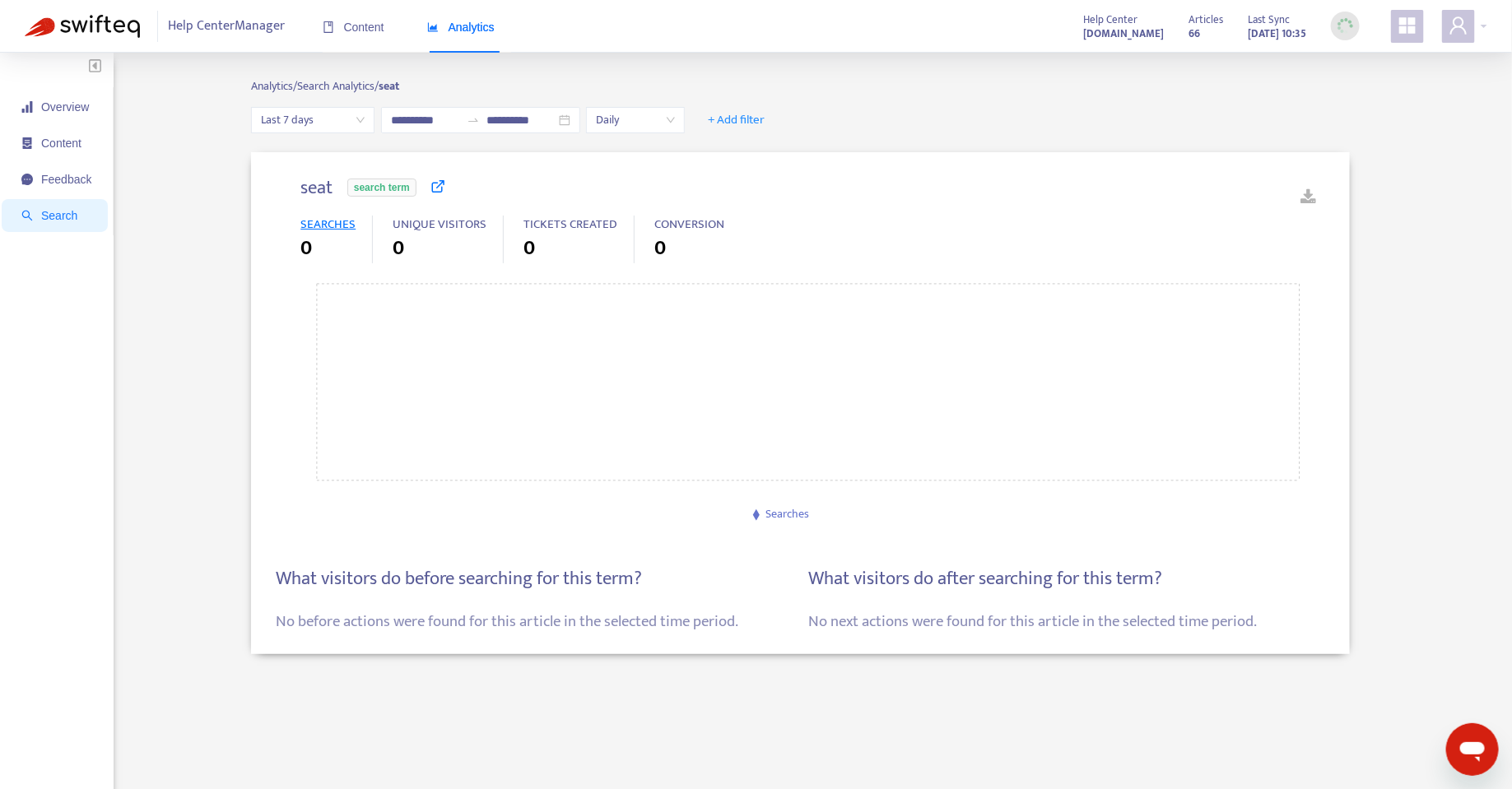
click at [163, 433] on div "seat search term SEARCHES 0 UNIQUE VISITORS 0 TICKETS CREATED 0 CONVERSION 0 Se…" at bounding box center [800, 414] width 1374 height 562
type input "**********"
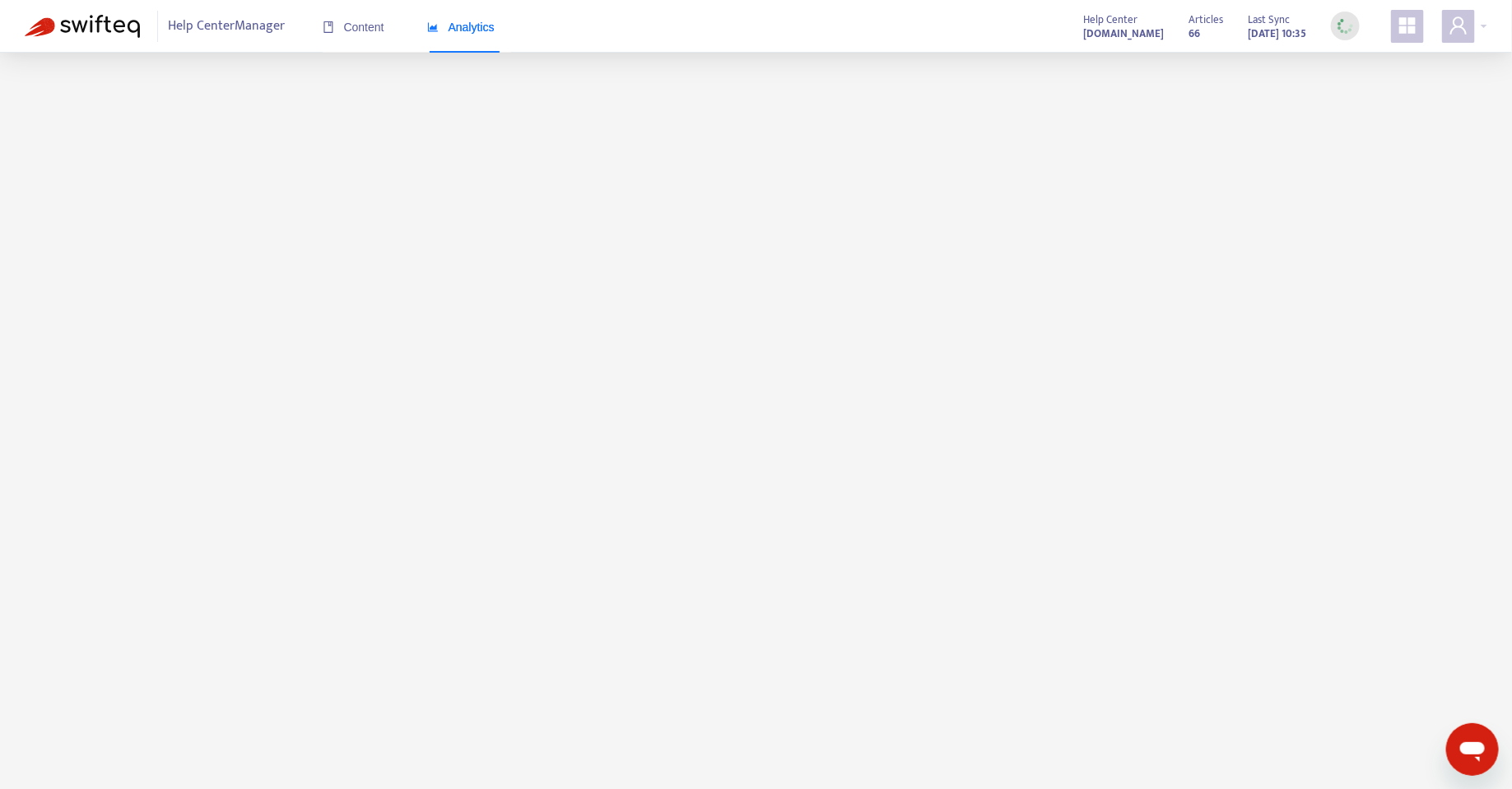
scroll to position [50, 0]
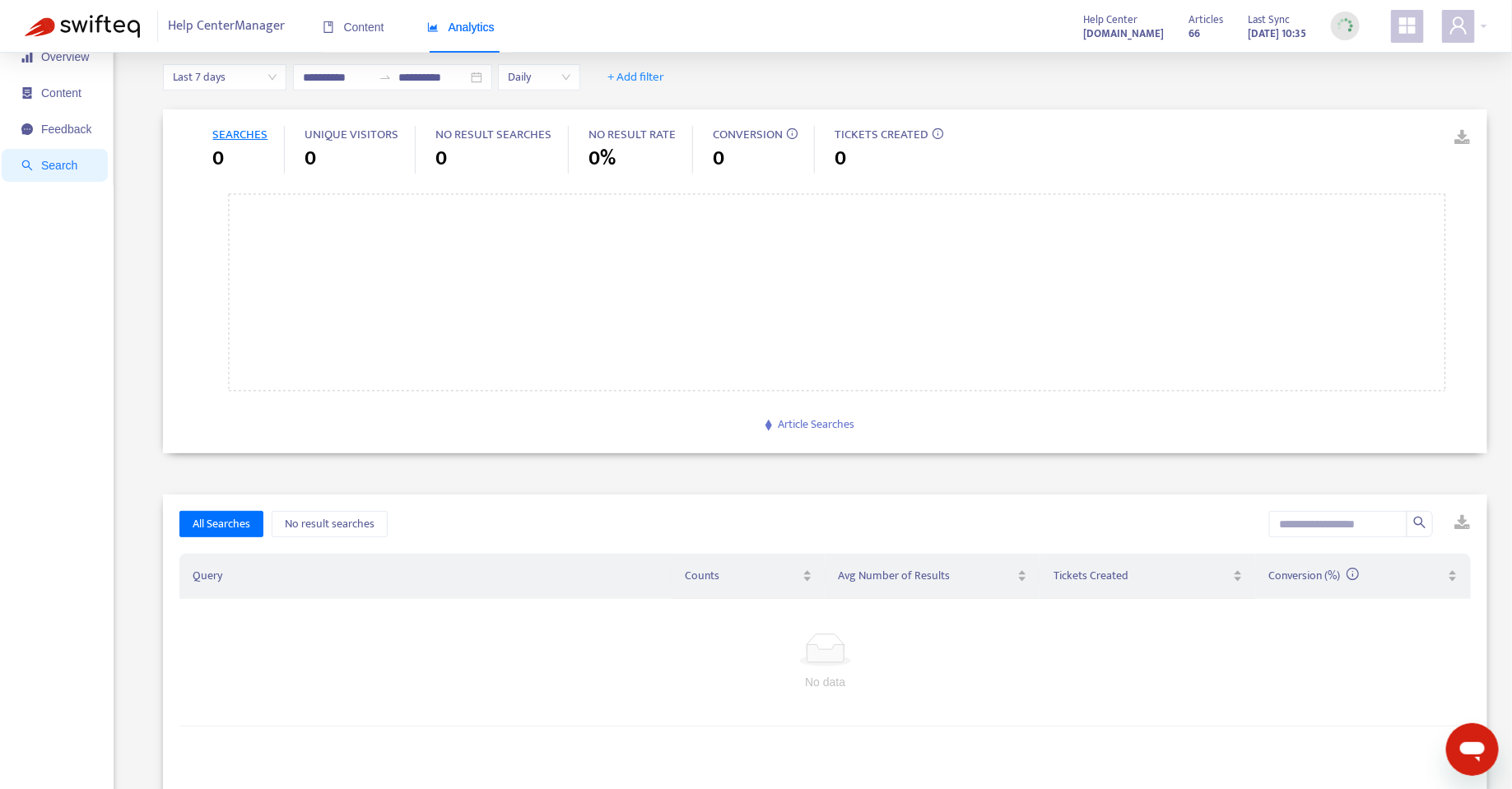
type input "**********"
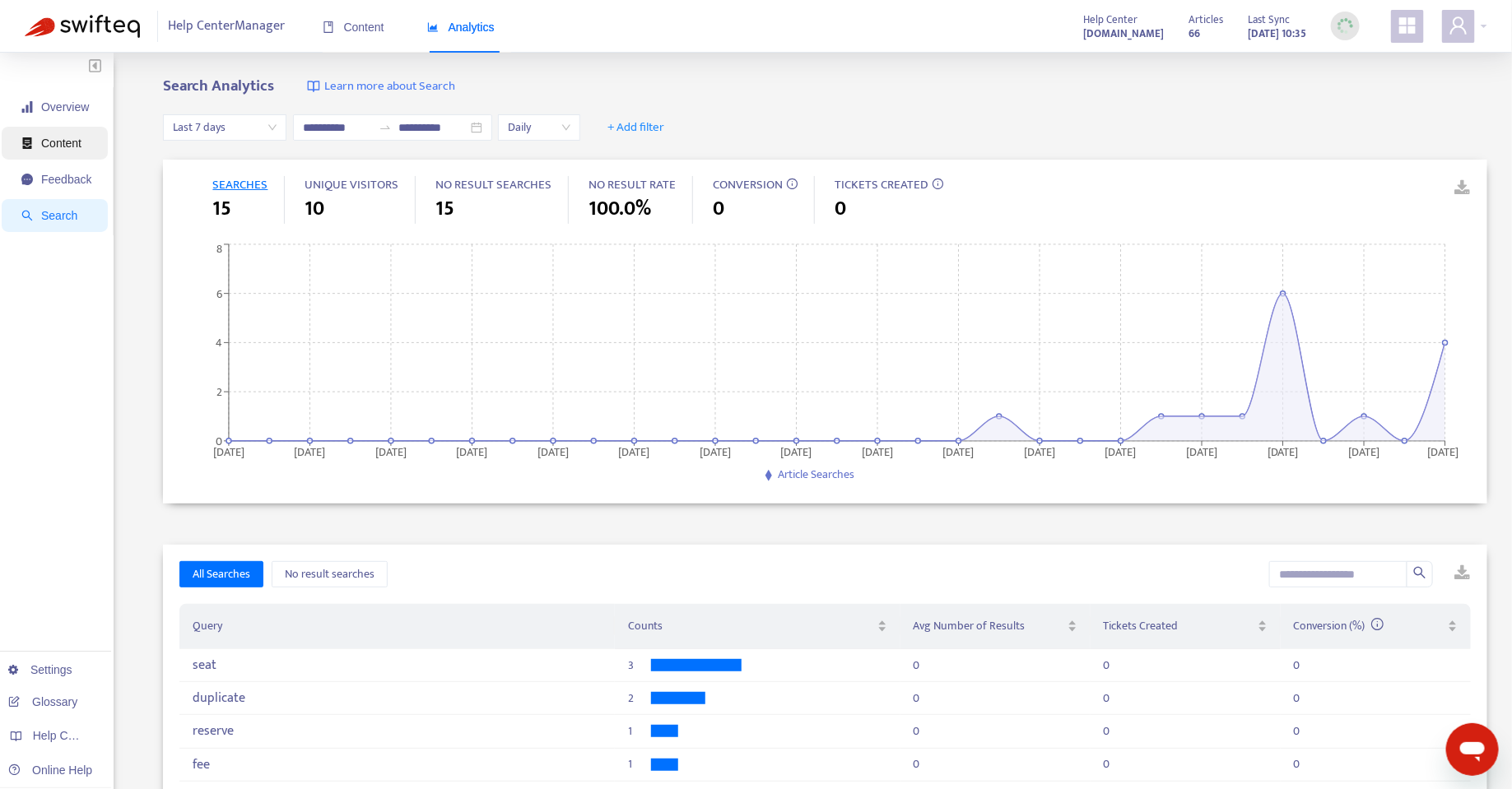
click at [75, 149] on span "Content" at bounding box center [61, 143] width 40 height 13
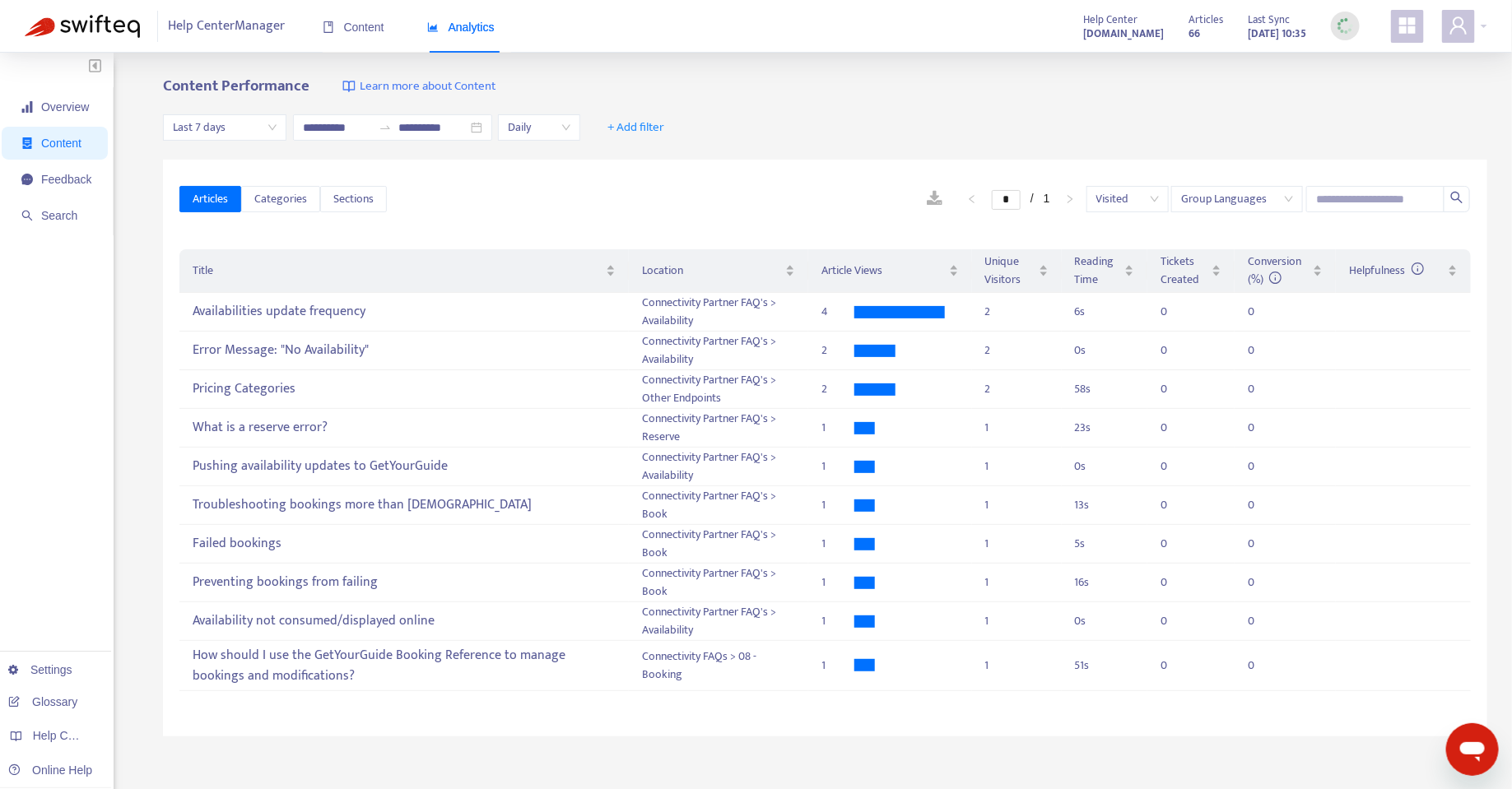
click at [187, 126] on span "Last 7 days" at bounding box center [224, 127] width 103 height 24
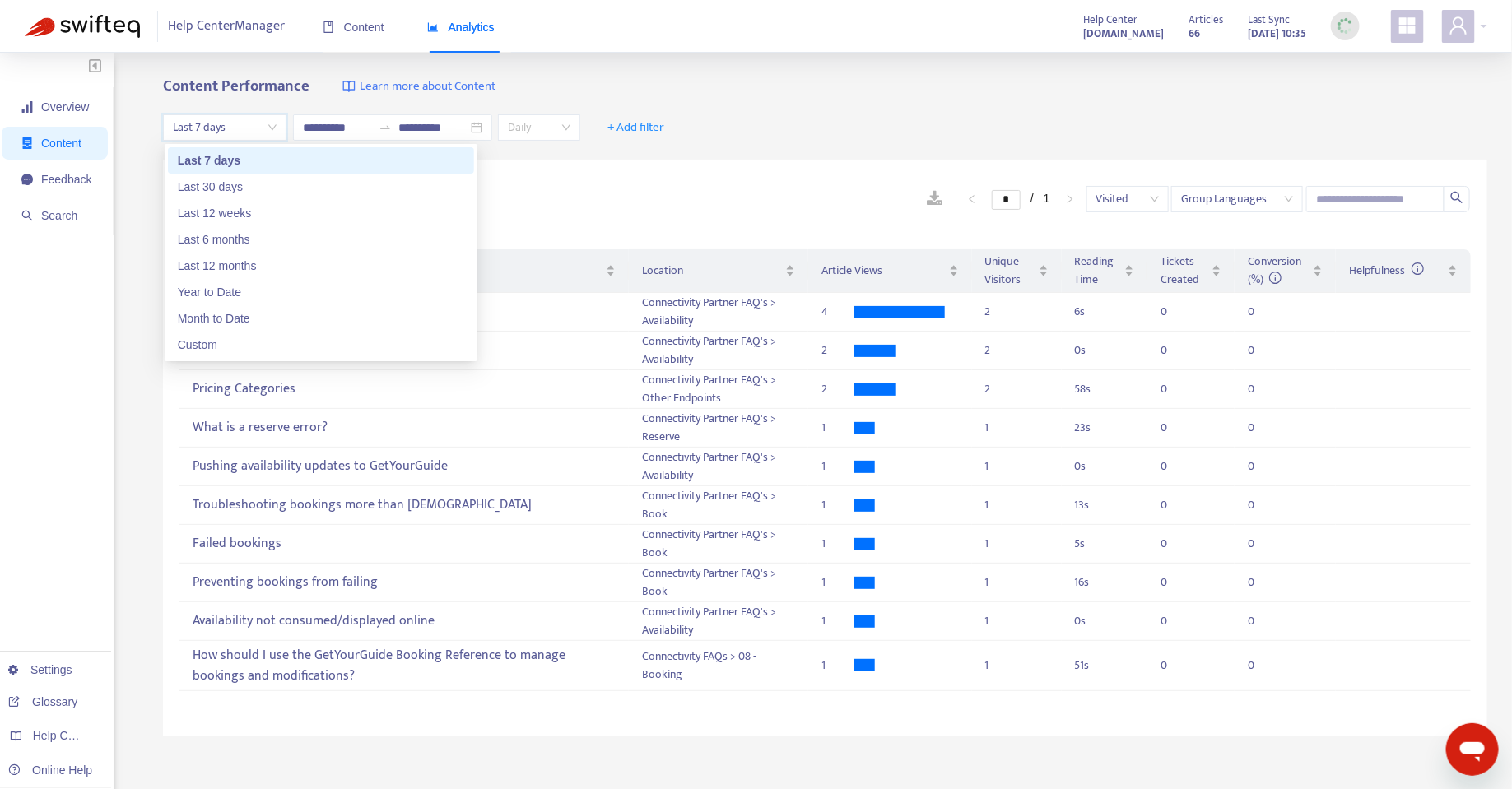
click at [508, 125] on span "Daily" at bounding box center [540, 127] width 63 height 24
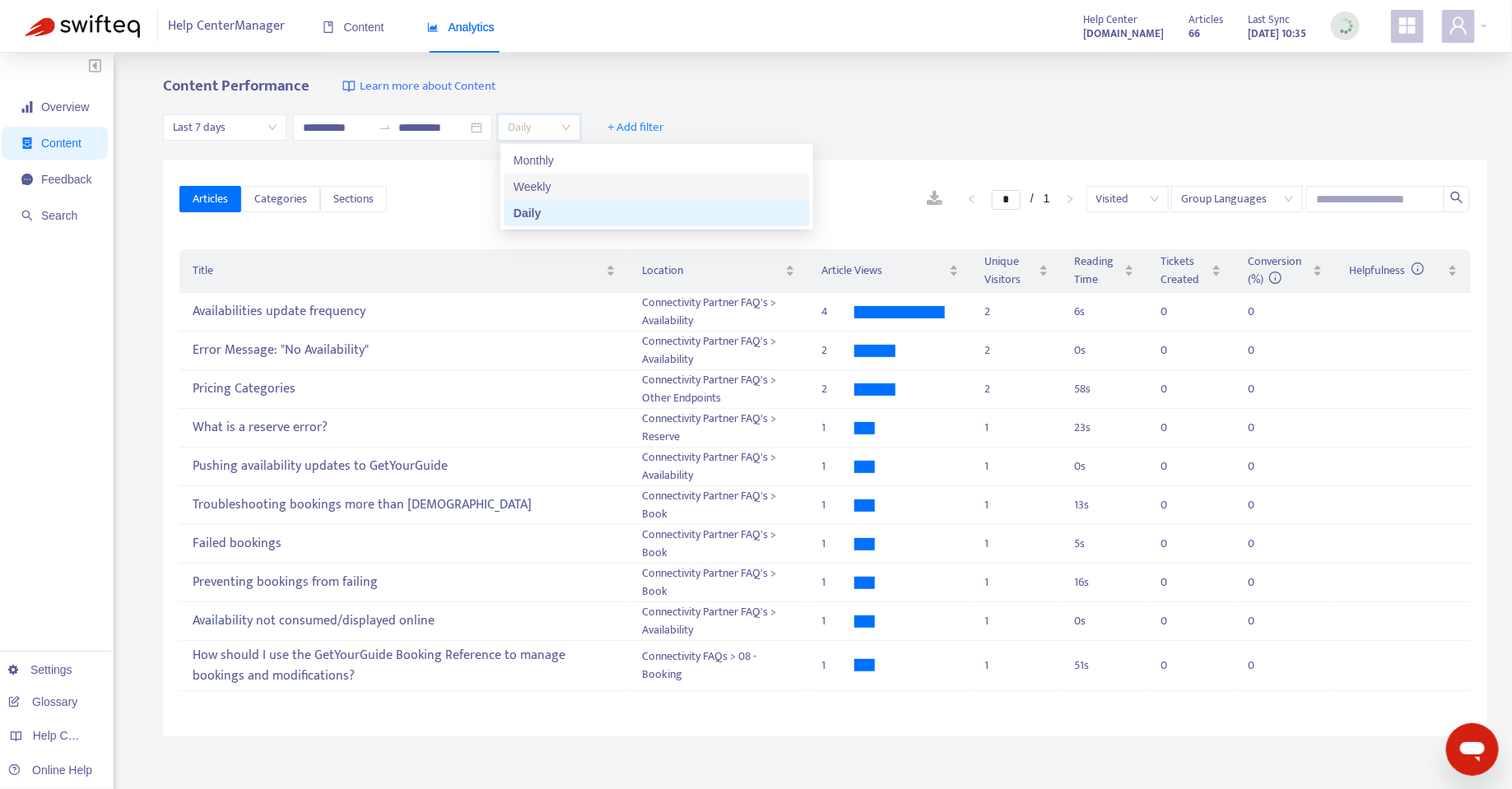
click at [469, 186] on div "* / 1 Visited Group Languages" at bounding box center [928, 198] width 1084 height 26
